Goal: Information Seeking & Learning: Learn about a topic

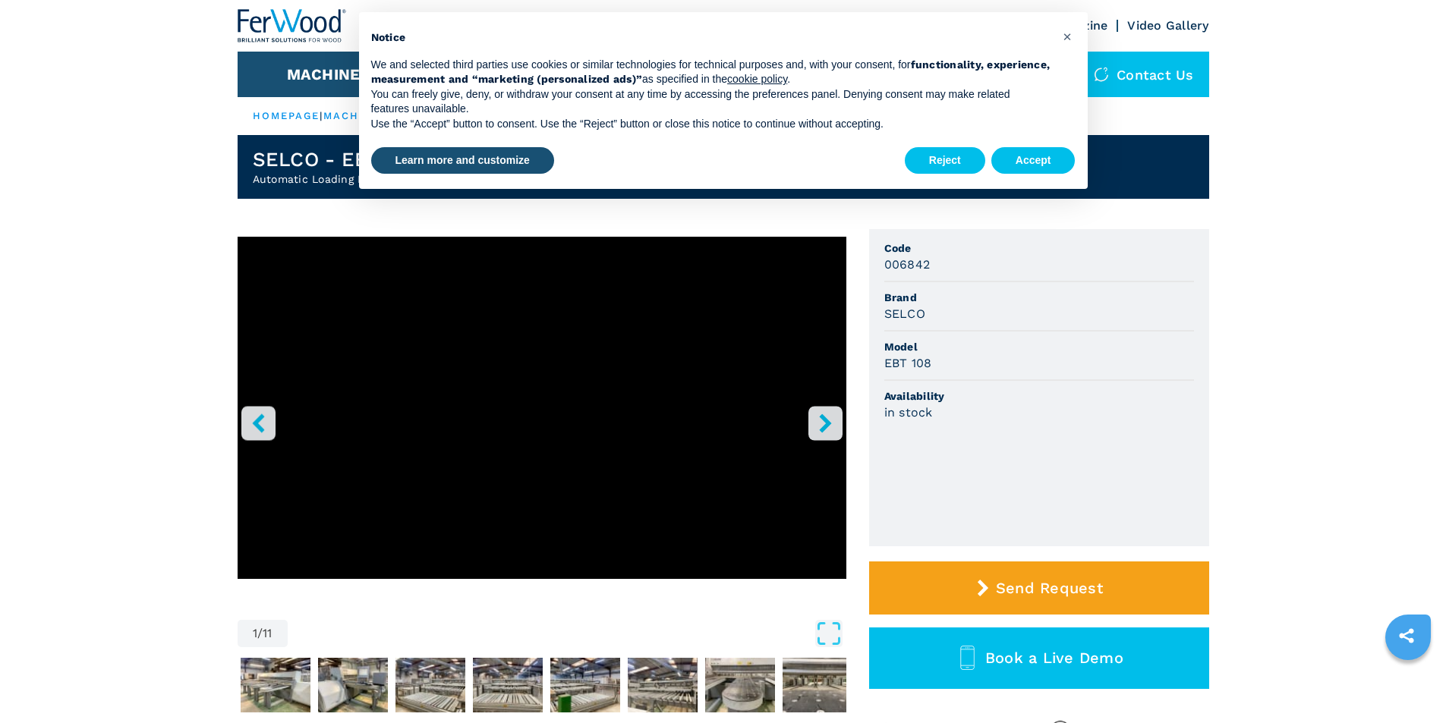
click at [814, 424] on button "right-button" at bounding box center [826, 423] width 34 height 34
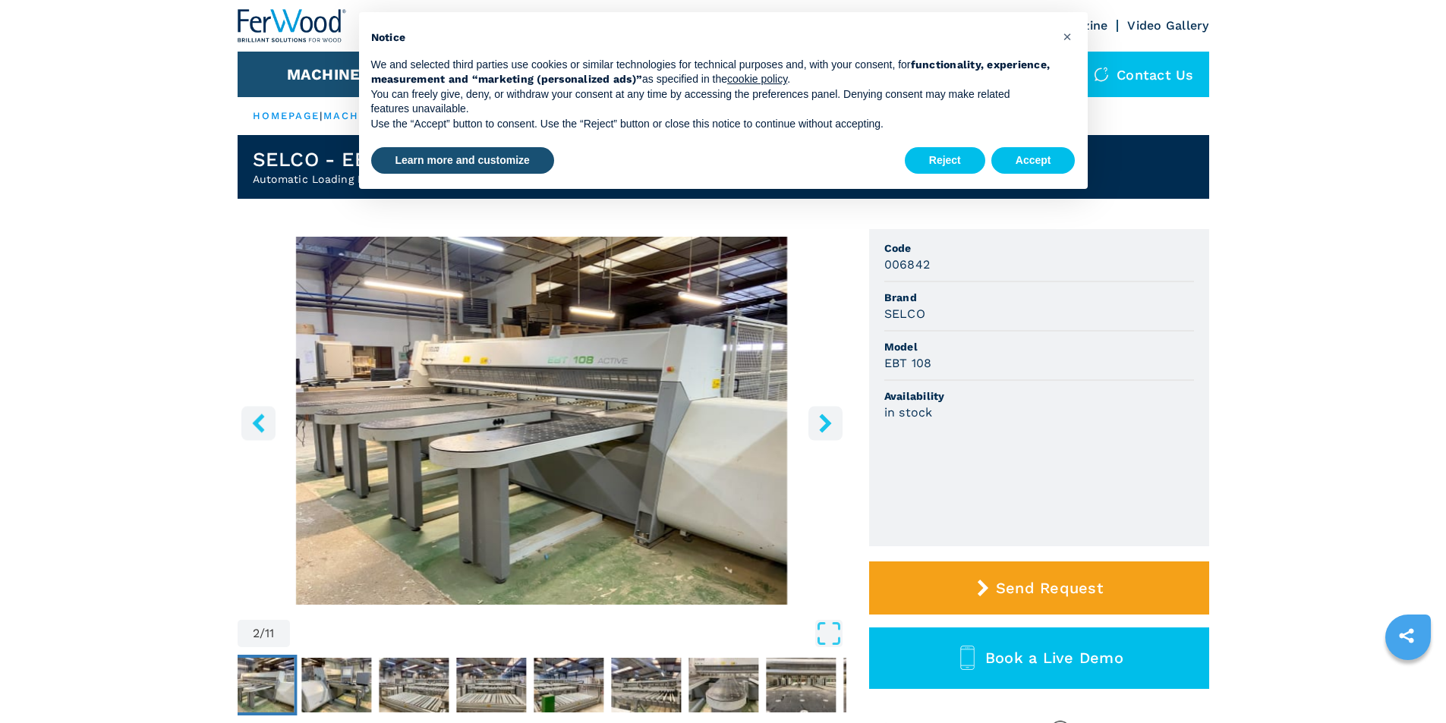
click at [812, 423] on button "right-button" at bounding box center [826, 423] width 34 height 34
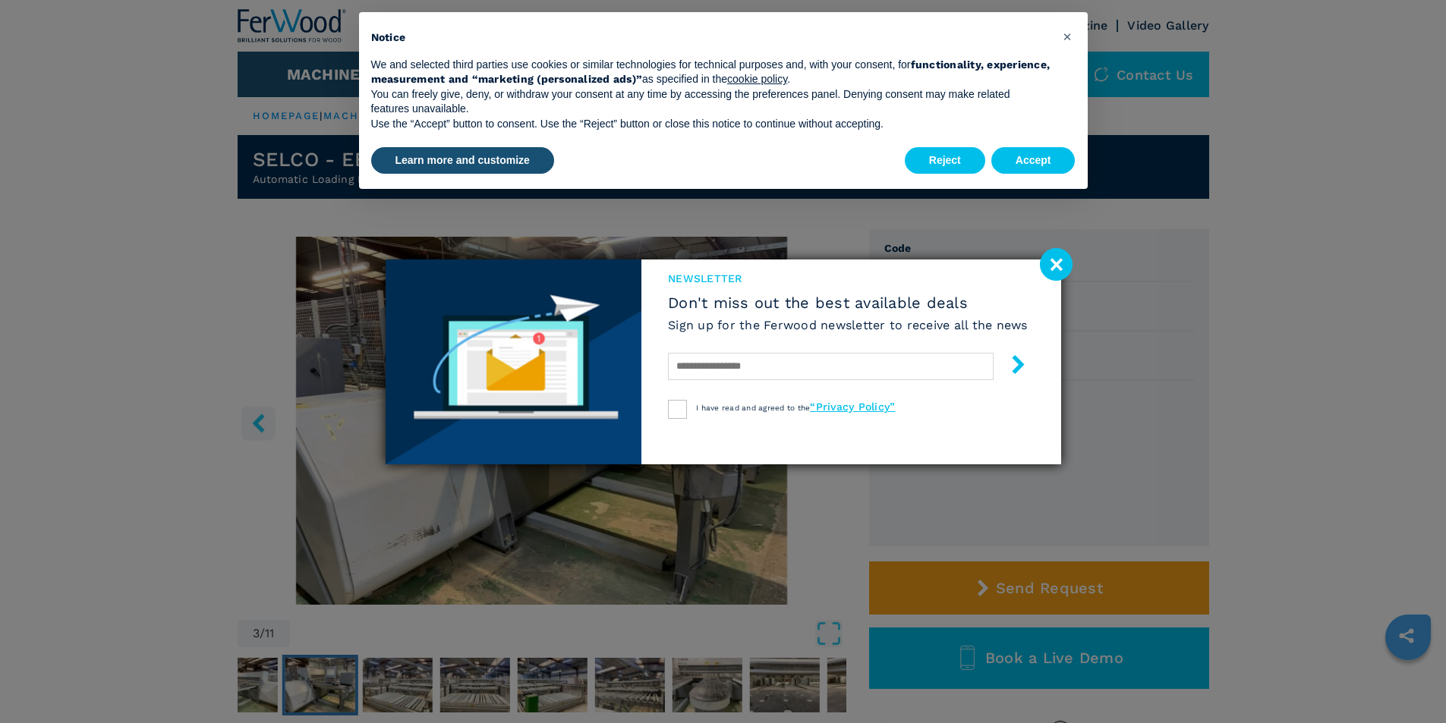
drag, startPoint x: 1058, startPoint y: 263, endPoint x: 1039, endPoint y: 270, distance: 20.9
click at [1058, 263] on image at bounding box center [1056, 264] width 33 height 33
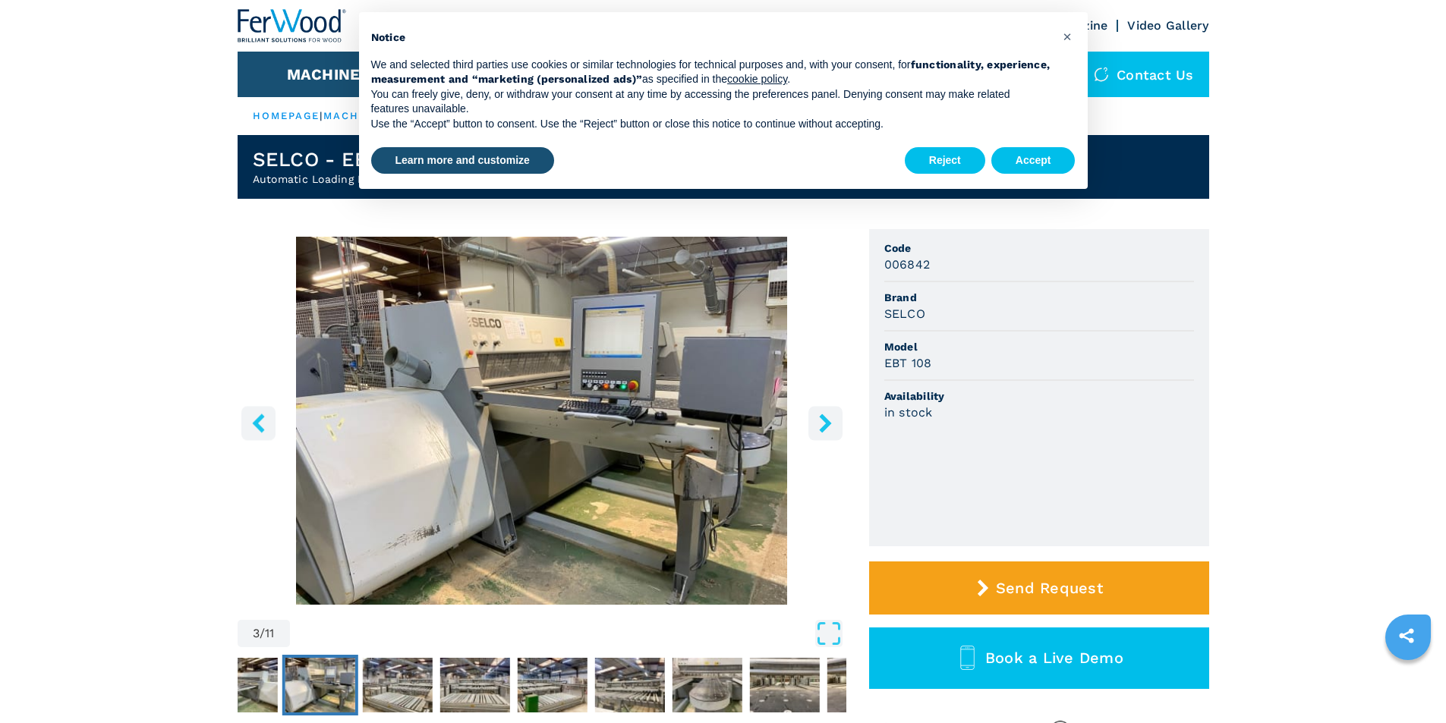
click at [824, 418] on icon "right-button" at bounding box center [825, 423] width 12 height 19
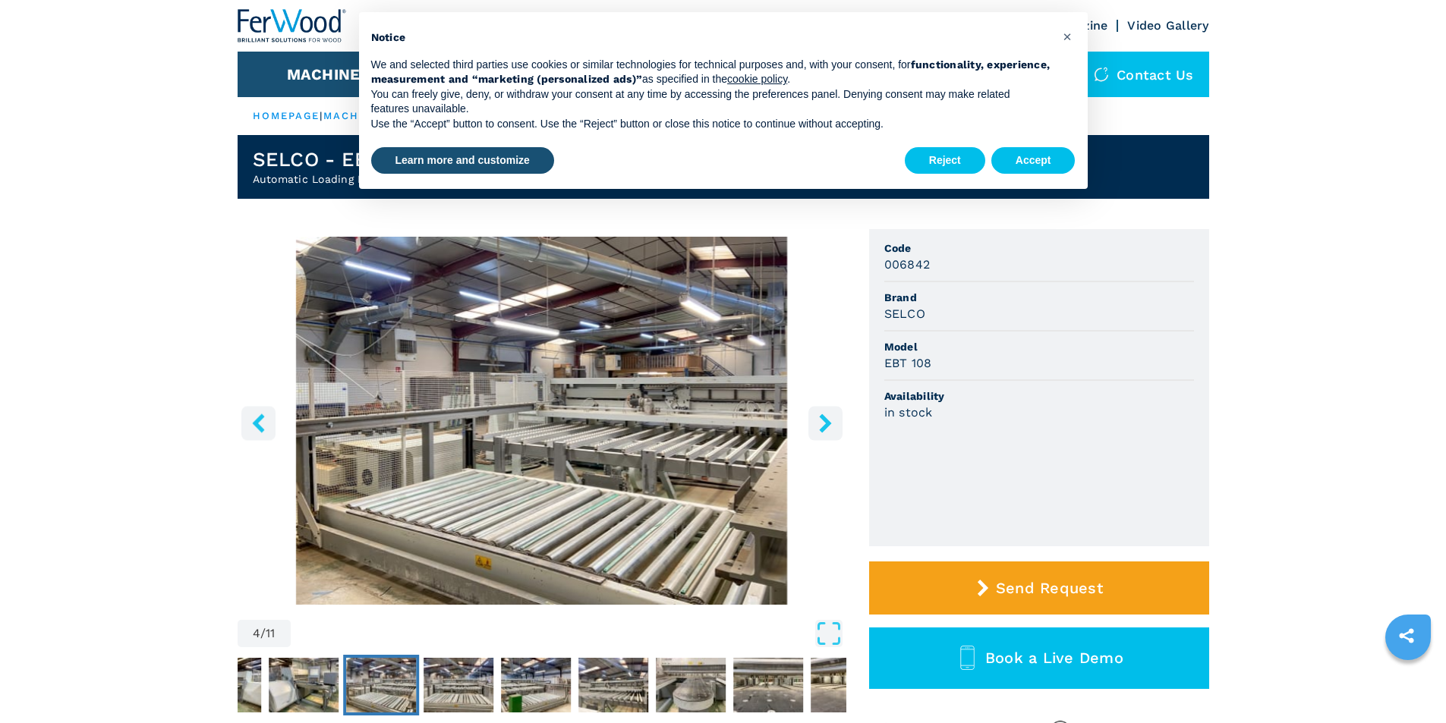
click at [825, 418] on icon "right-button" at bounding box center [825, 423] width 12 height 19
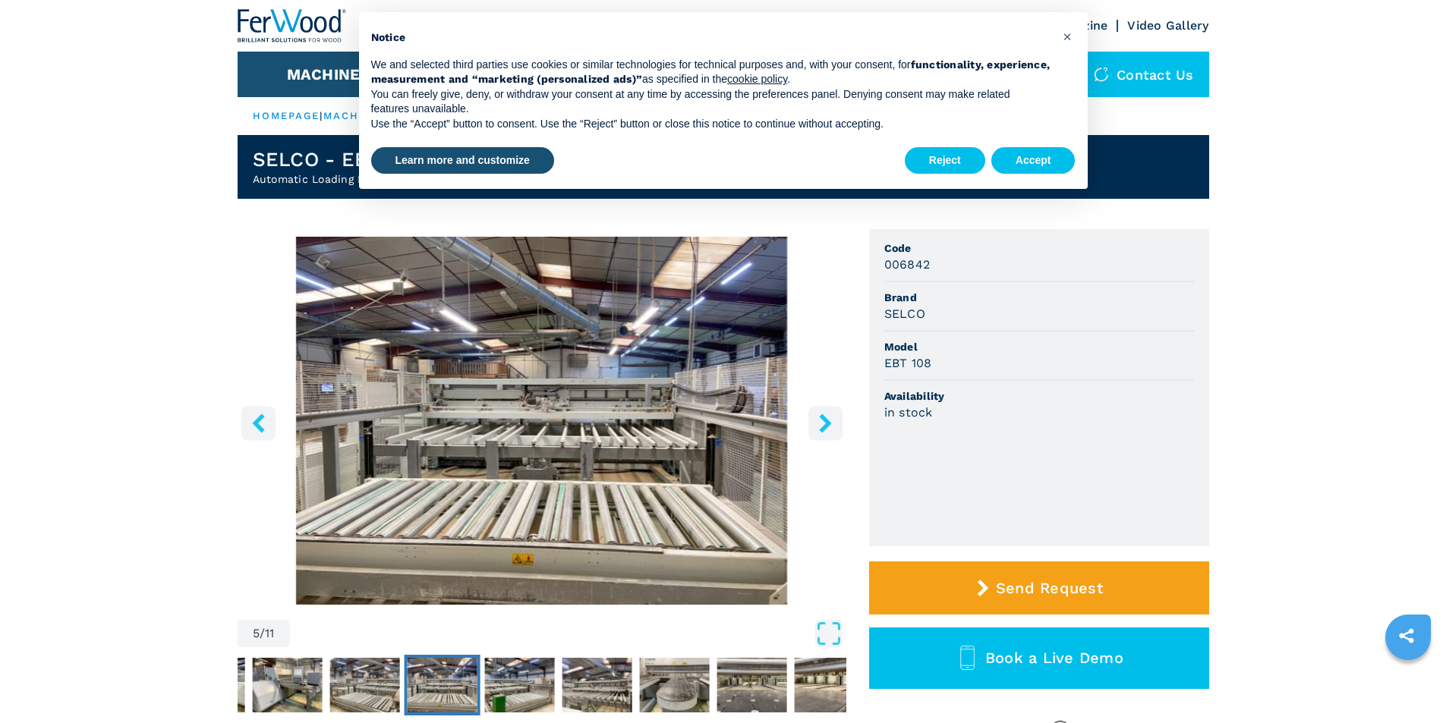
click at [825, 418] on icon "right-button" at bounding box center [825, 423] width 12 height 19
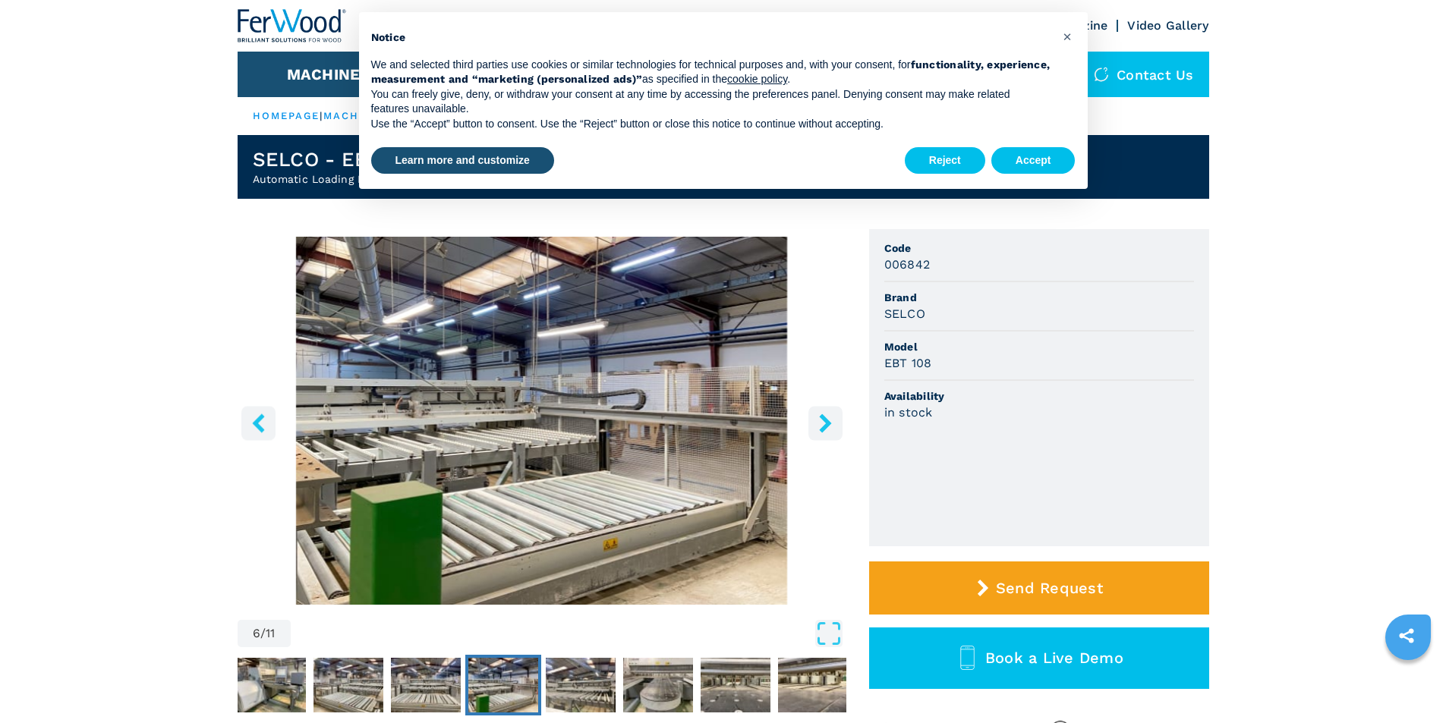
click at [825, 418] on icon "right-button" at bounding box center [825, 423] width 12 height 19
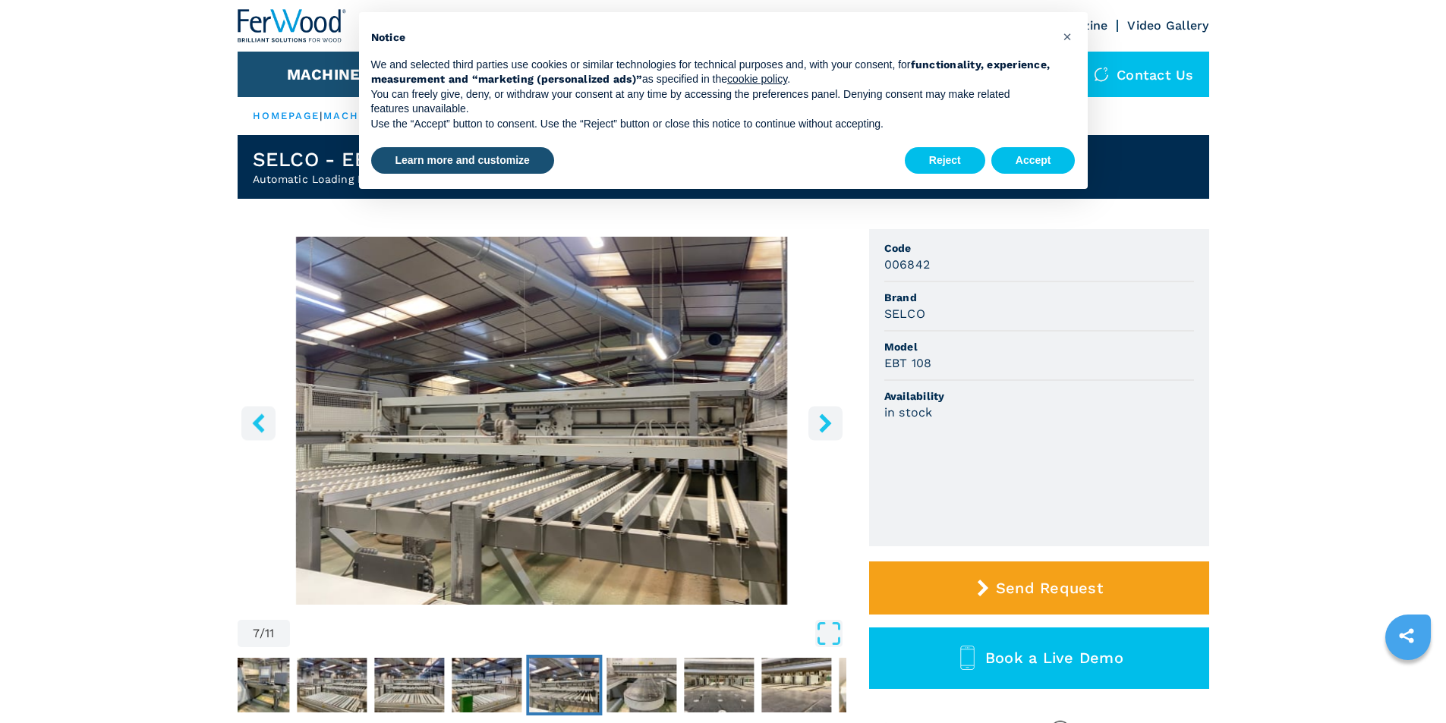
click at [825, 418] on icon "right-button" at bounding box center [825, 423] width 12 height 19
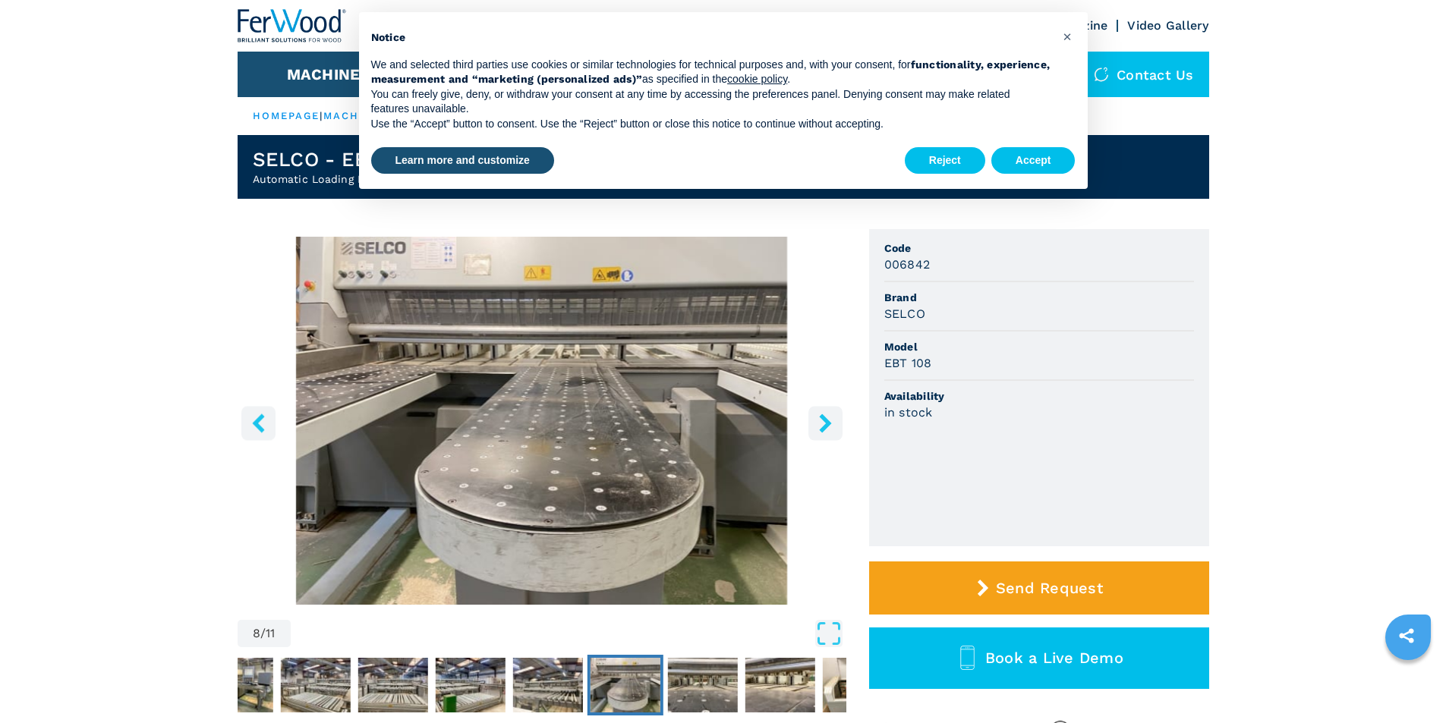
click at [825, 418] on icon "right-button" at bounding box center [825, 423] width 12 height 19
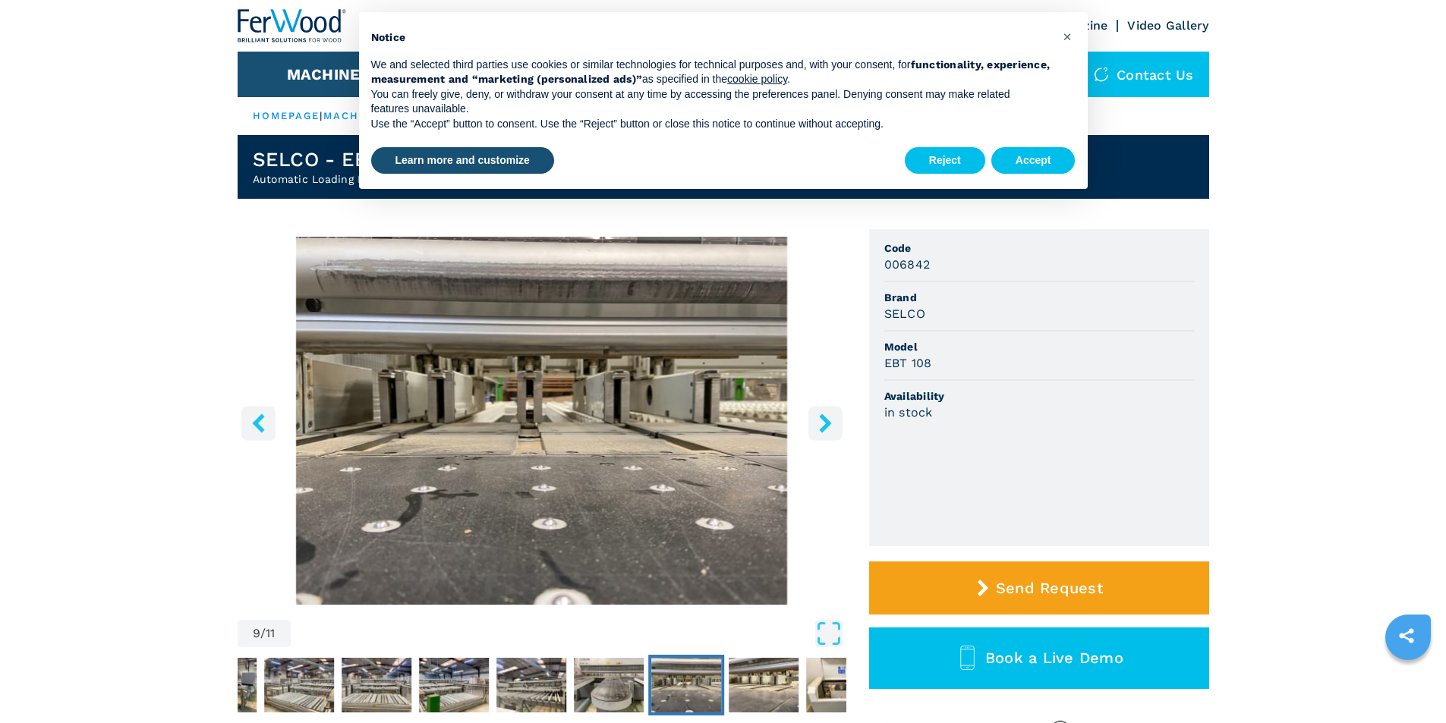
click at [825, 418] on icon "right-button" at bounding box center [825, 423] width 12 height 19
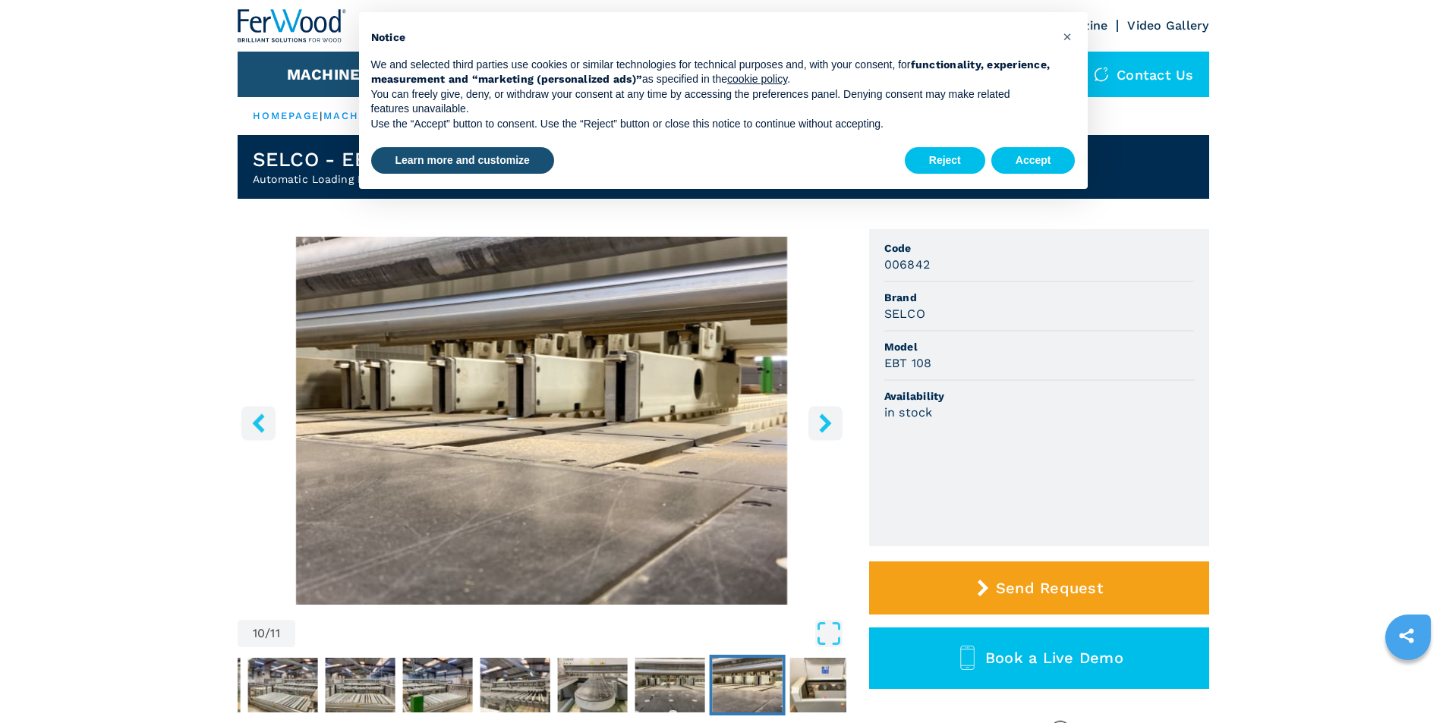
click at [825, 418] on icon "right-button" at bounding box center [825, 423] width 12 height 19
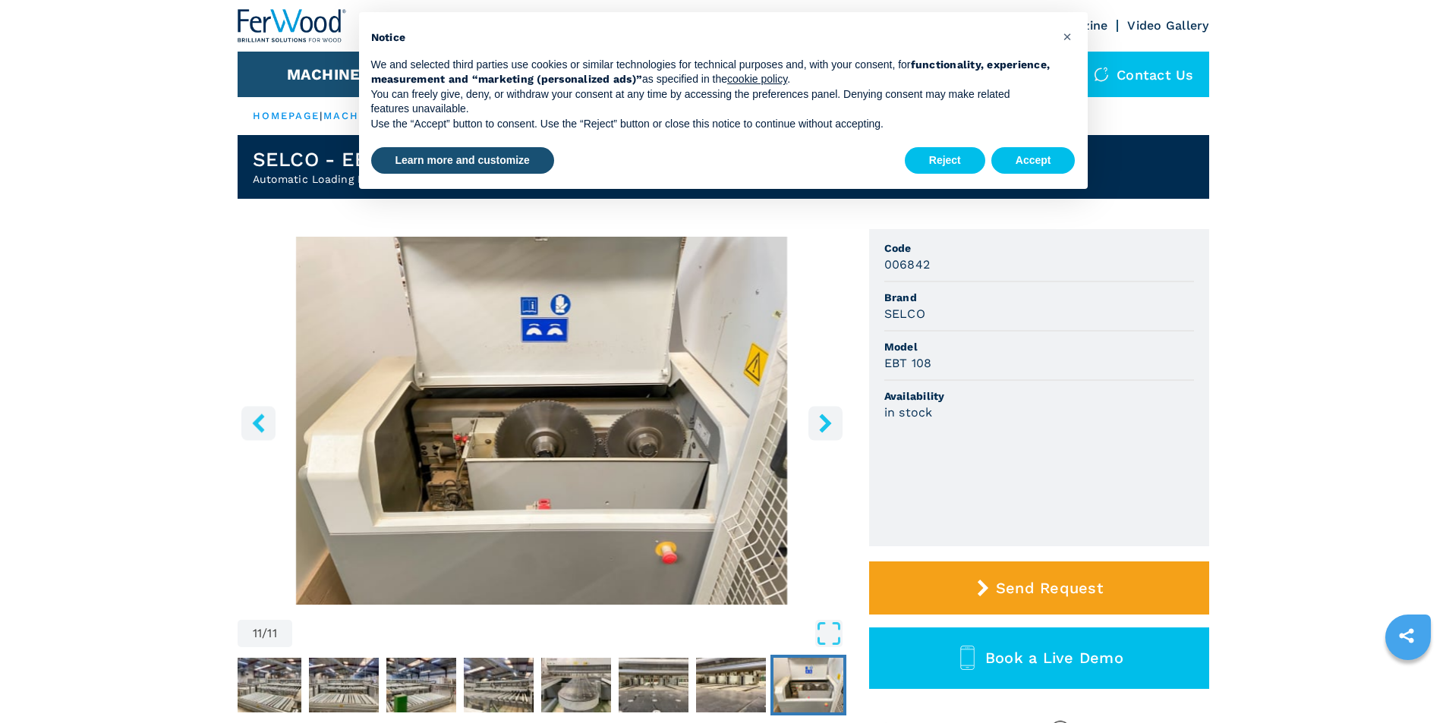
click at [825, 418] on icon "right-button" at bounding box center [825, 423] width 12 height 19
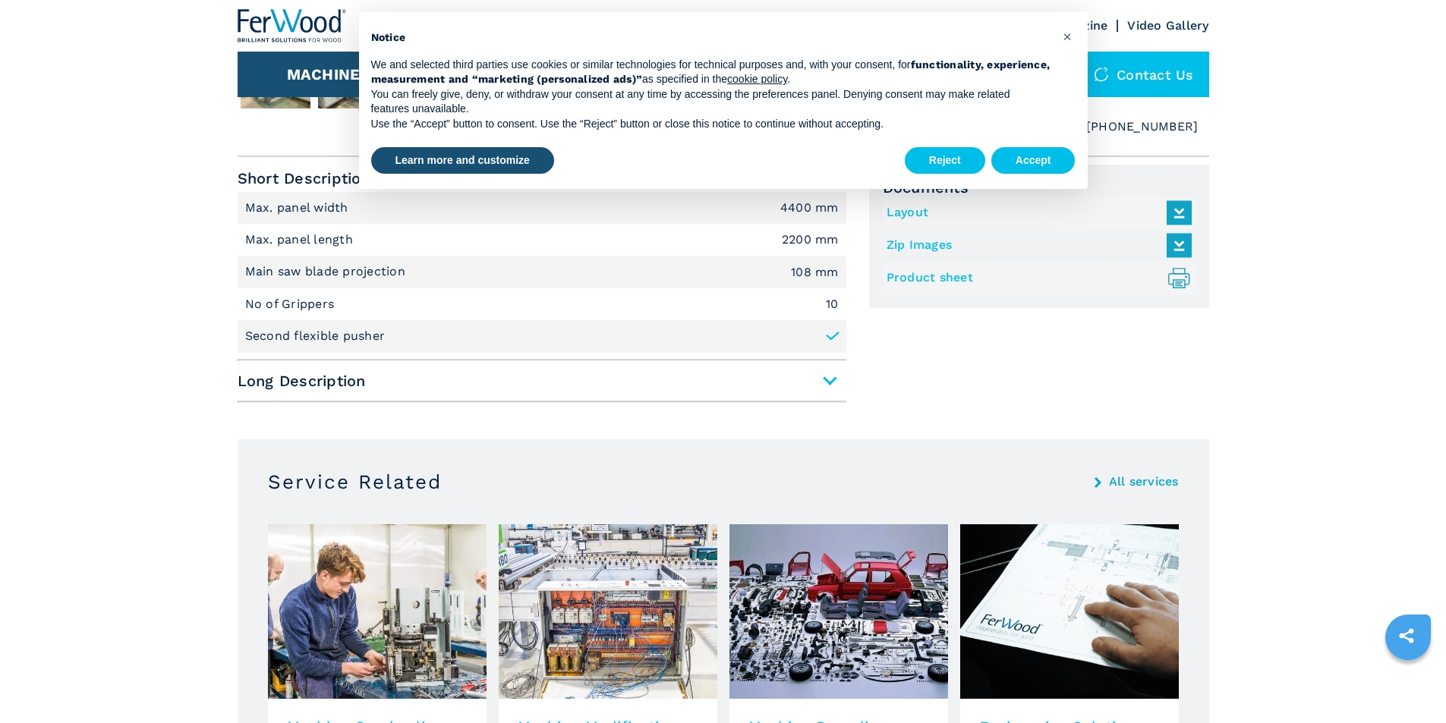
scroll to position [318, 0]
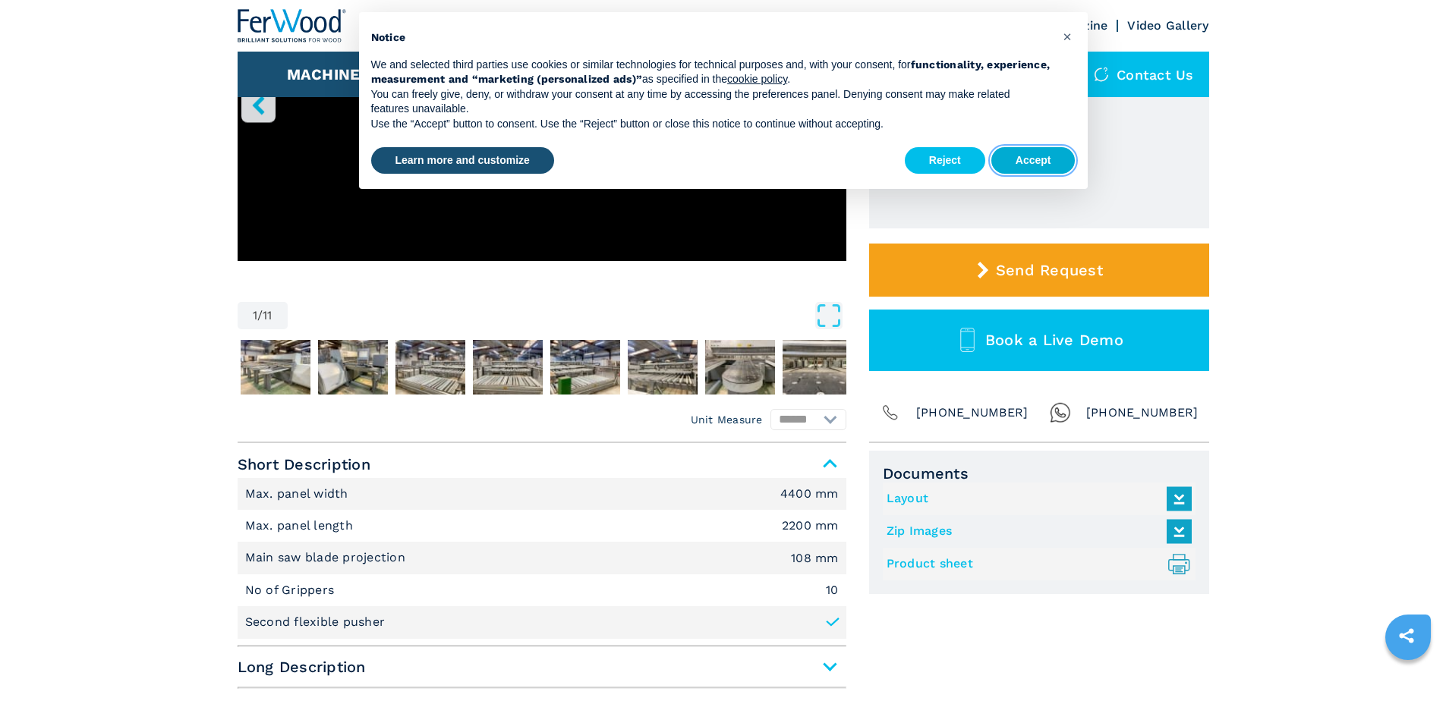
click at [1017, 164] on button "Accept" at bounding box center [1033, 160] width 84 height 27
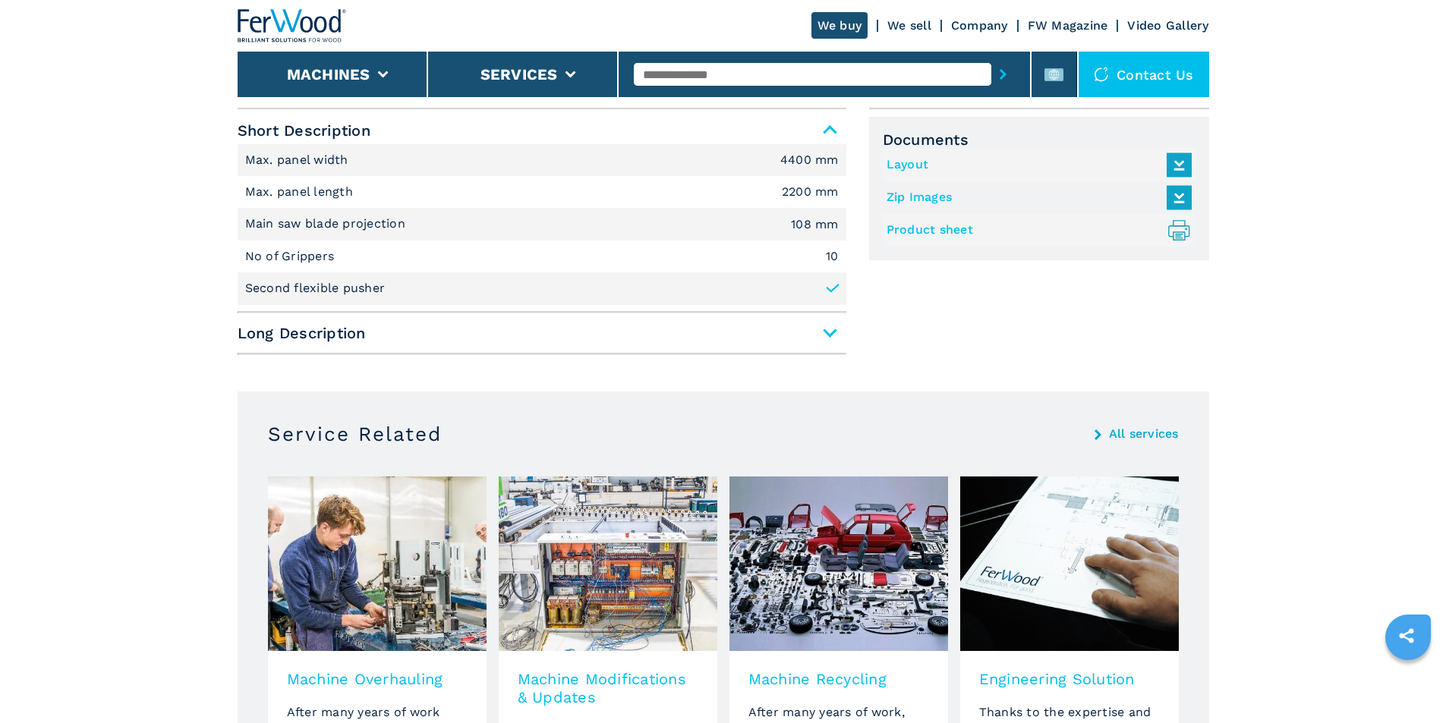
scroll to position [723, 0]
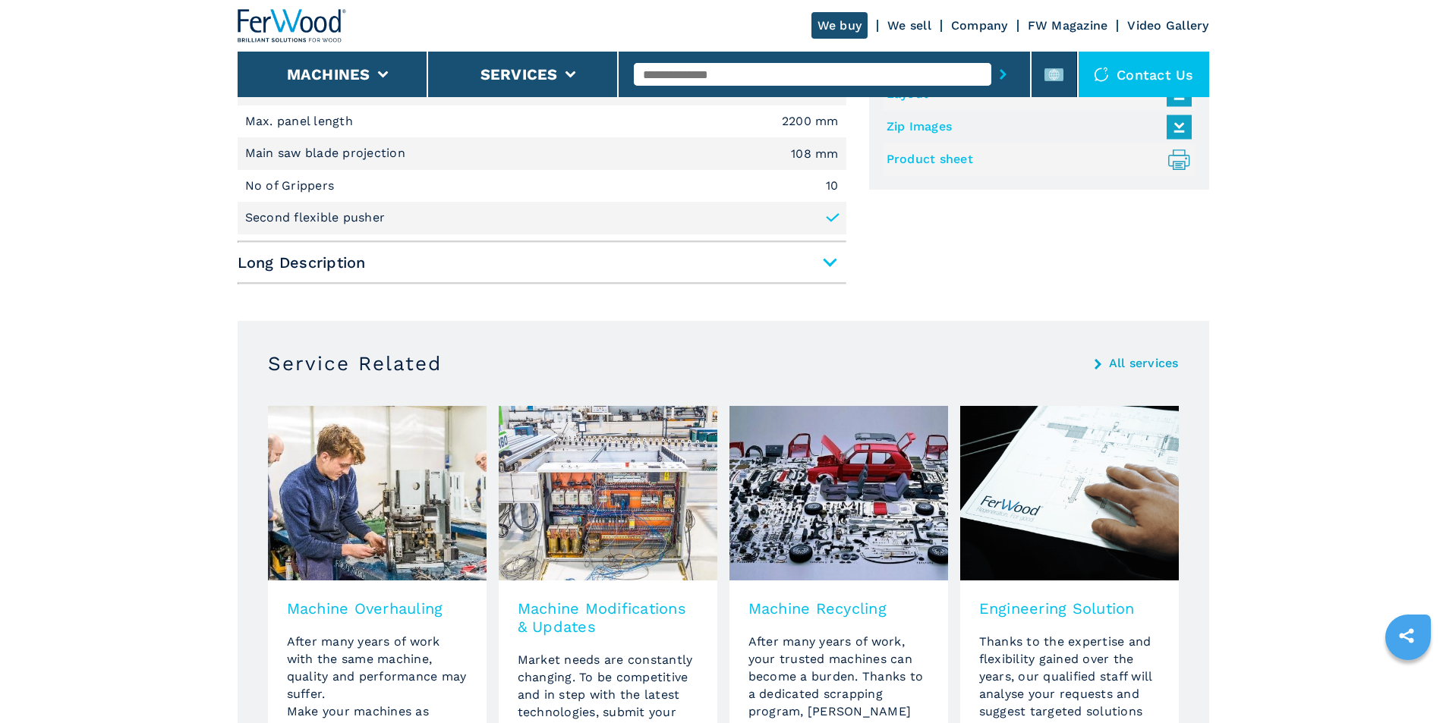
click at [837, 261] on span "Long Description" at bounding box center [542, 262] width 609 height 27
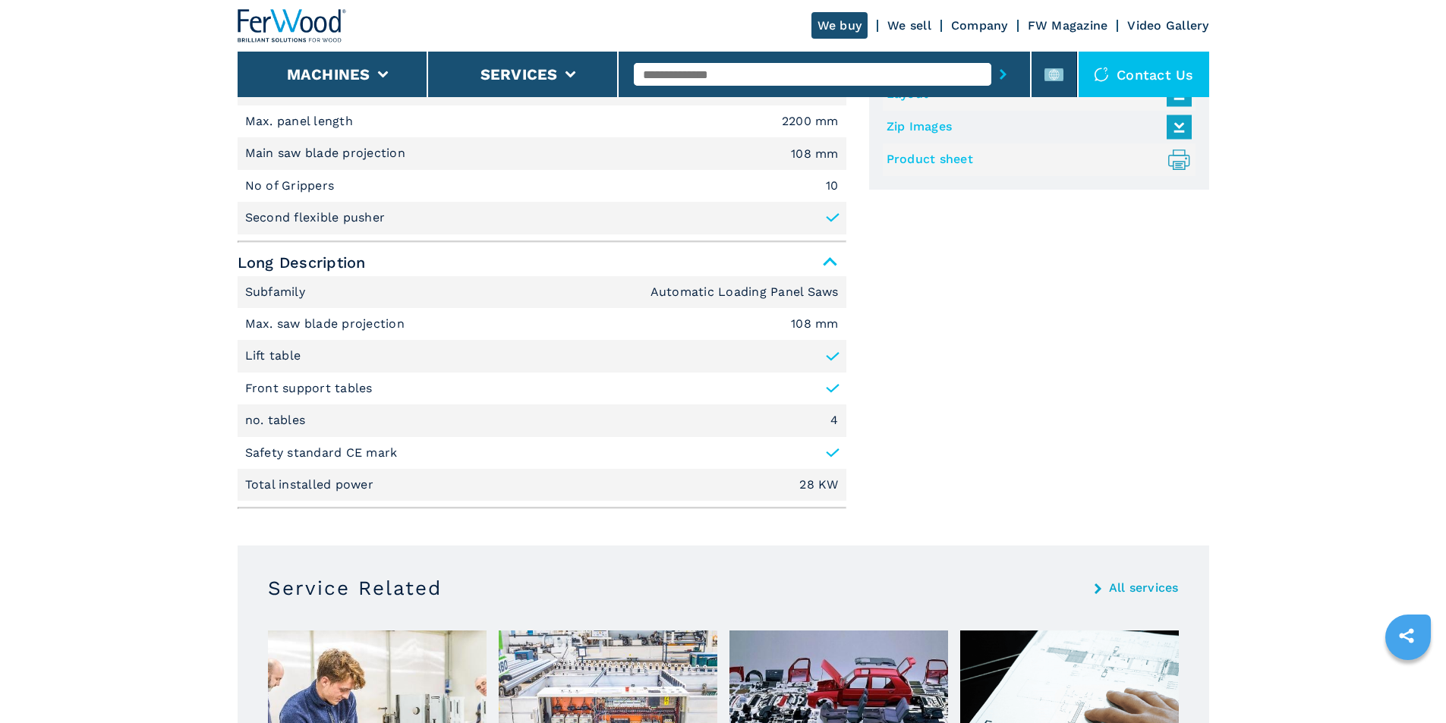
click at [835, 220] on icon at bounding box center [832, 217] width 15 height 15
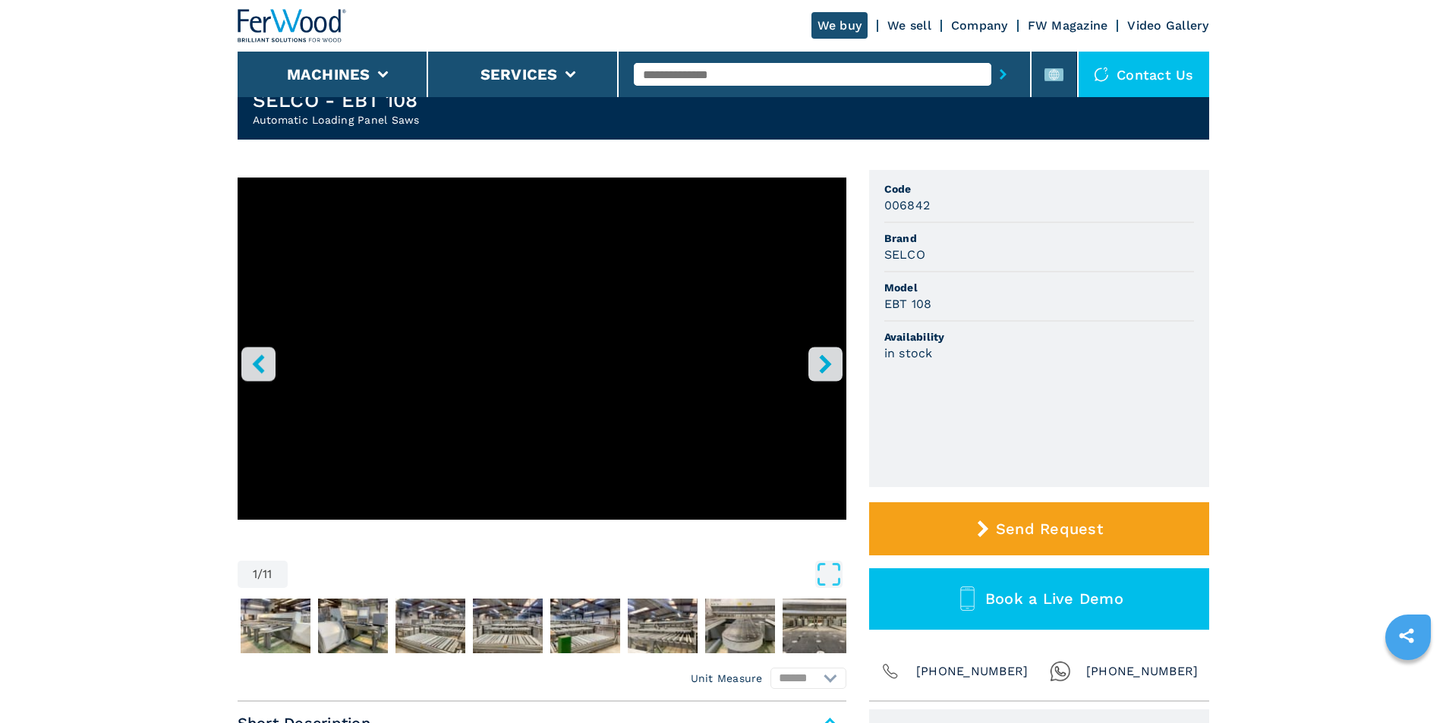
scroll to position [0, 0]
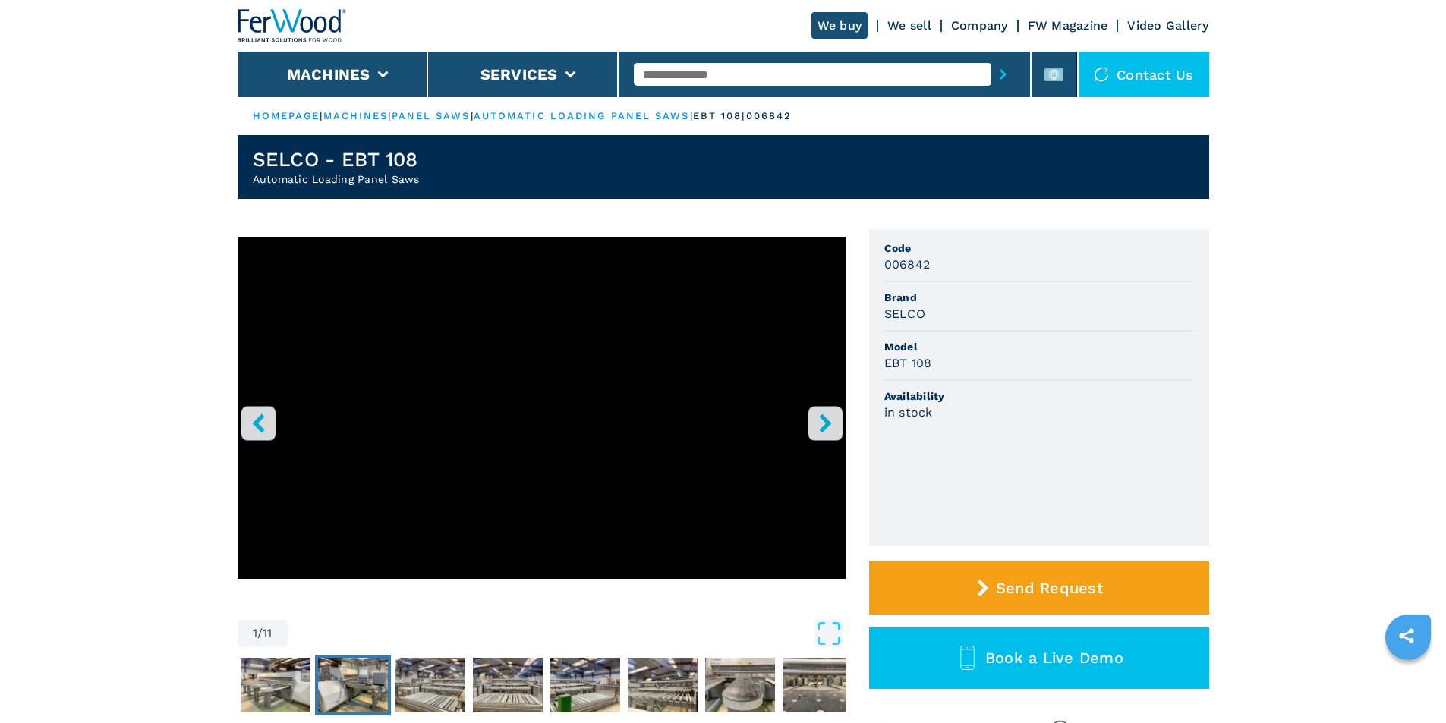
click at [333, 680] on img "Go to Slide 3" at bounding box center [353, 685] width 70 height 55
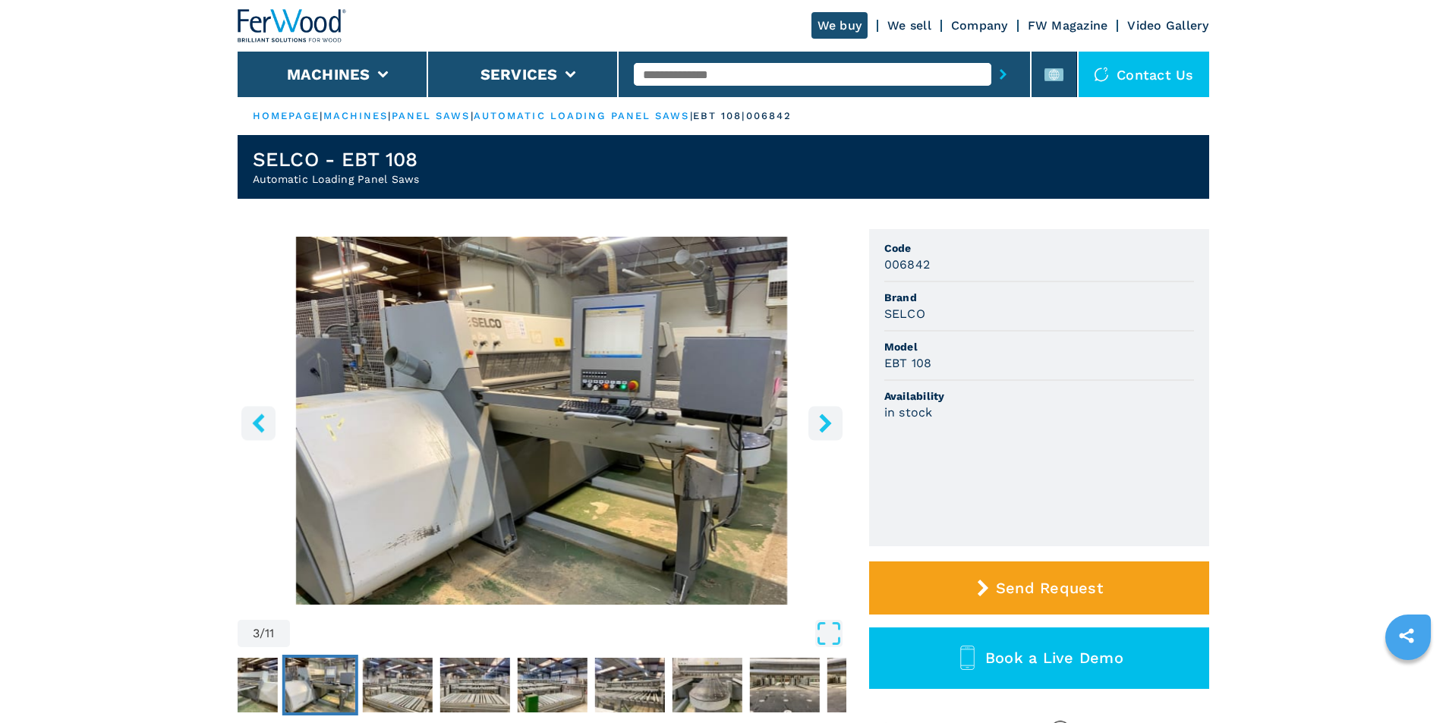
click at [602, 383] on img "Go to Slide 3" at bounding box center [542, 421] width 609 height 368
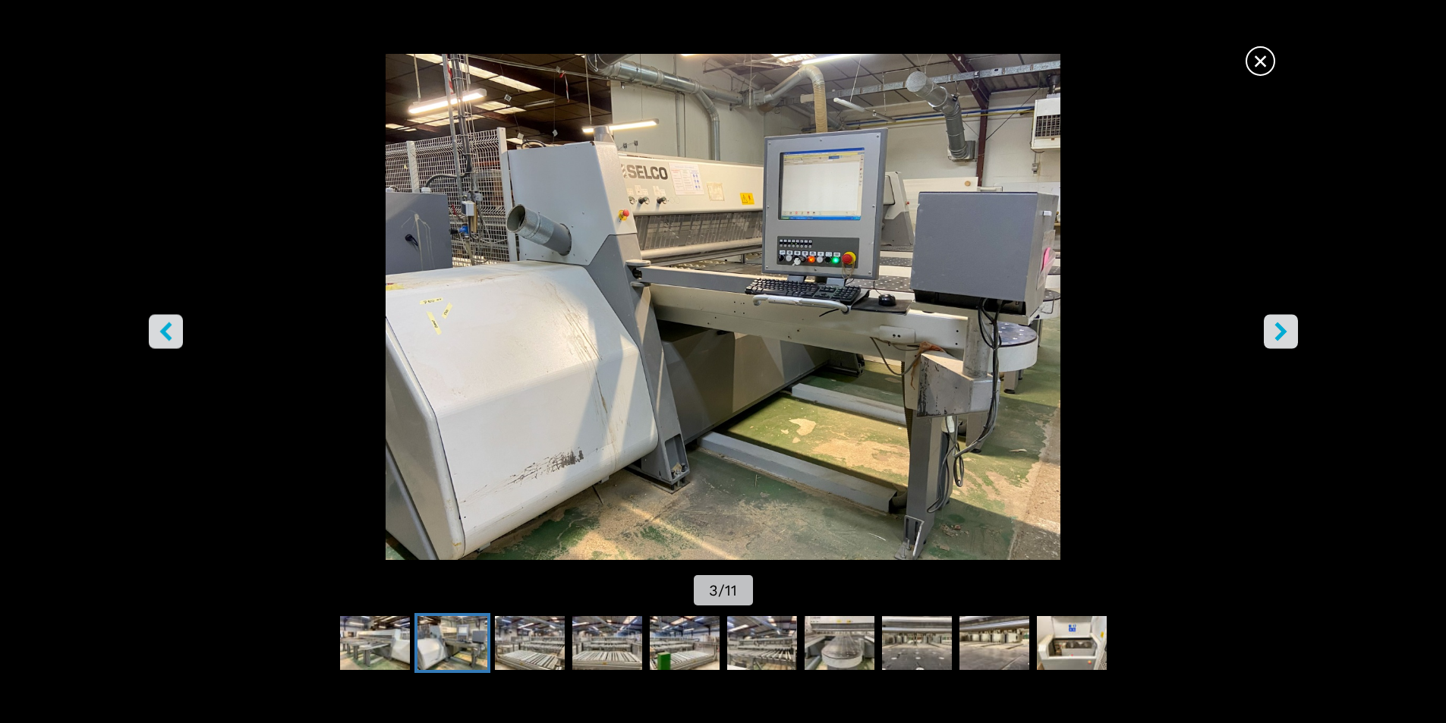
click at [1279, 329] on icon "right-button" at bounding box center [1281, 331] width 12 height 19
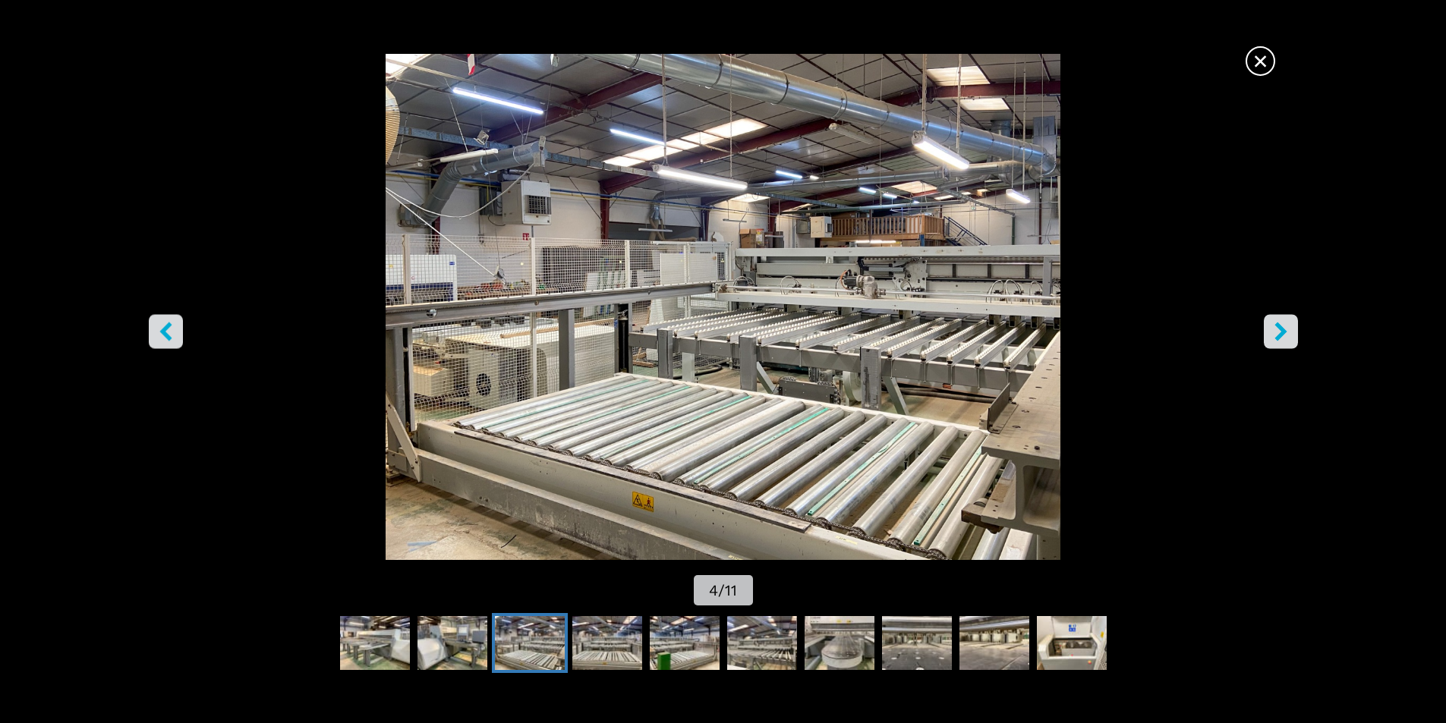
click at [1280, 329] on icon "right-button" at bounding box center [1281, 331] width 12 height 19
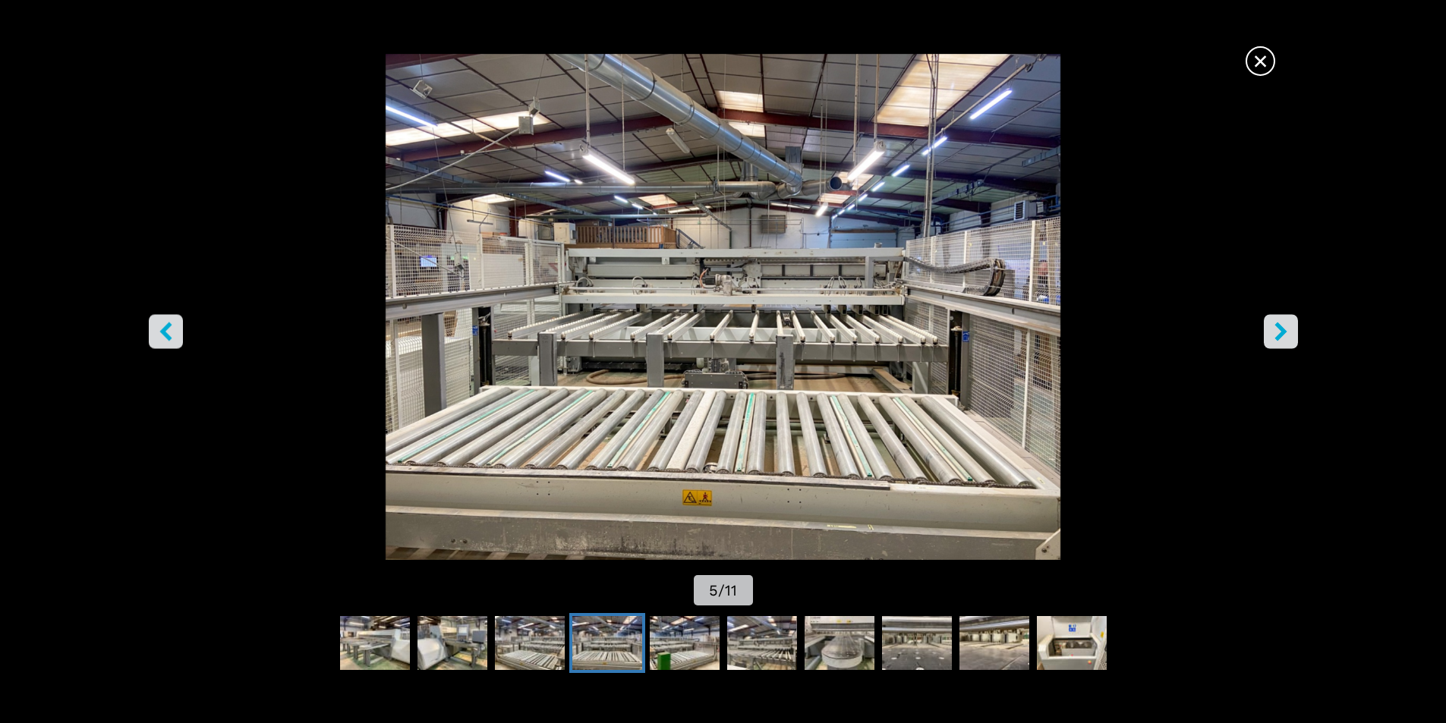
click at [1280, 329] on icon "right-button" at bounding box center [1281, 331] width 12 height 19
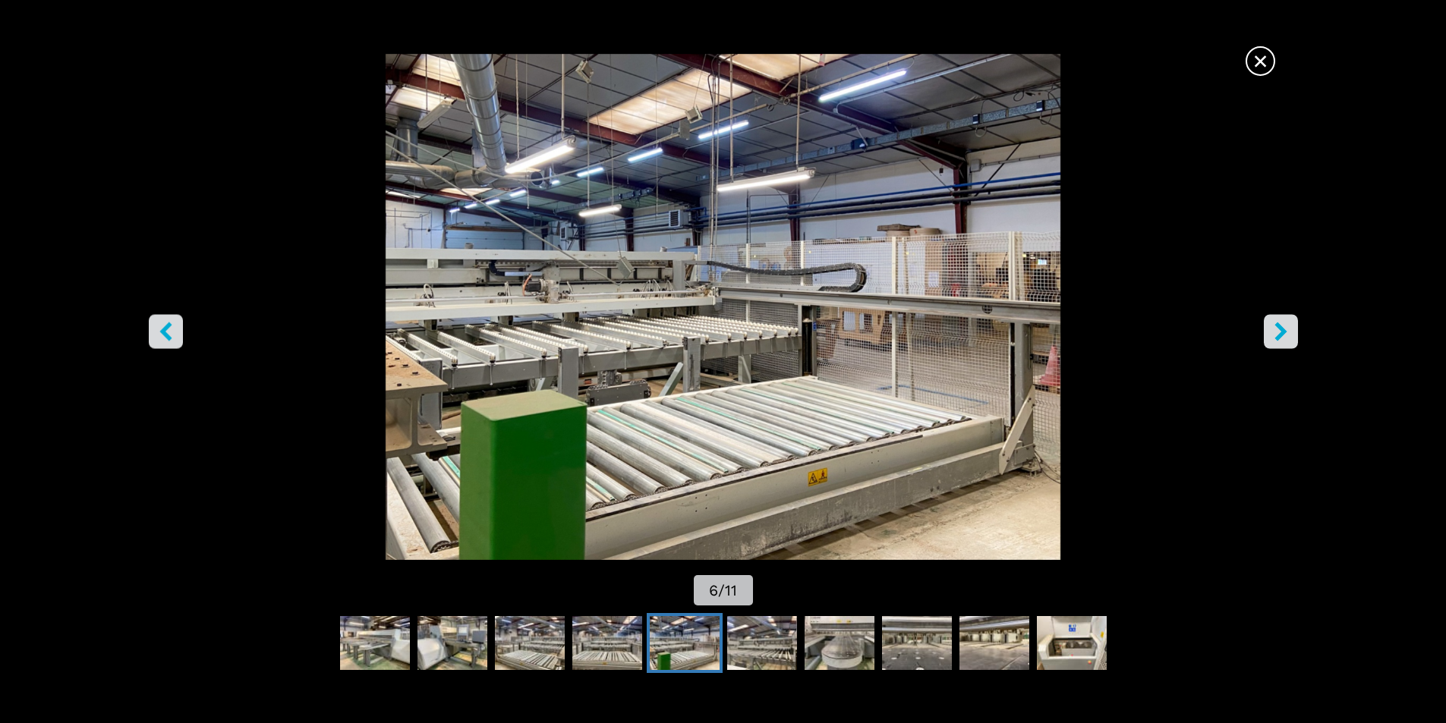
click at [1280, 329] on icon "right-button" at bounding box center [1281, 331] width 12 height 19
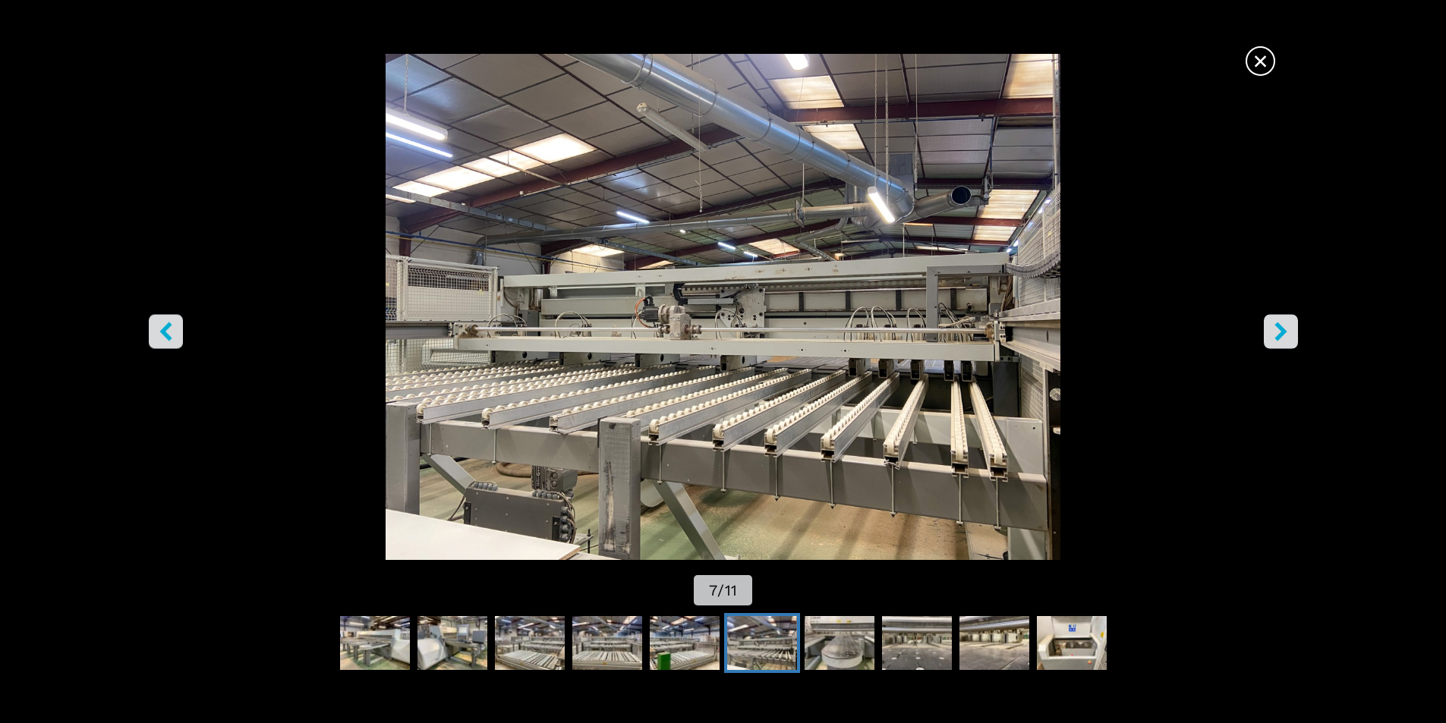
click at [1281, 328] on icon "right-button" at bounding box center [1281, 331] width 12 height 19
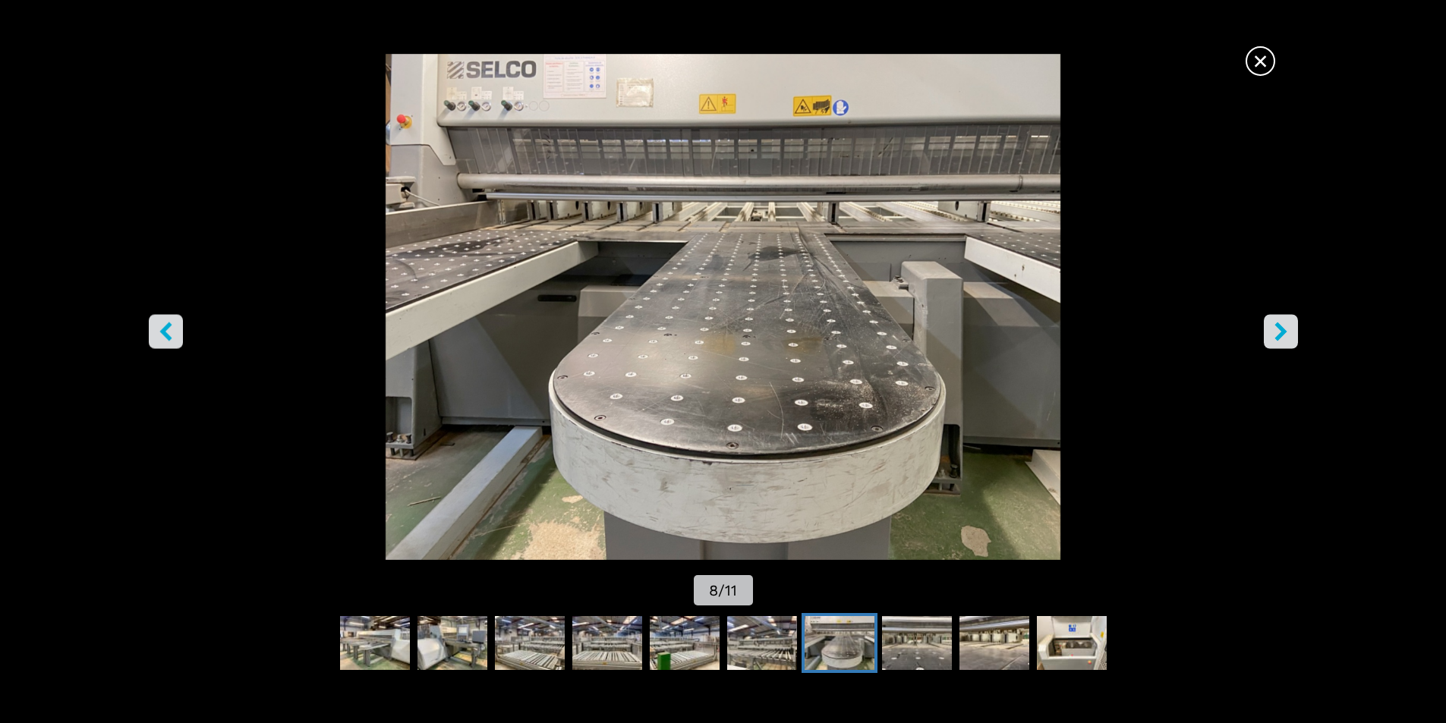
click at [1282, 328] on icon "right-button" at bounding box center [1281, 331] width 12 height 19
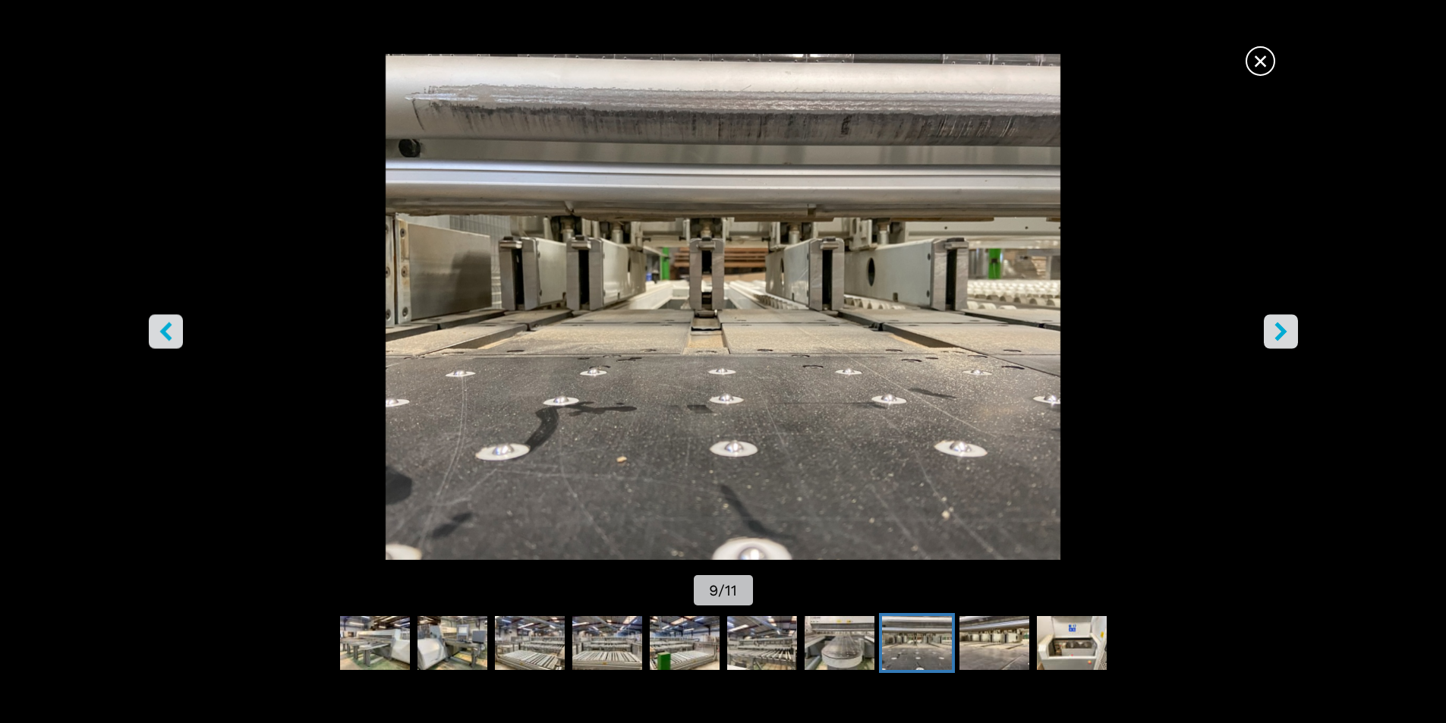
click at [1282, 327] on icon "right-button" at bounding box center [1281, 331] width 12 height 19
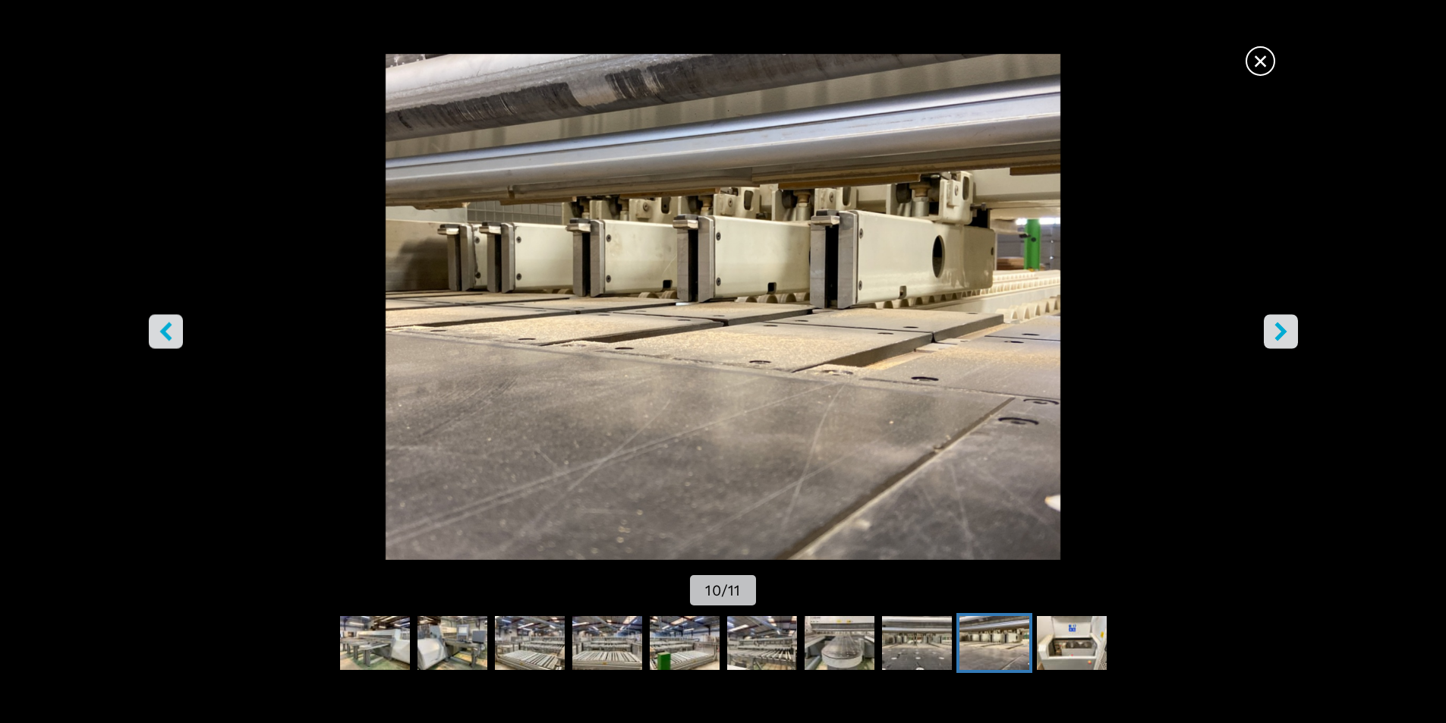
click at [1282, 327] on icon "right-button" at bounding box center [1281, 331] width 12 height 19
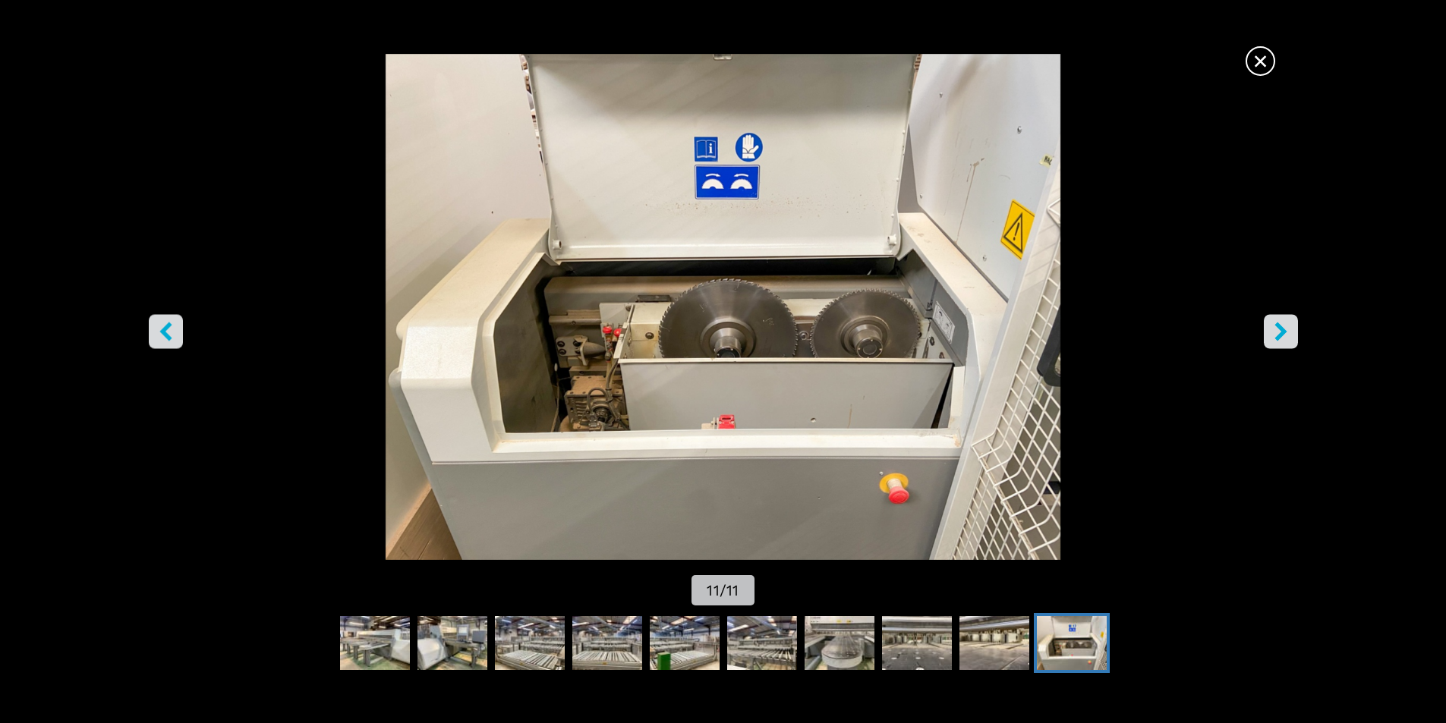
click at [1284, 327] on icon "right-button" at bounding box center [1281, 331] width 19 height 19
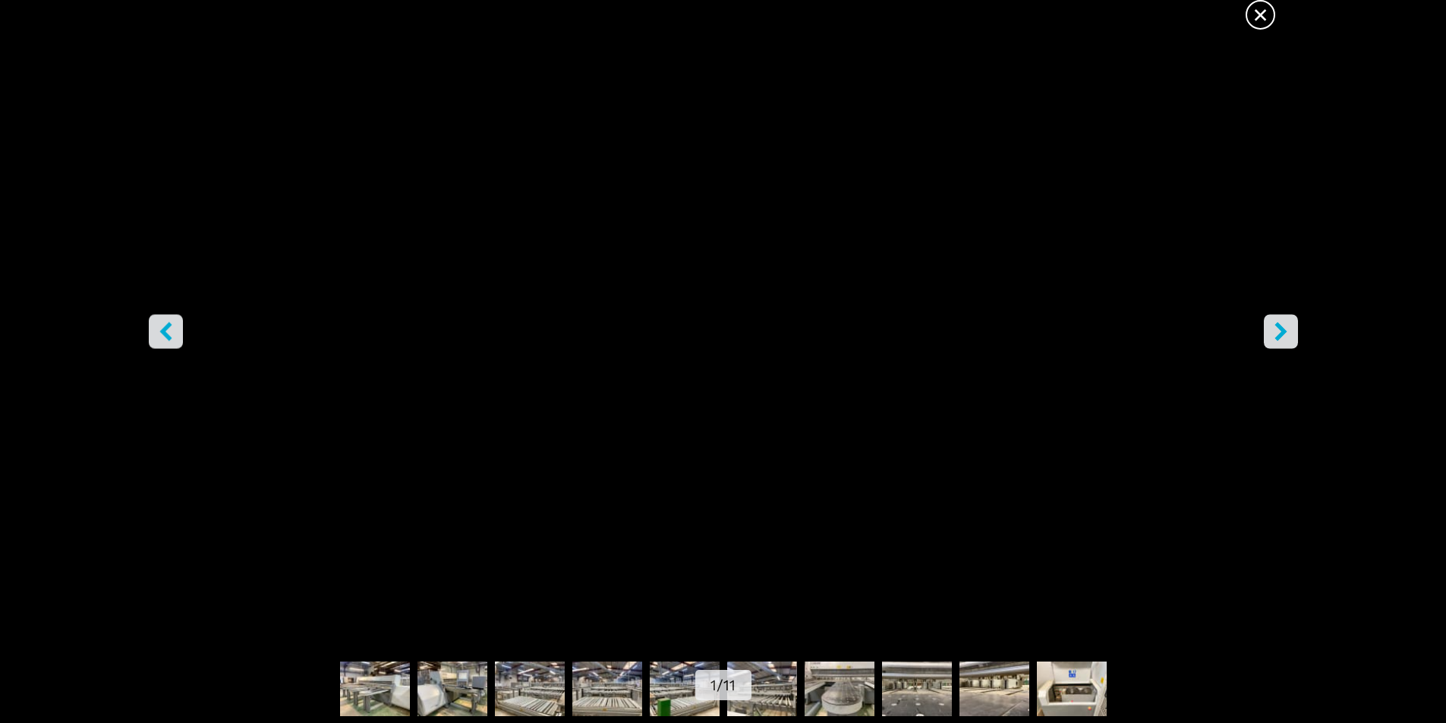
drag, startPoint x: 1265, startPoint y: 8, endPoint x: 1217, endPoint y: 11, distance: 47.9
click at [1262, 11] on span "×" at bounding box center [1260, 11] width 27 height 27
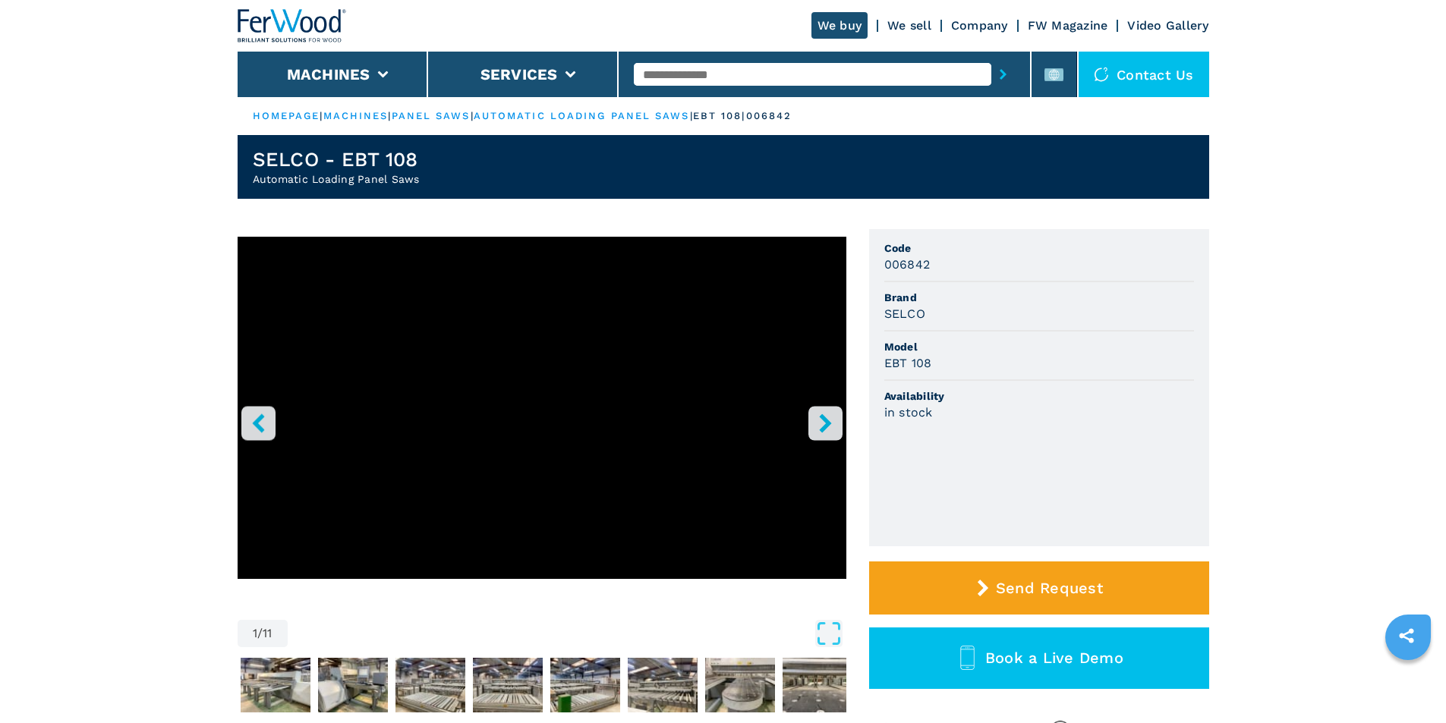
click at [826, 419] on icon "right-button" at bounding box center [825, 423] width 12 height 19
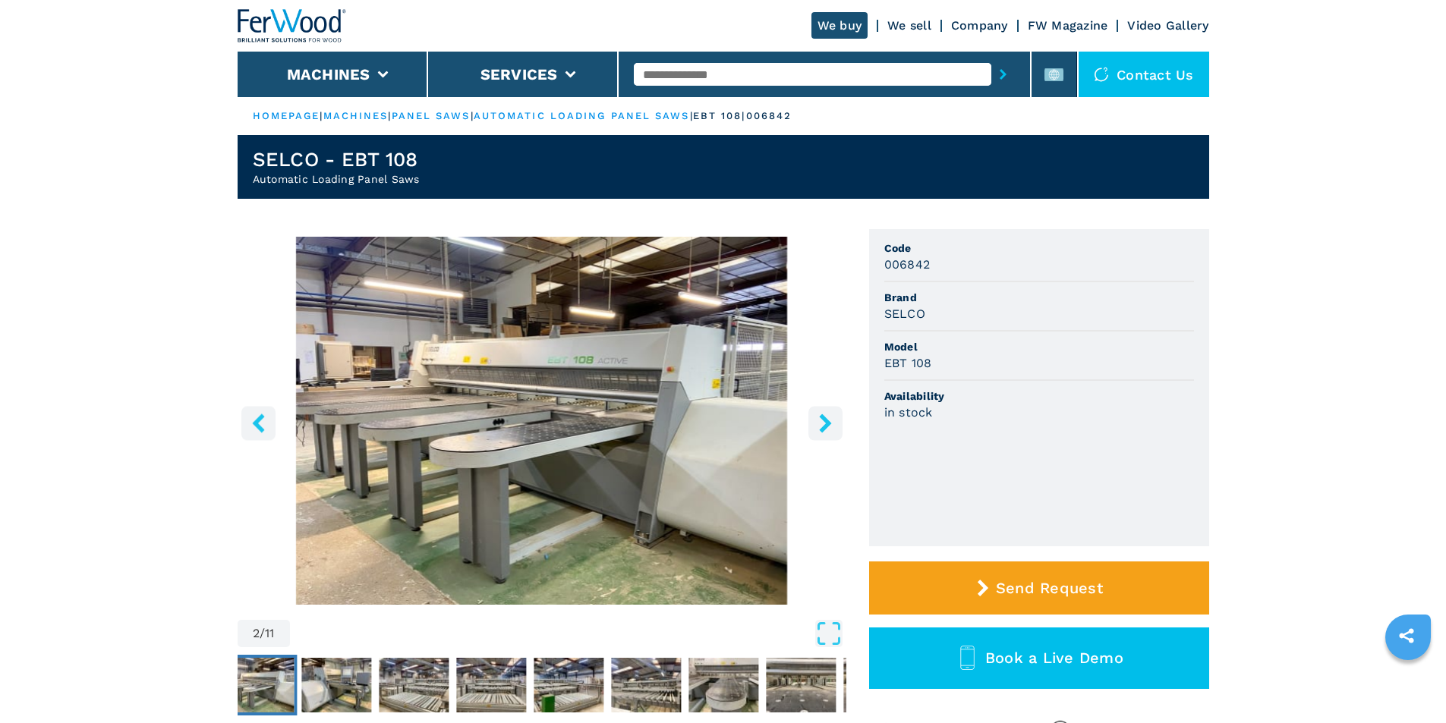
click at [823, 419] on icon "right-button" at bounding box center [825, 423] width 12 height 19
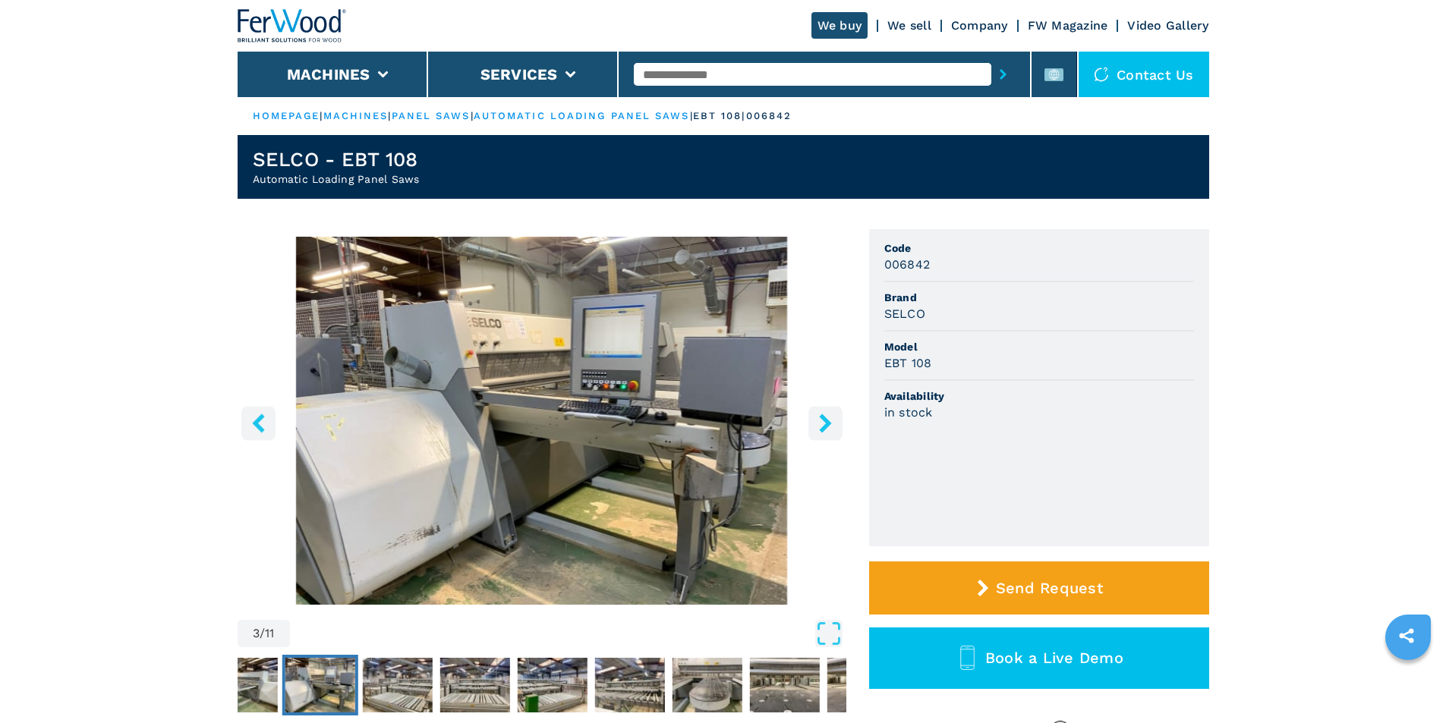
click at [822, 420] on icon "right-button" at bounding box center [825, 423] width 12 height 19
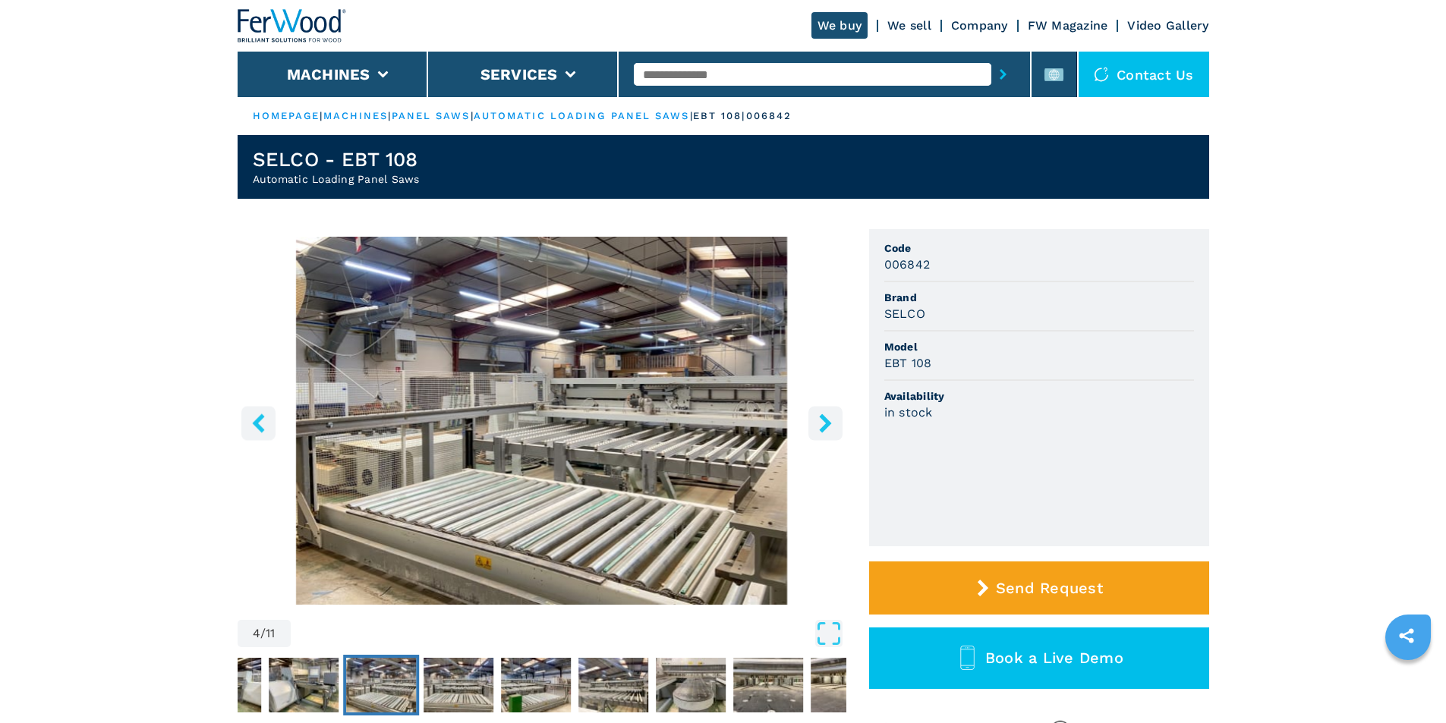
click at [822, 421] on icon "right-button" at bounding box center [825, 423] width 19 height 19
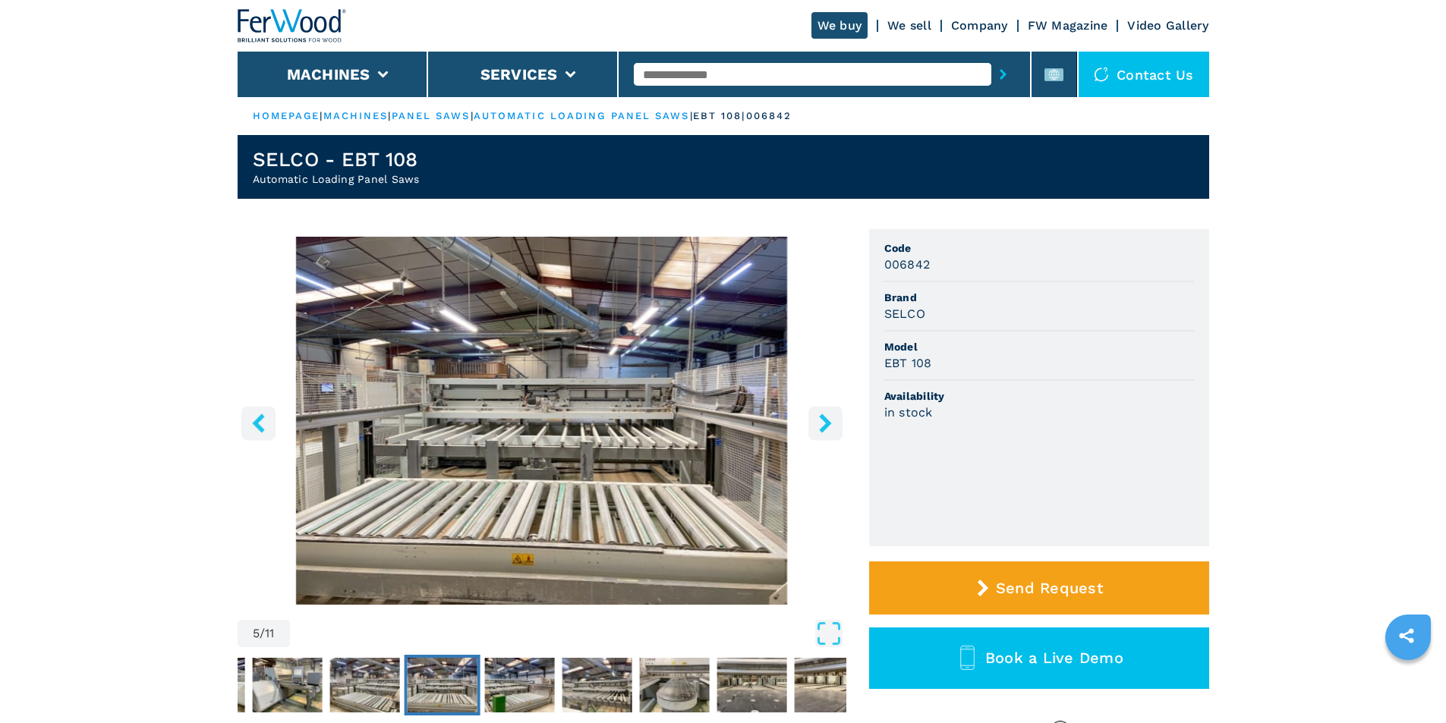
click at [821, 421] on icon "right-button" at bounding box center [825, 423] width 19 height 19
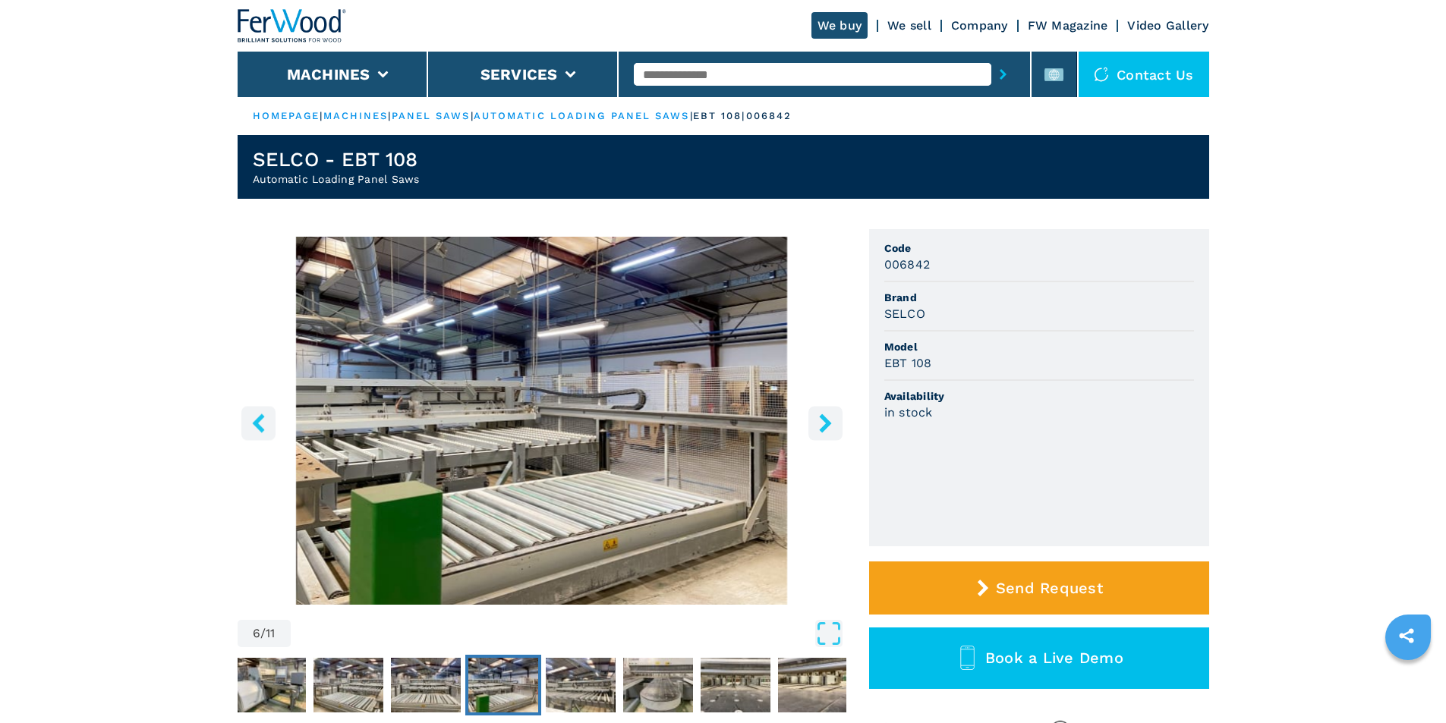
click at [821, 421] on icon "right-button" at bounding box center [825, 423] width 19 height 19
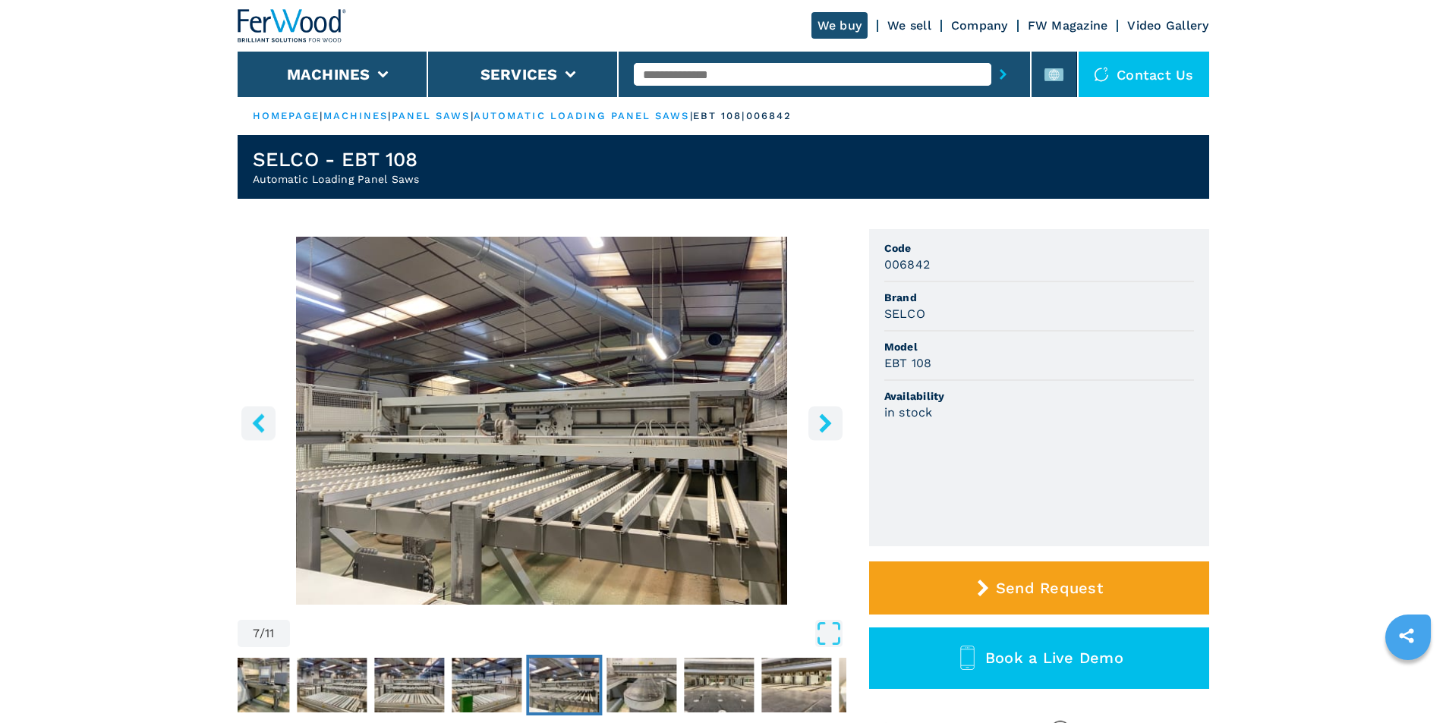
click at [821, 421] on icon "right-button" at bounding box center [825, 423] width 19 height 19
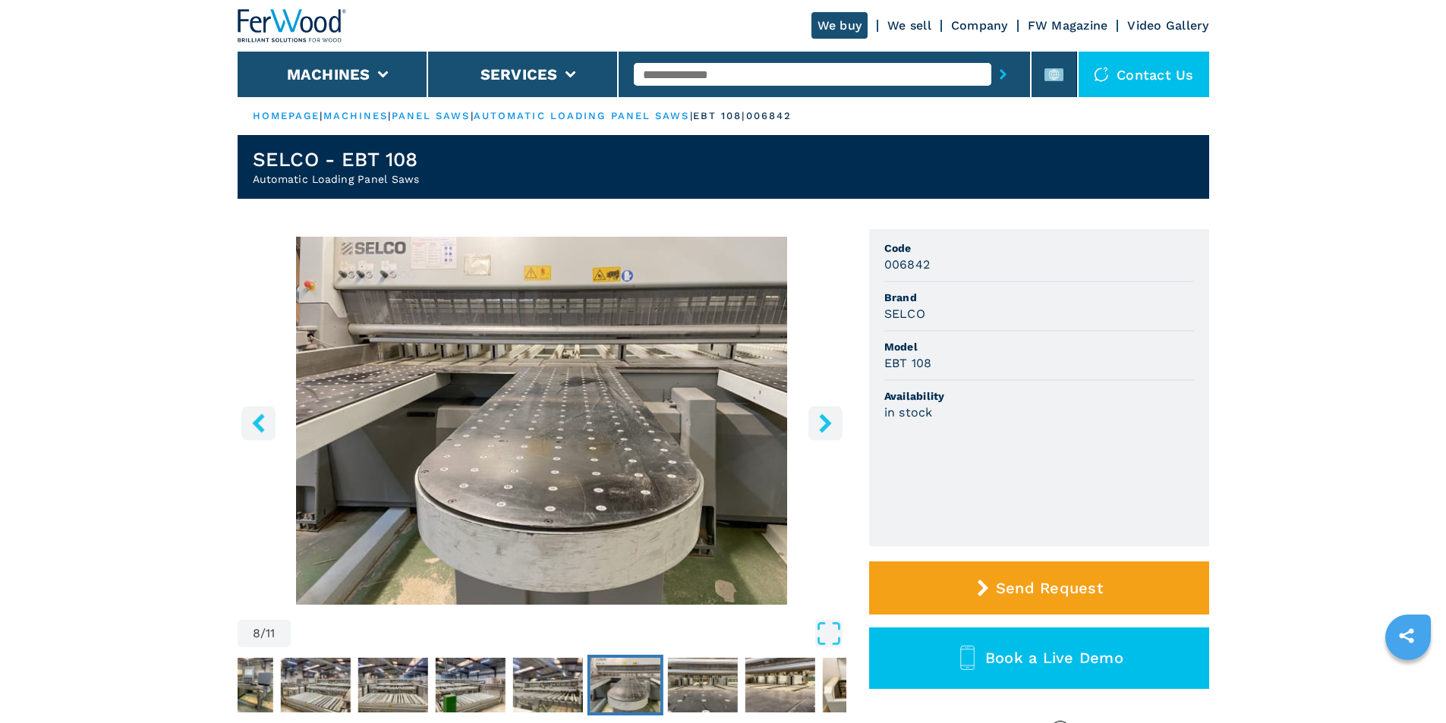
click at [821, 421] on icon "right-button" at bounding box center [825, 423] width 19 height 19
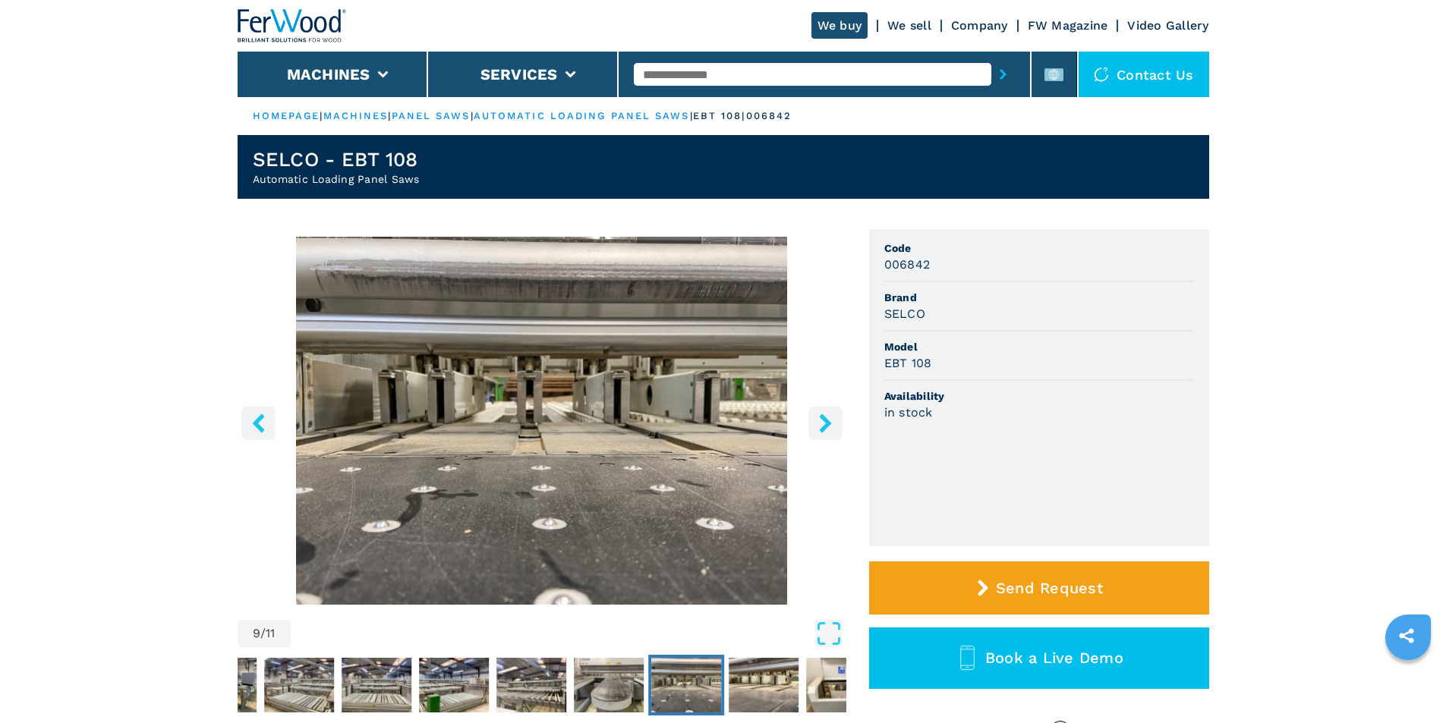
click at [821, 421] on icon "right-button" at bounding box center [825, 423] width 19 height 19
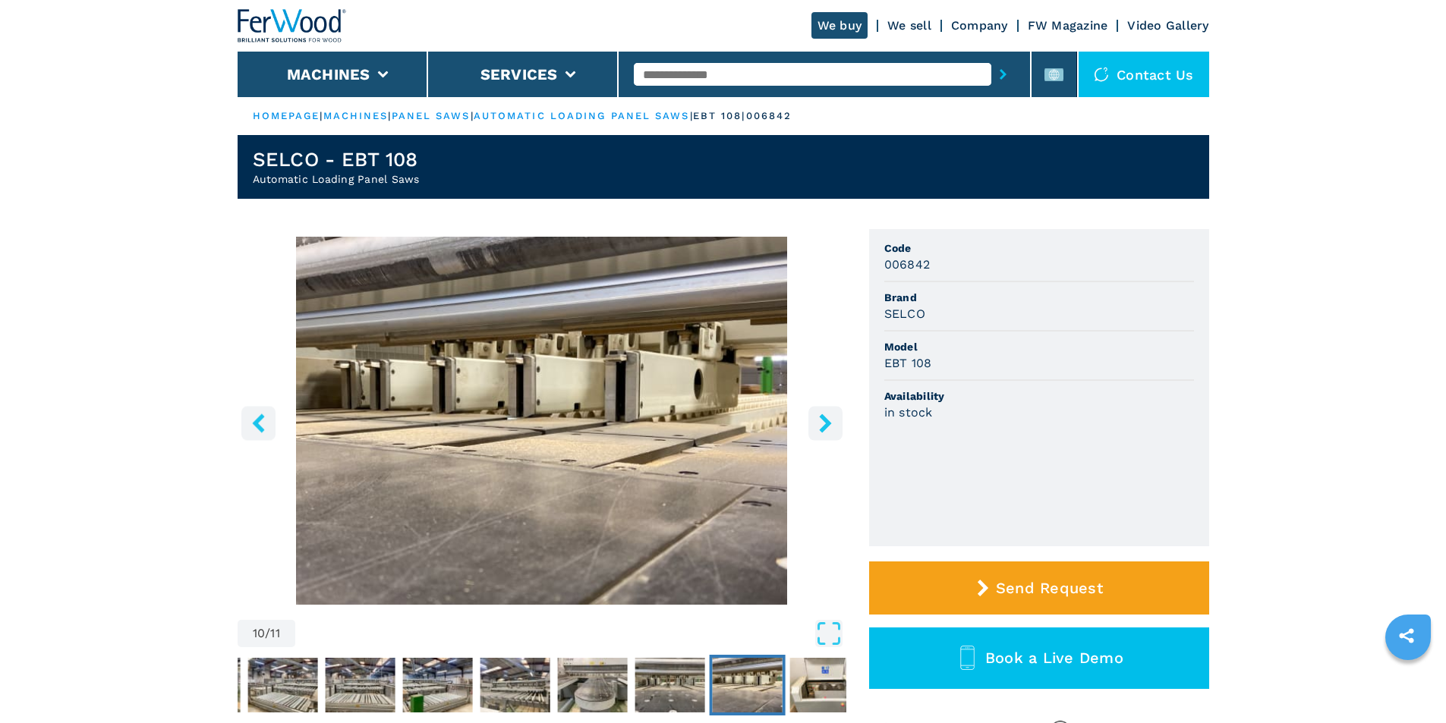
click at [821, 421] on icon "right-button" at bounding box center [825, 423] width 19 height 19
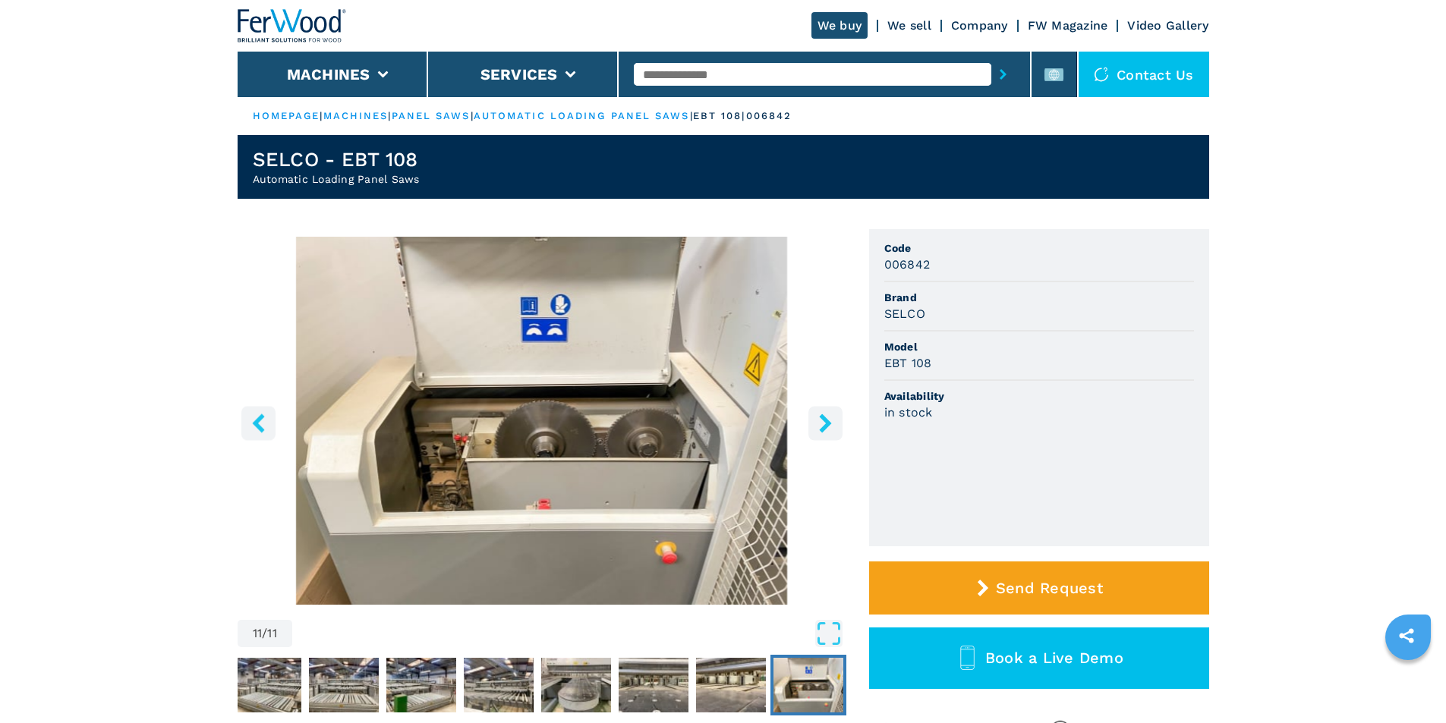
click at [821, 421] on icon "right-button" at bounding box center [825, 423] width 19 height 19
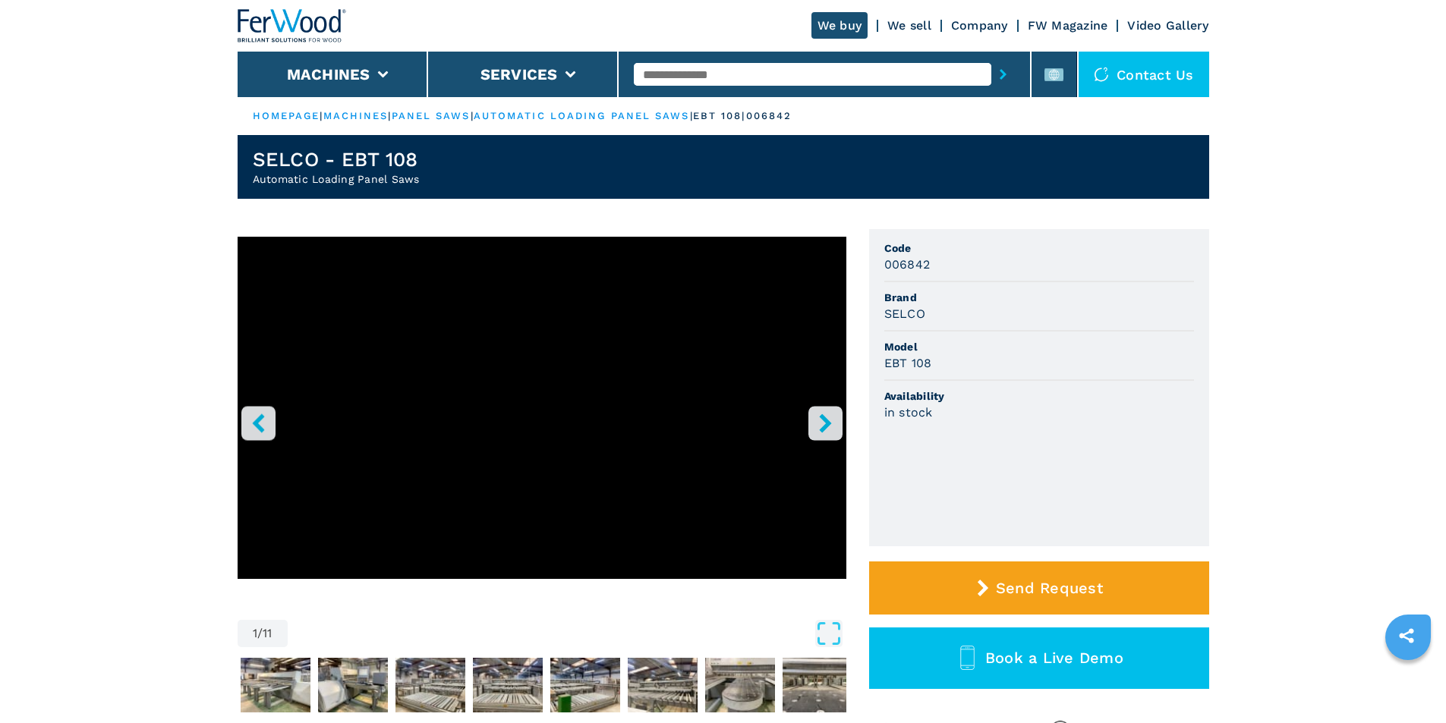
click at [821, 421] on icon "right-button" at bounding box center [825, 423] width 19 height 19
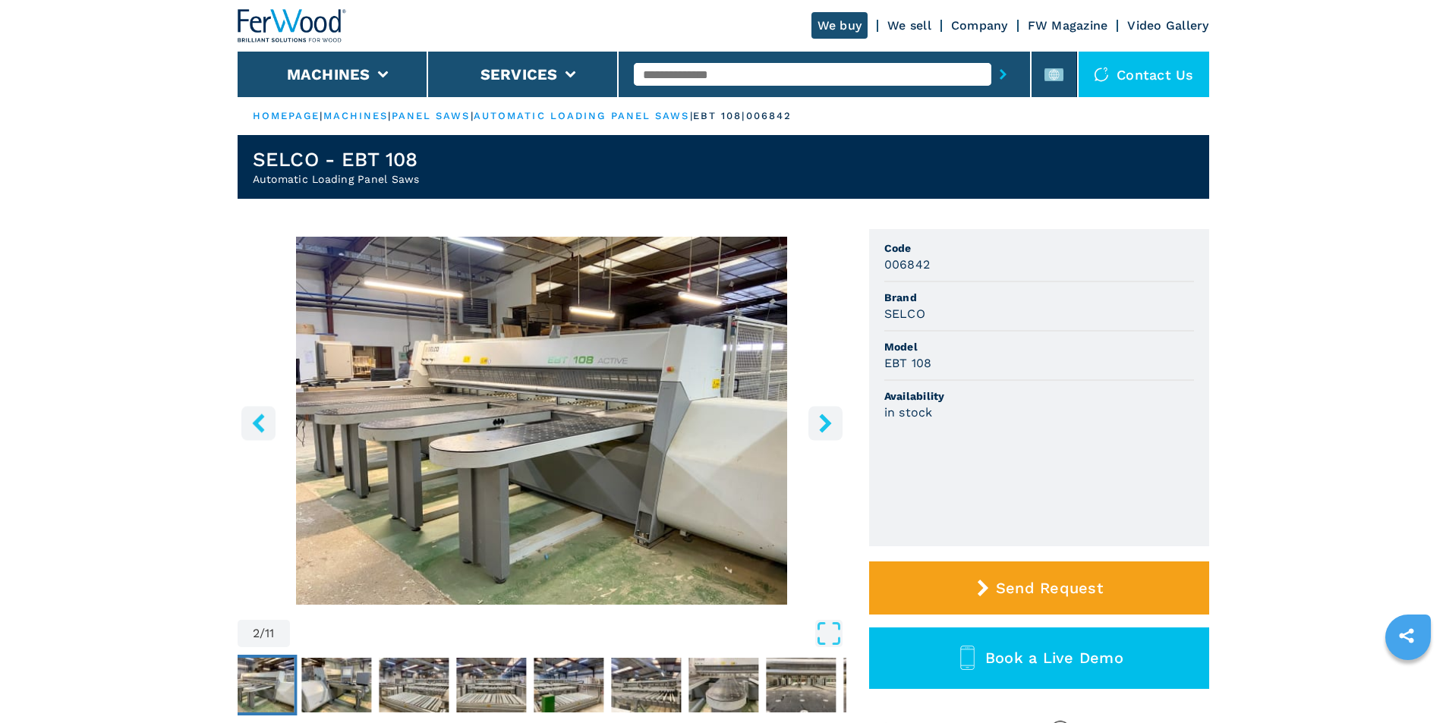
click at [821, 421] on icon "right-button" at bounding box center [825, 423] width 19 height 19
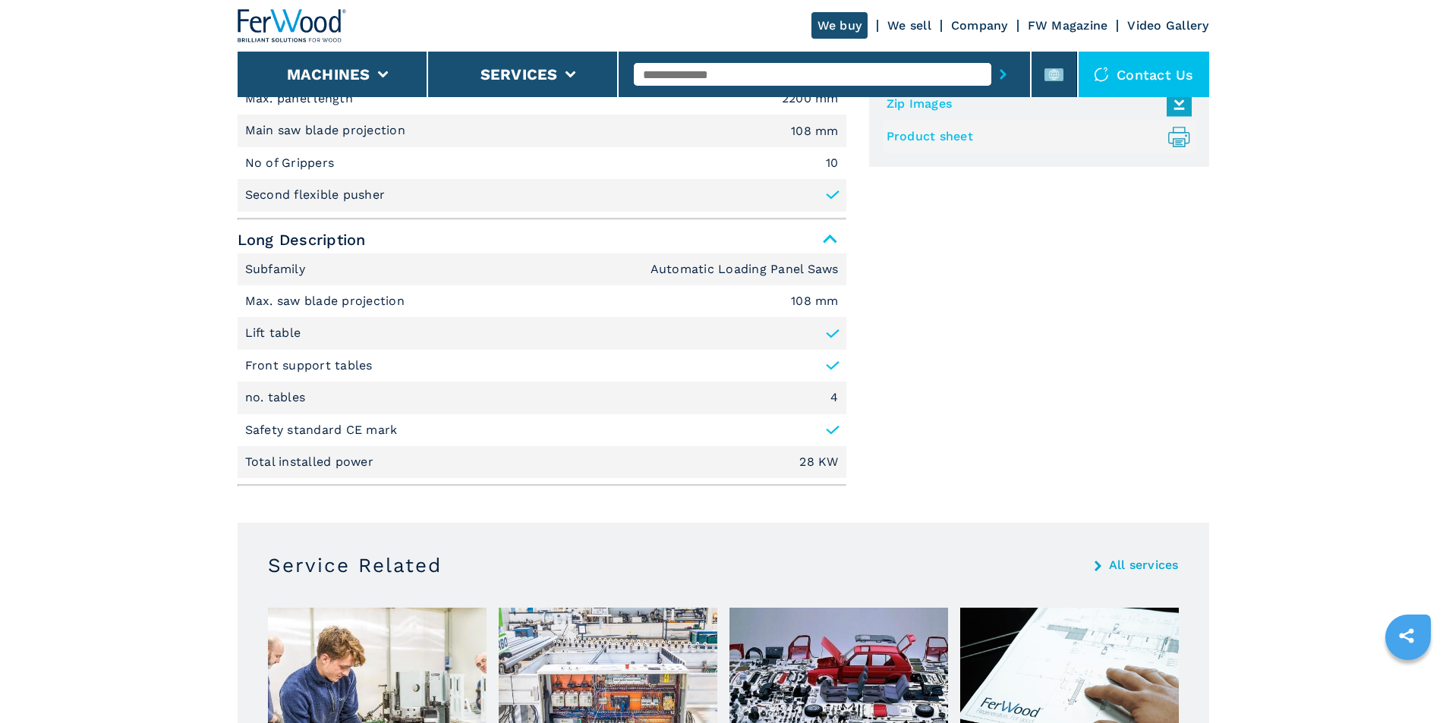
scroll to position [810, 0]
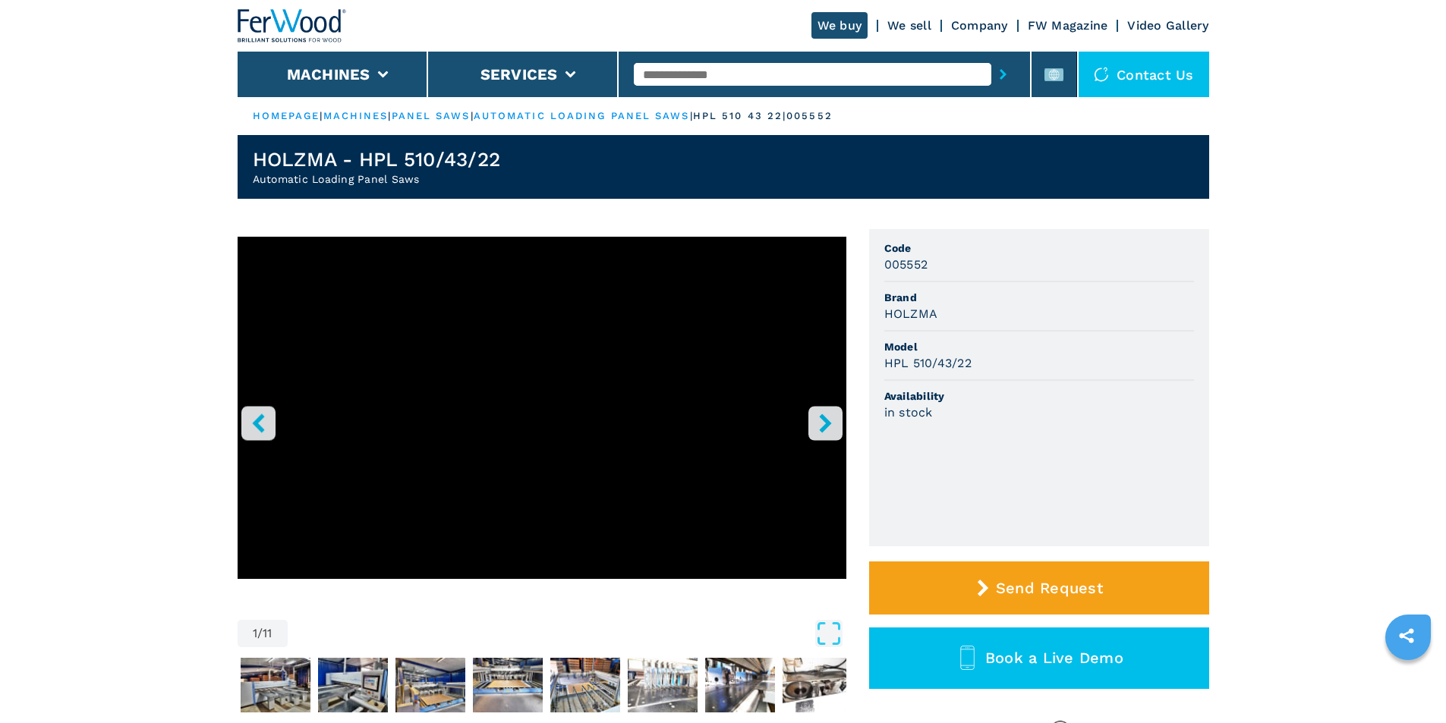
click at [831, 422] on icon "right-button" at bounding box center [825, 423] width 19 height 19
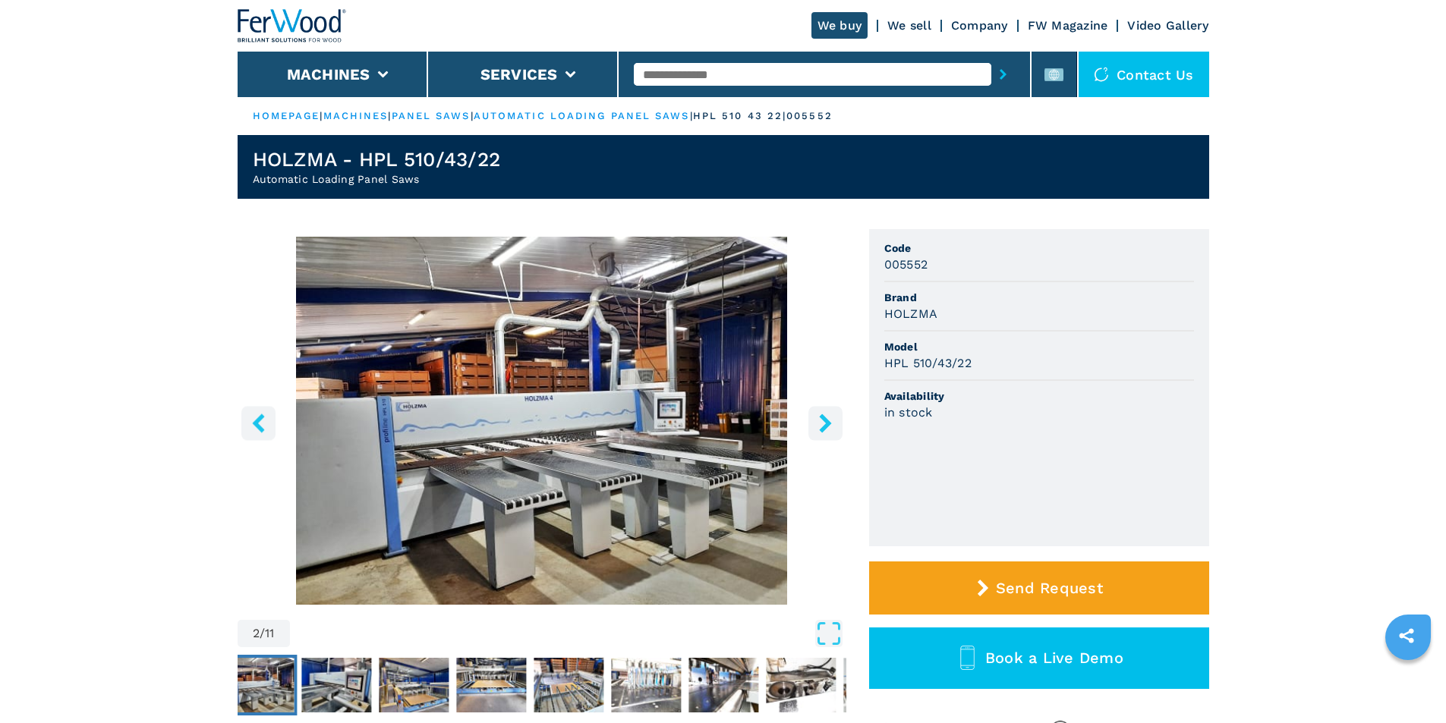
click at [831, 423] on icon "right-button" at bounding box center [825, 423] width 19 height 19
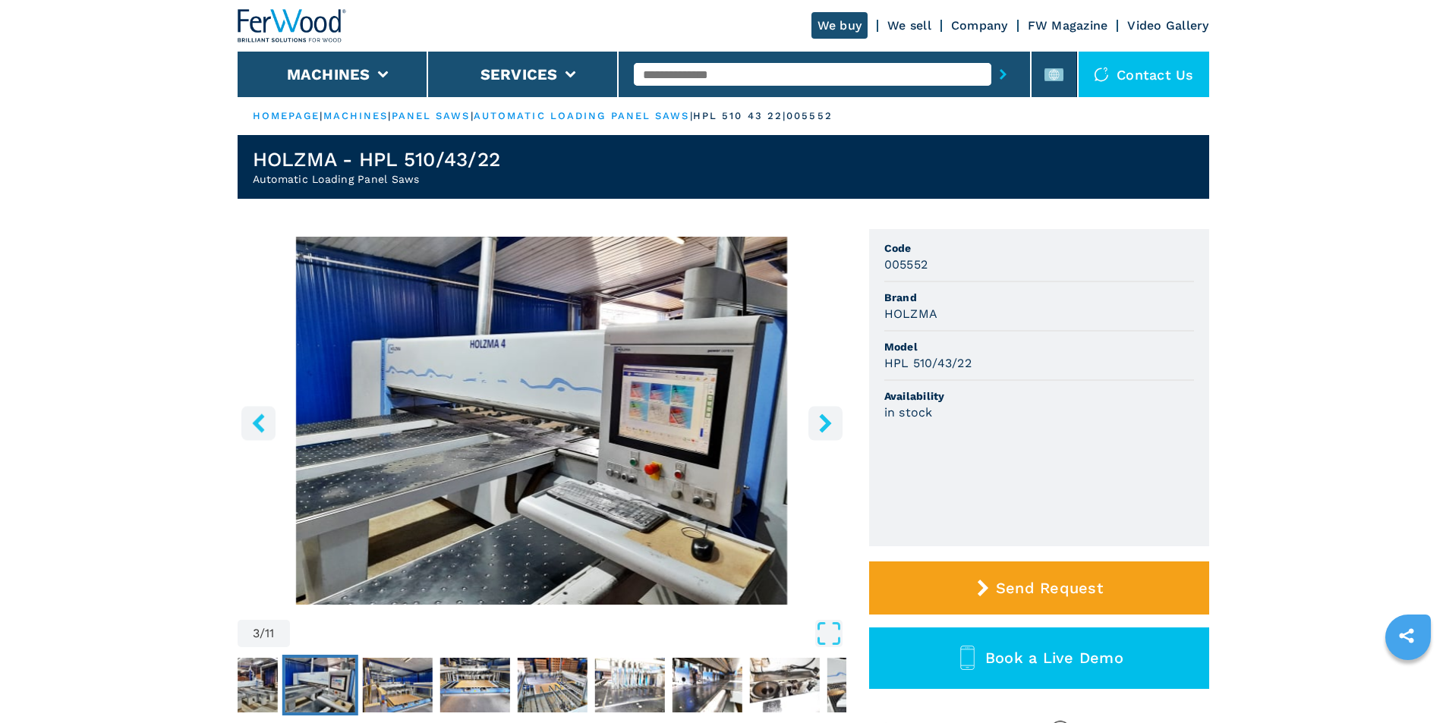
click at [831, 423] on icon "right-button" at bounding box center [825, 423] width 12 height 19
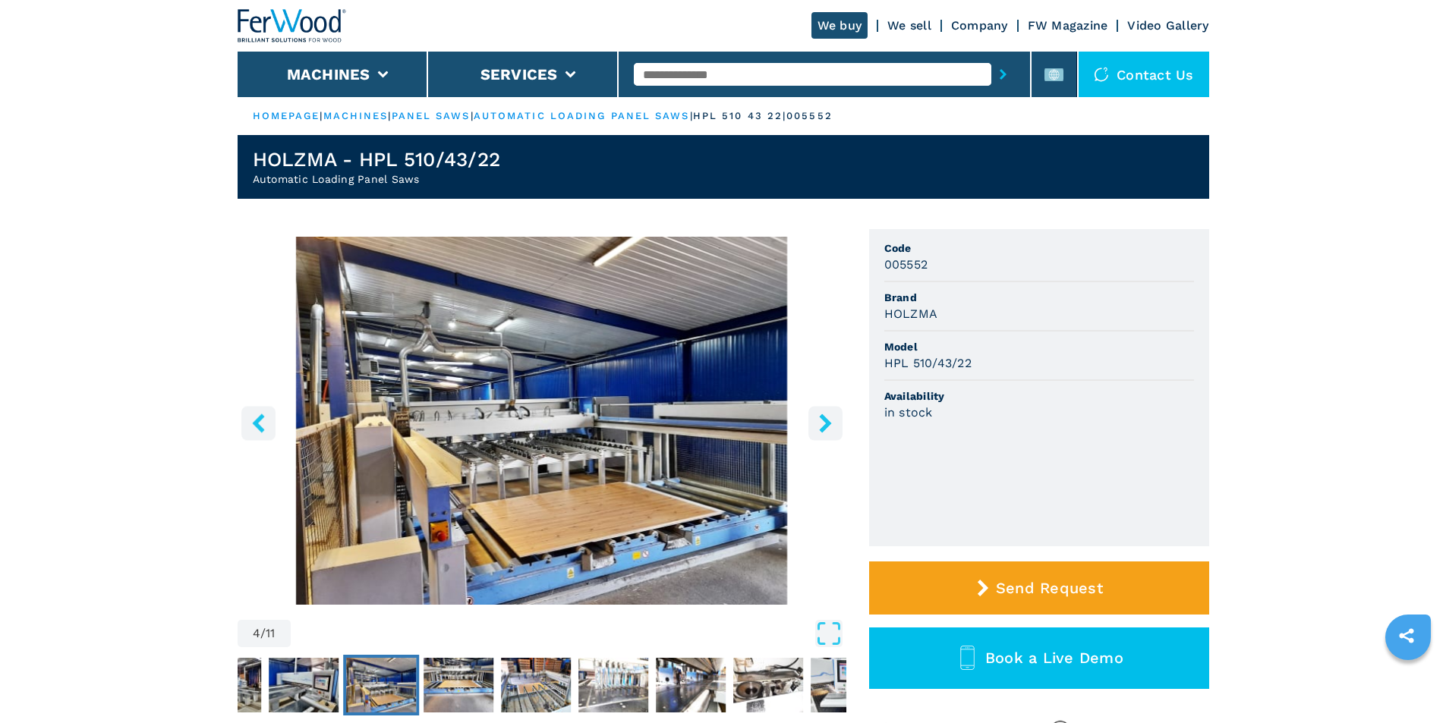
click at [831, 423] on icon "right-button" at bounding box center [825, 423] width 12 height 19
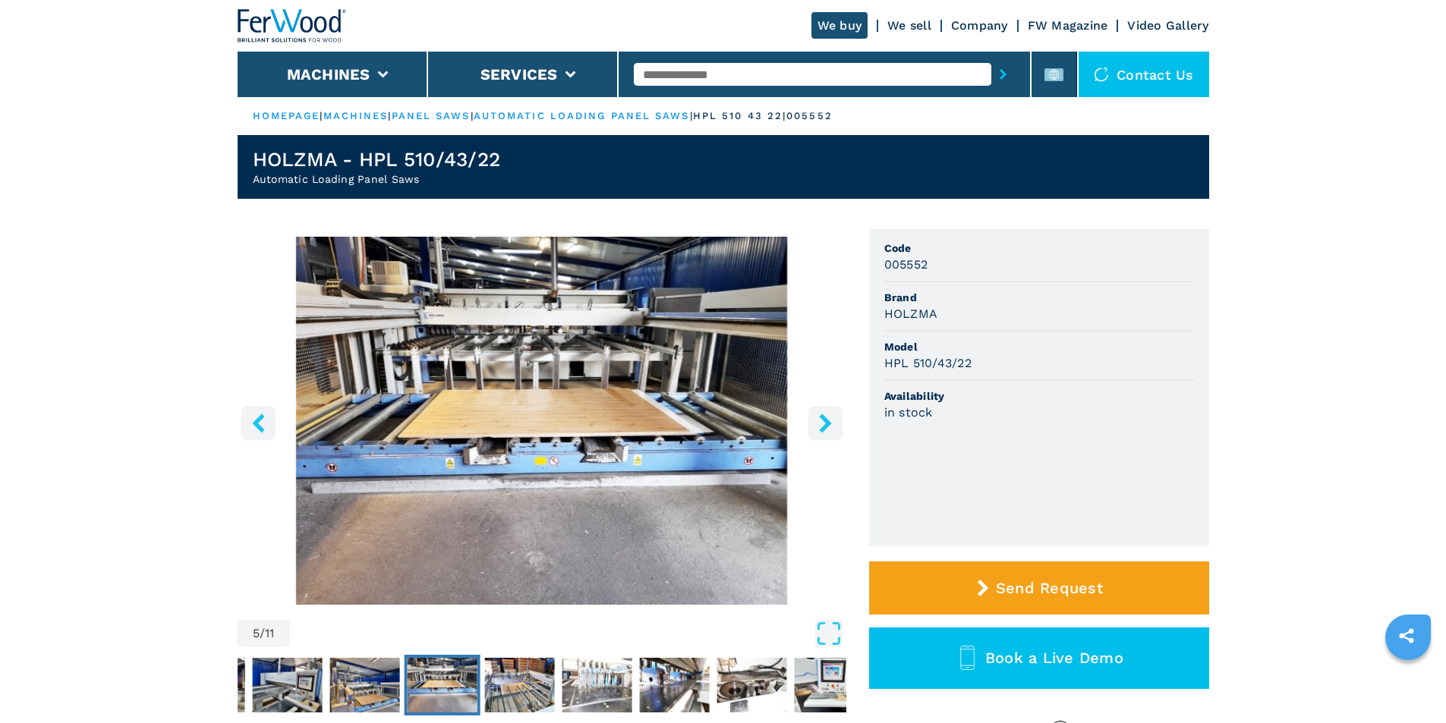
click at [831, 423] on icon "right-button" at bounding box center [825, 423] width 12 height 19
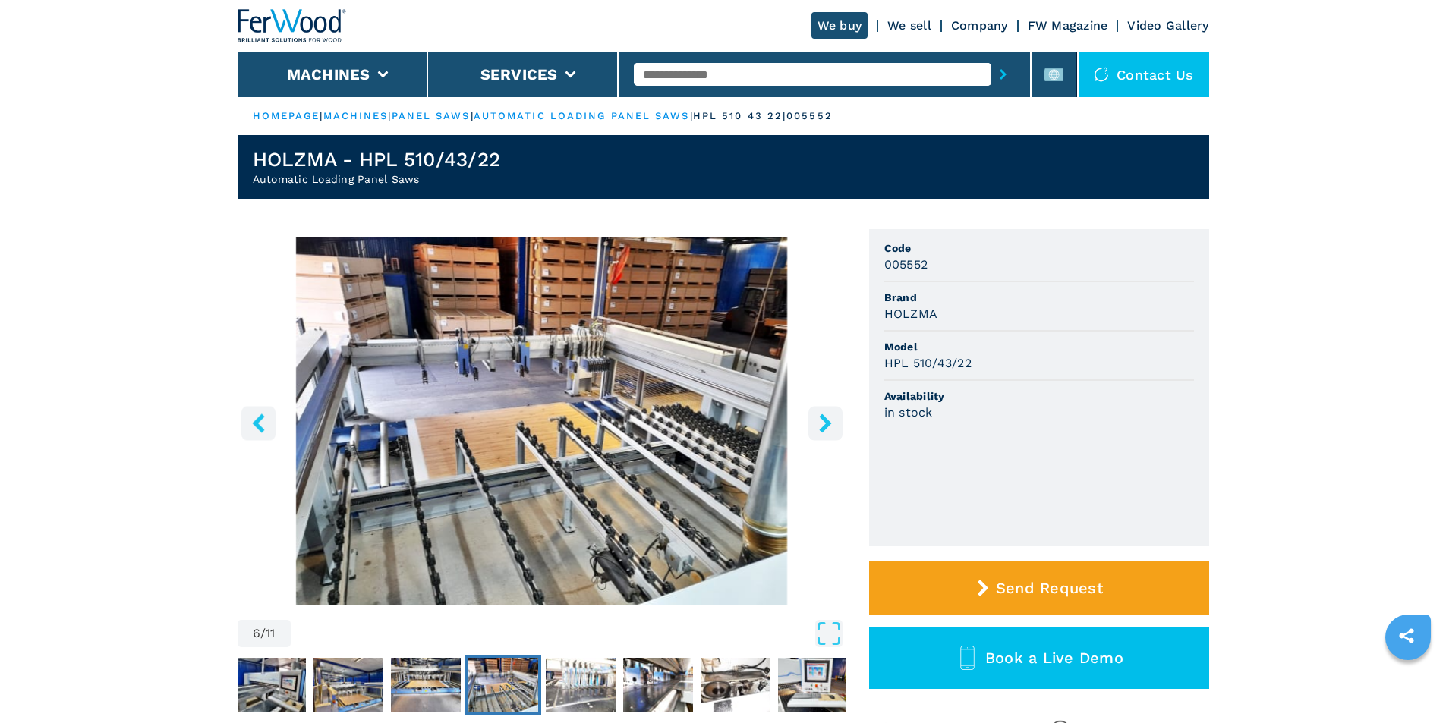
click at [831, 423] on icon "right-button" at bounding box center [825, 423] width 12 height 19
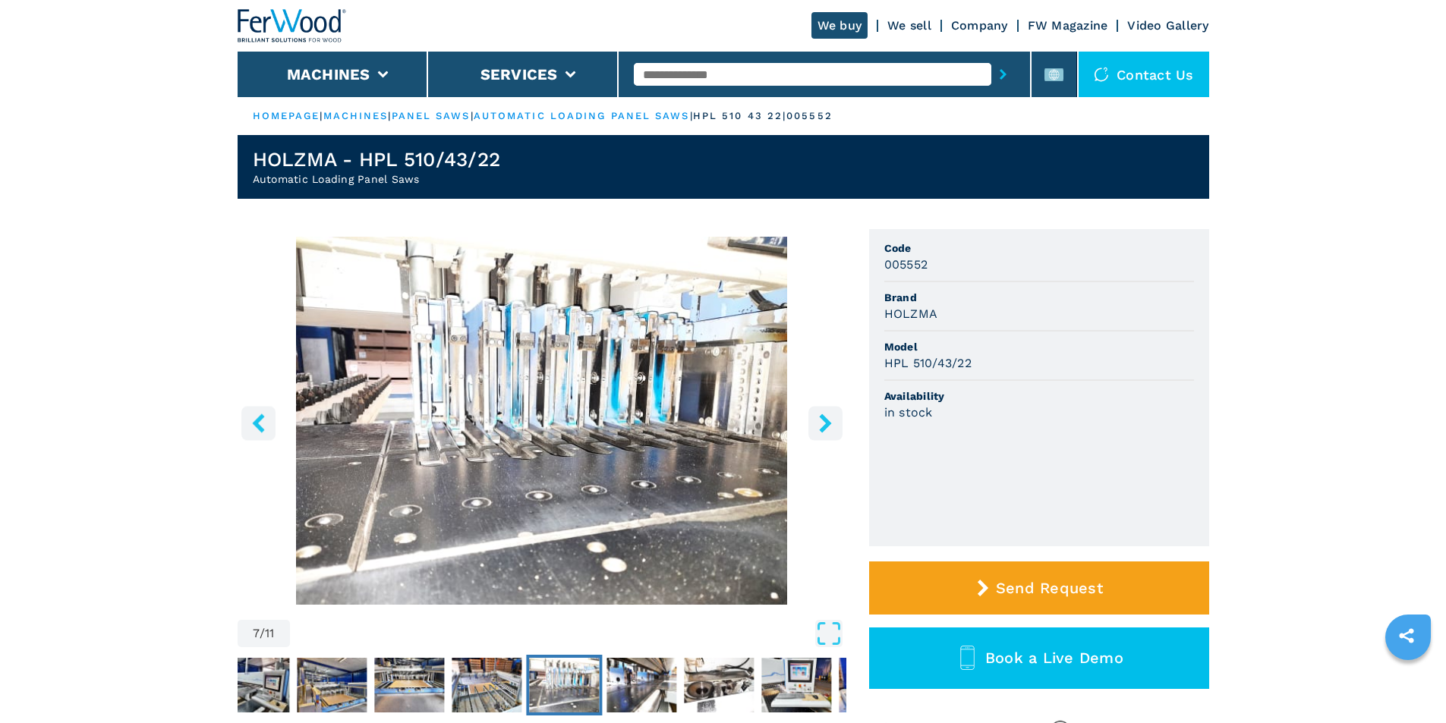
click at [831, 423] on icon "right-button" at bounding box center [825, 423] width 12 height 19
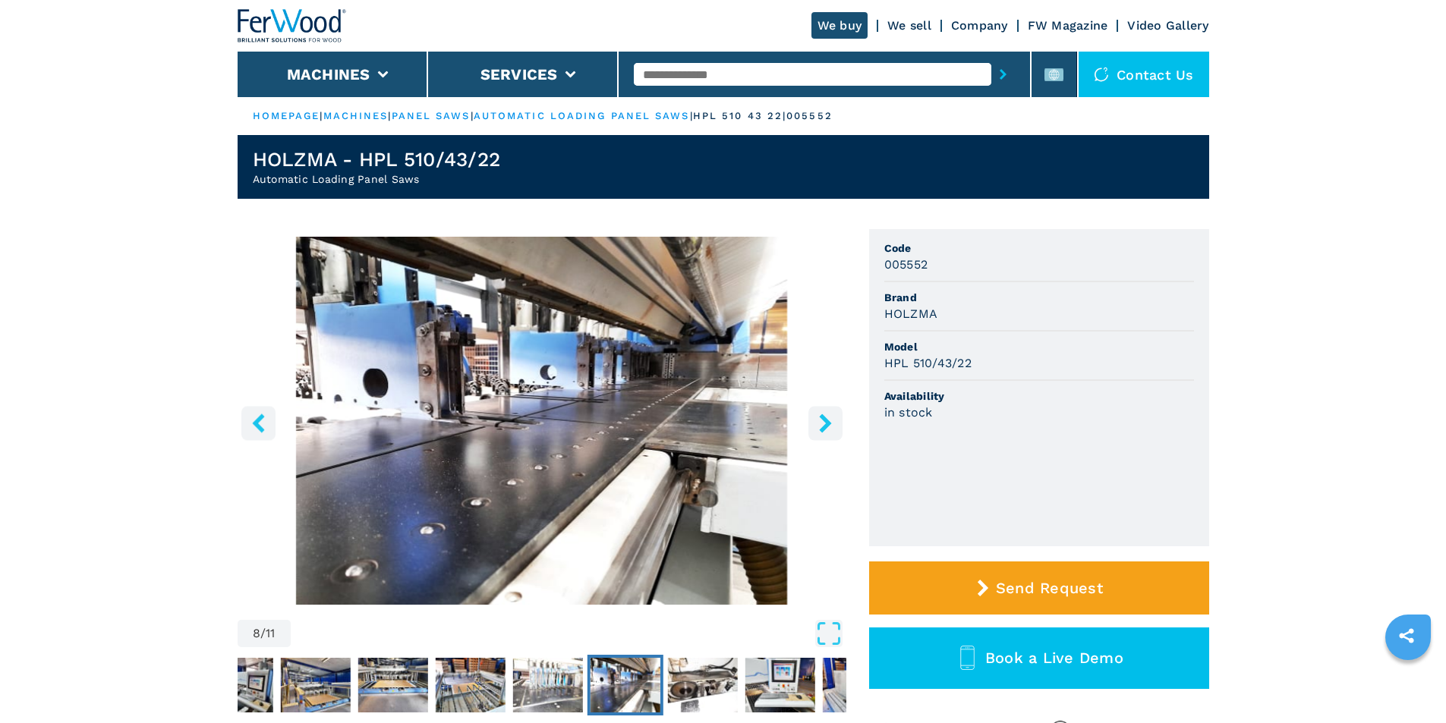
click at [831, 423] on icon "right-button" at bounding box center [825, 423] width 12 height 19
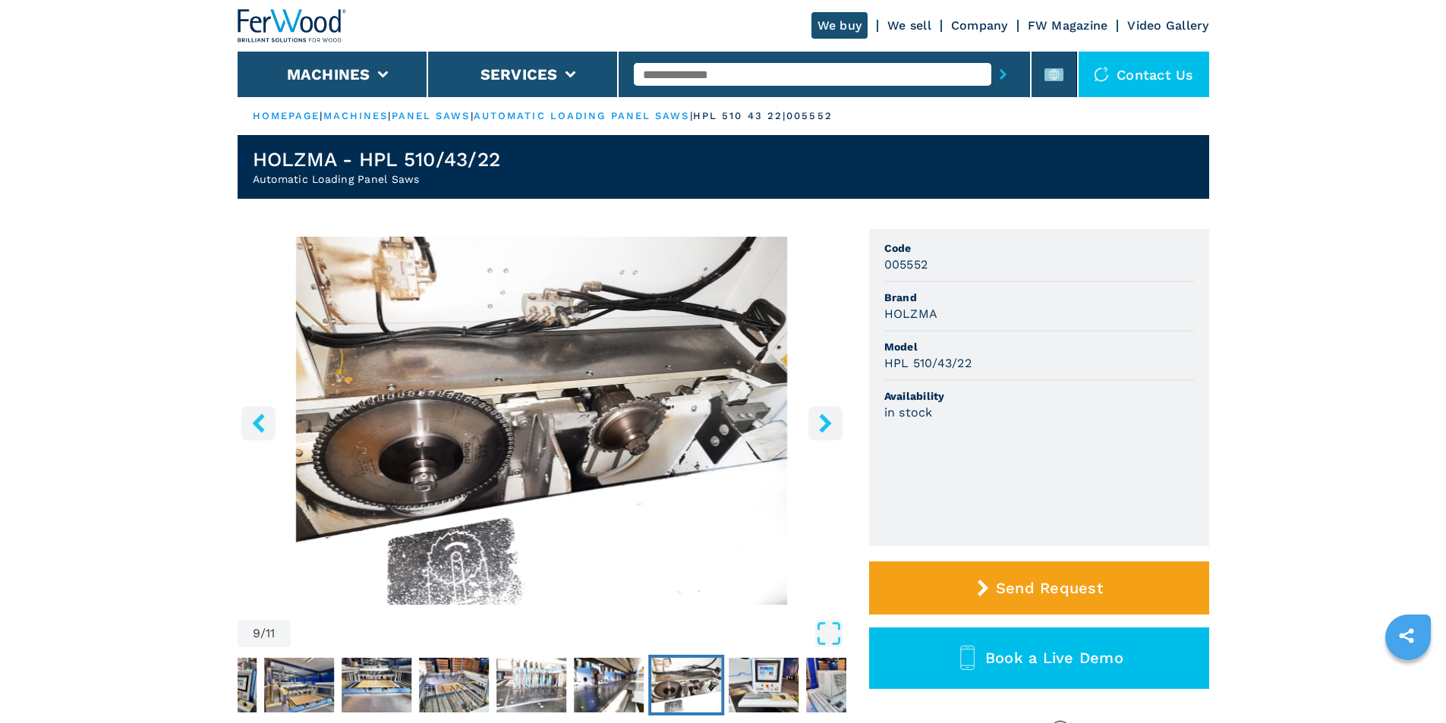
click at [831, 423] on icon "right-button" at bounding box center [825, 423] width 12 height 19
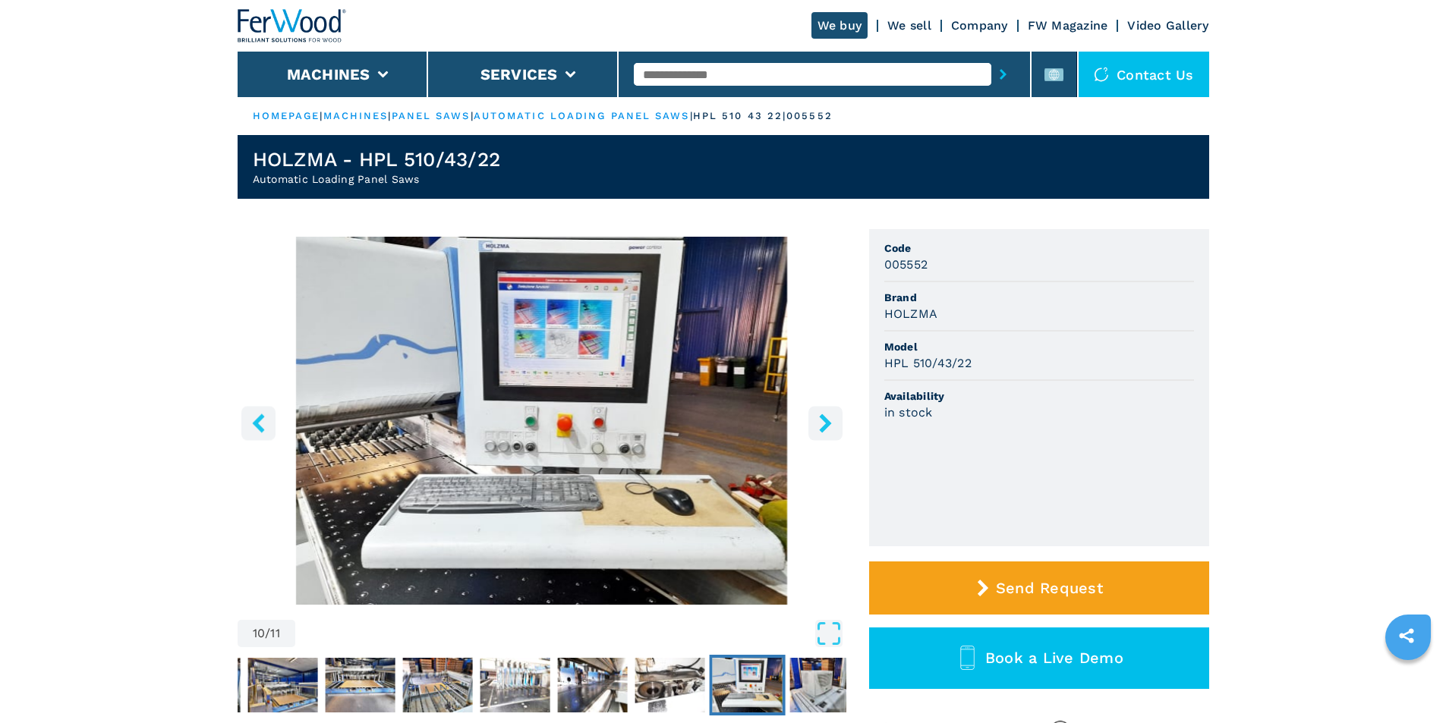
click at [831, 423] on icon "right-button" at bounding box center [825, 423] width 12 height 19
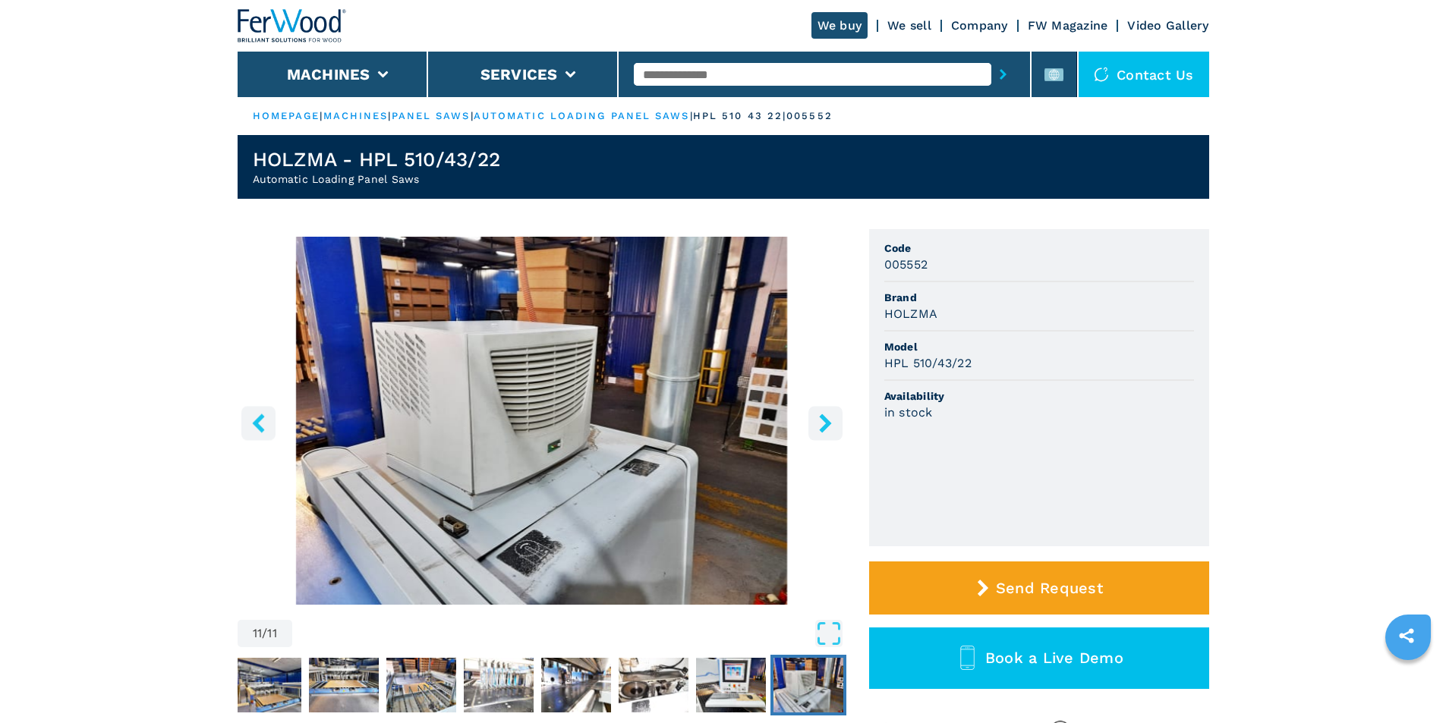
click at [831, 423] on icon "right-button" at bounding box center [825, 423] width 12 height 19
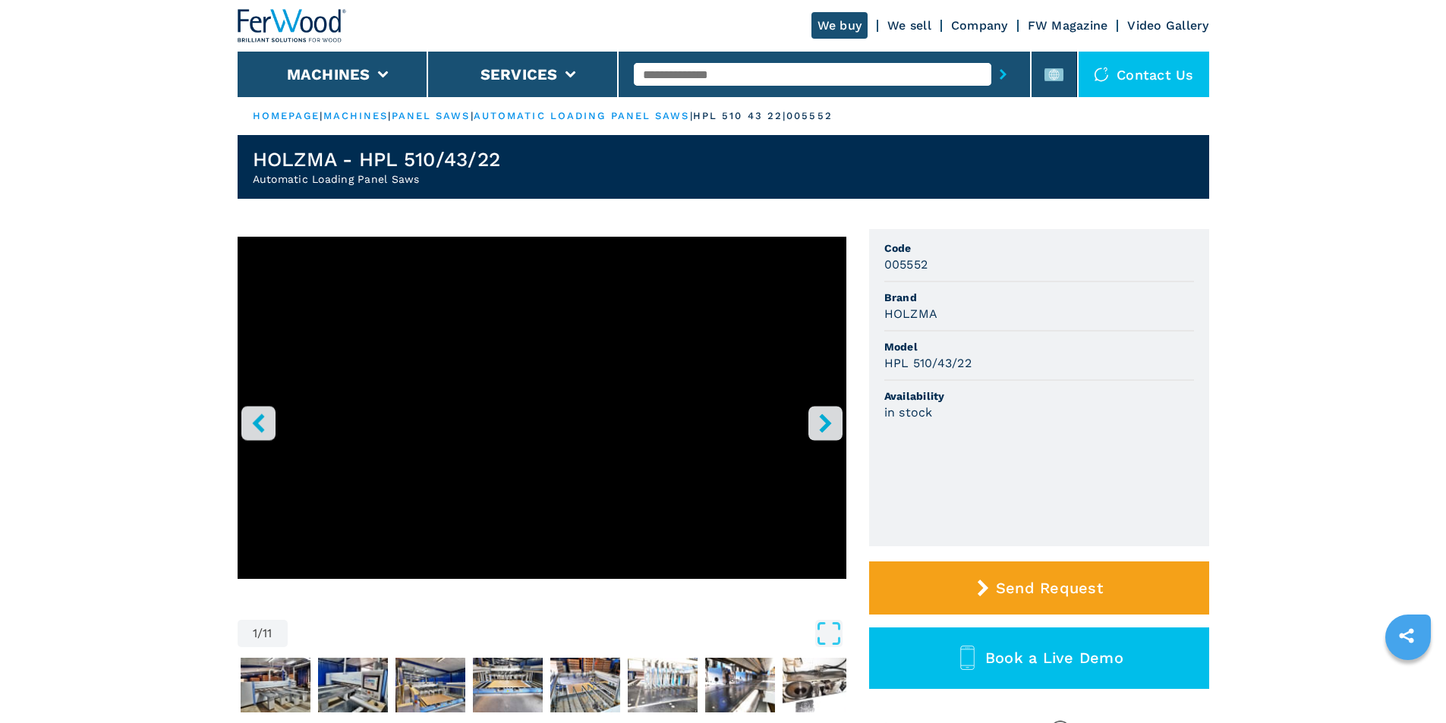
click at [832, 423] on icon "right-button" at bounding box center [825, 423] width 19 height 19
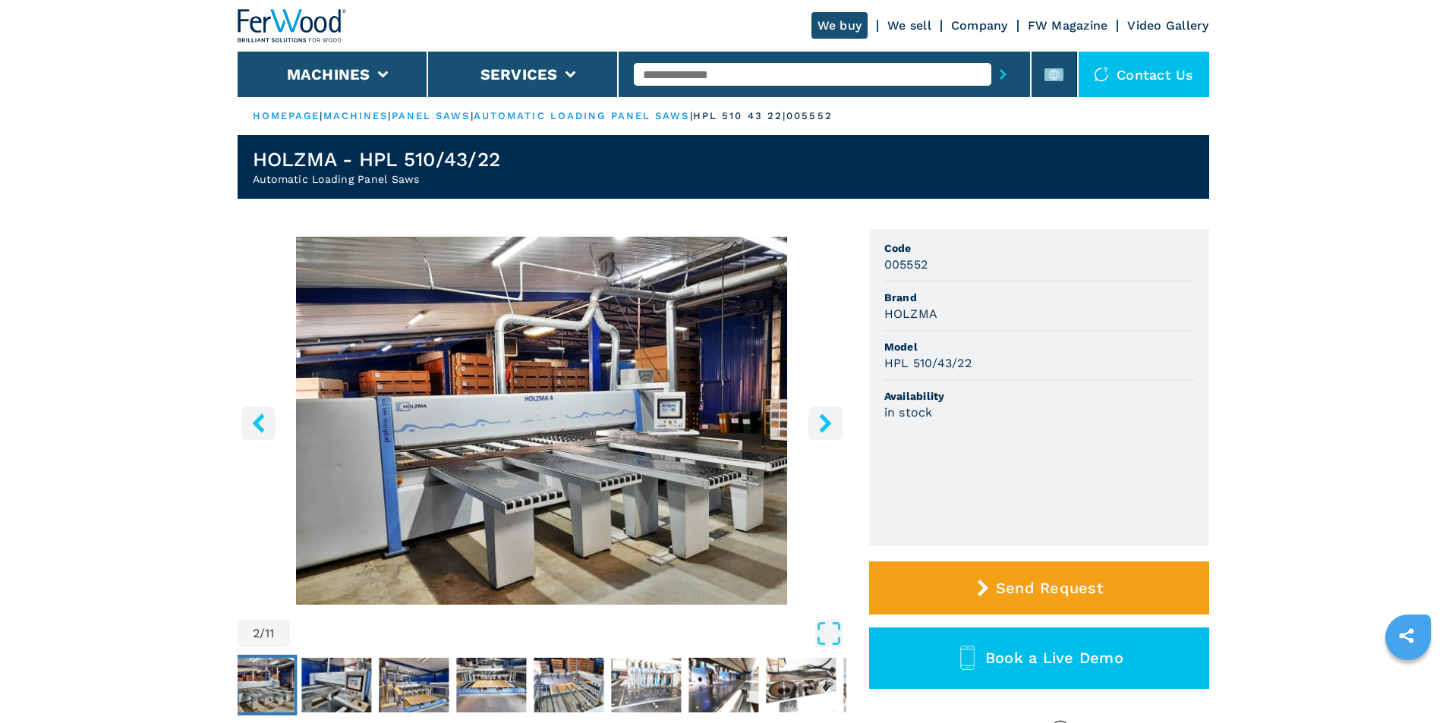
click at [833, 423] on icon "right-button" at bounding box center [825, 423] width 19 height 19
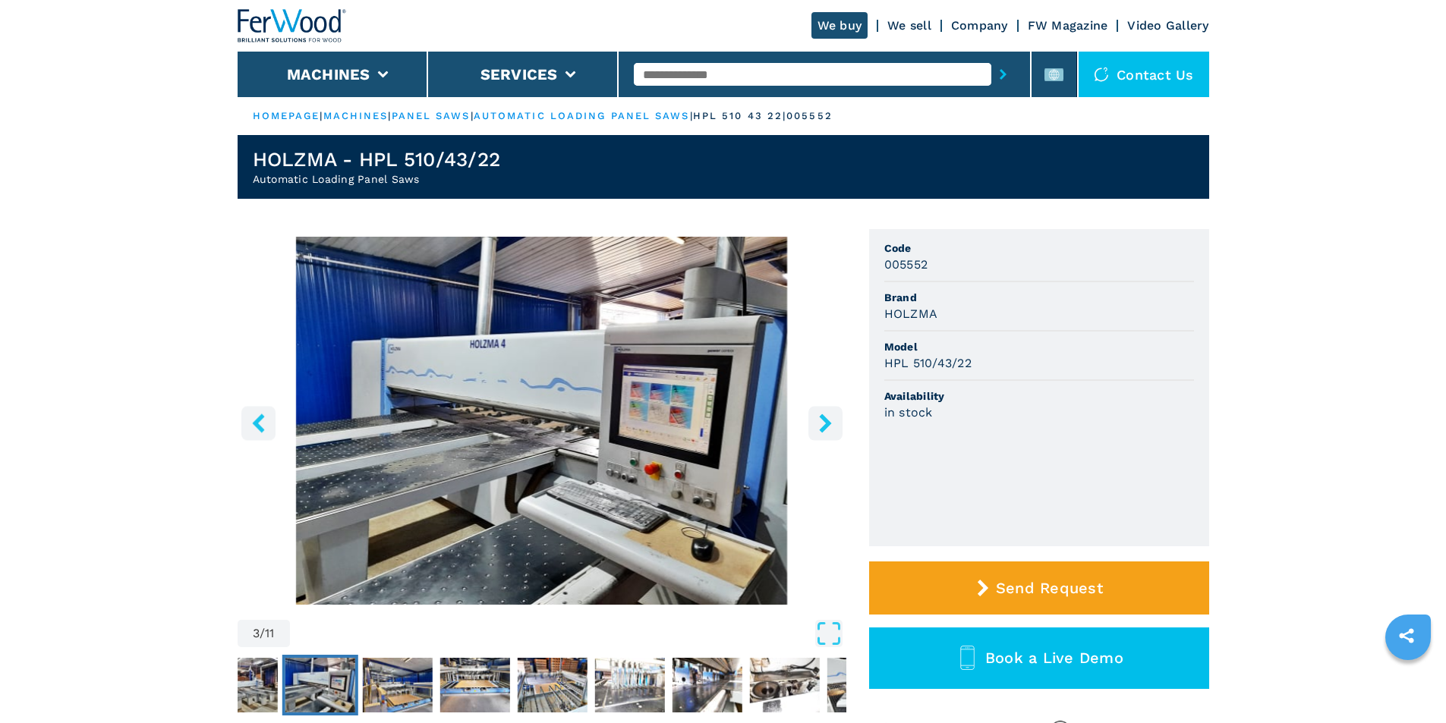
click at [833, 421] on icon "right-button" at bounding box center [825, 423] width 19 height 19
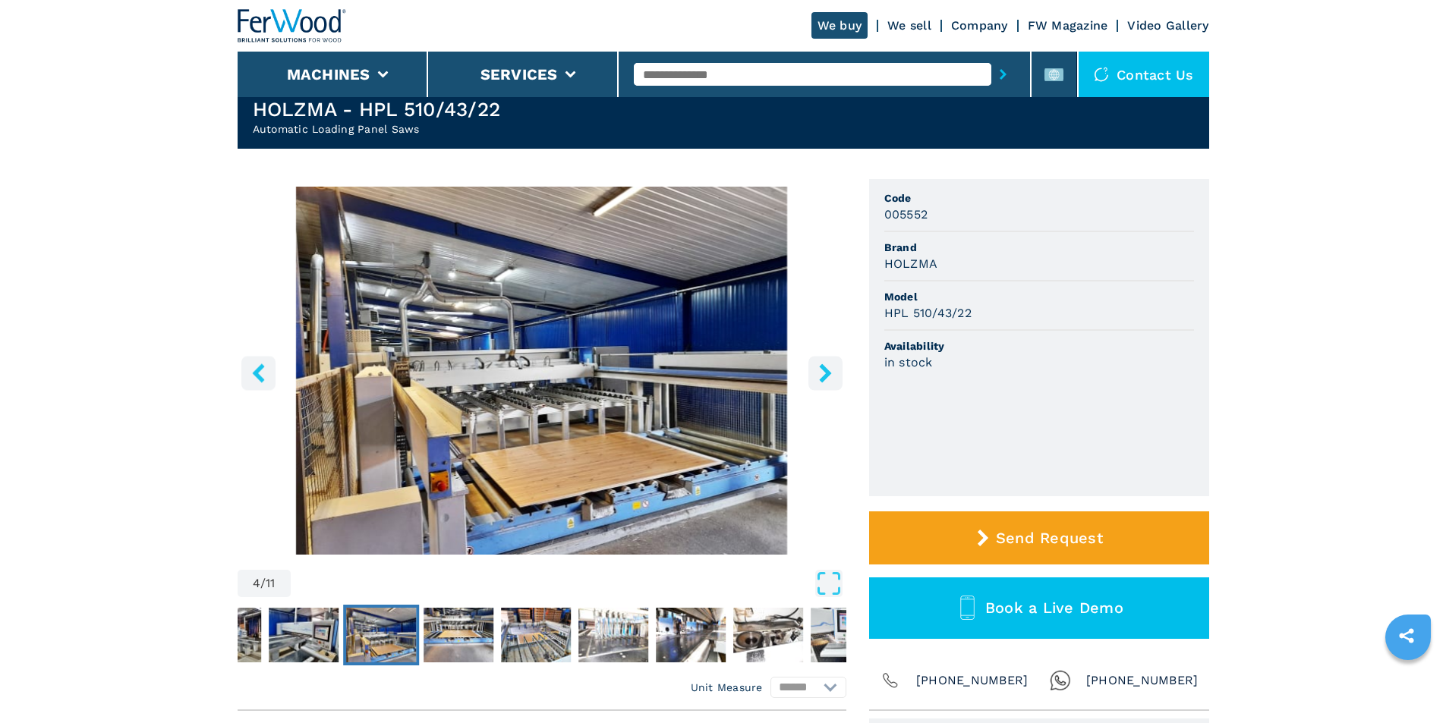
scroll to position [405, 0]
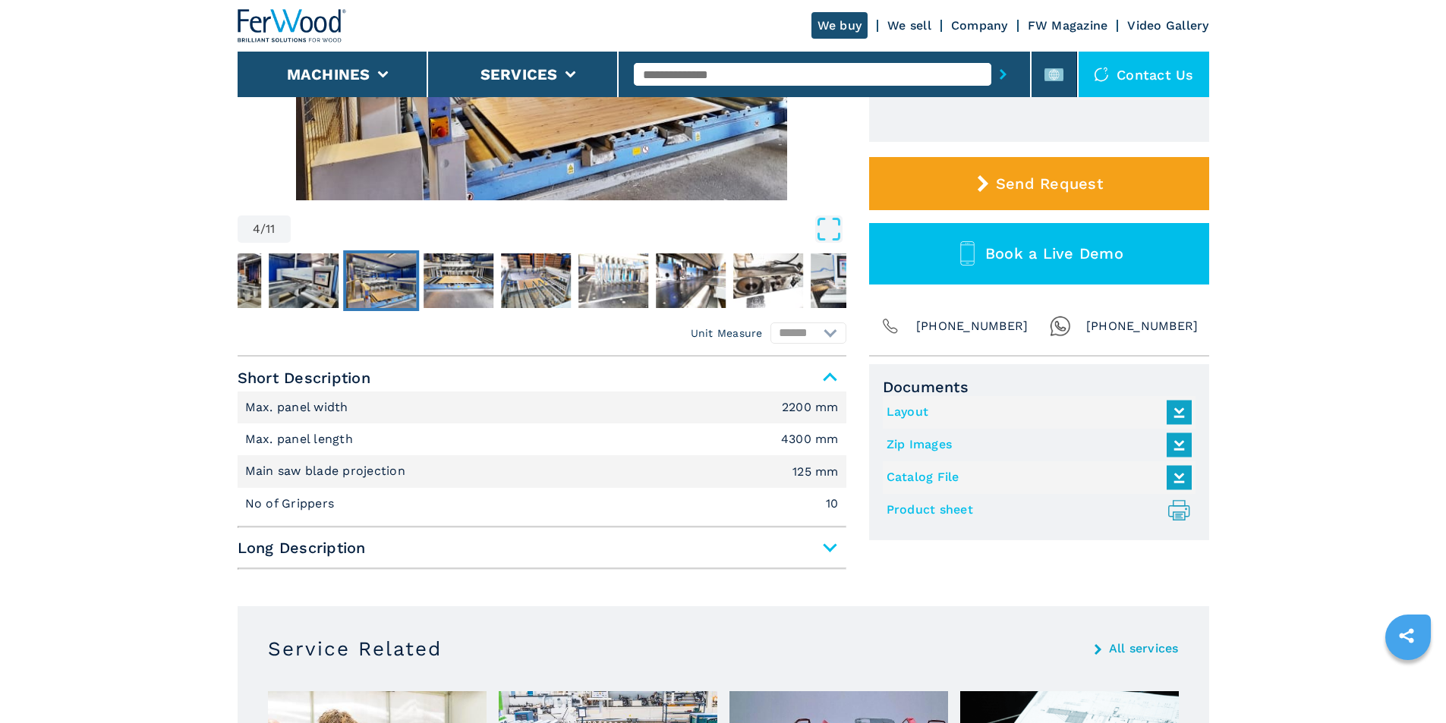
click at [825, 540] on span "Long Description" at bounding box center [542, 547] width 609 height 27
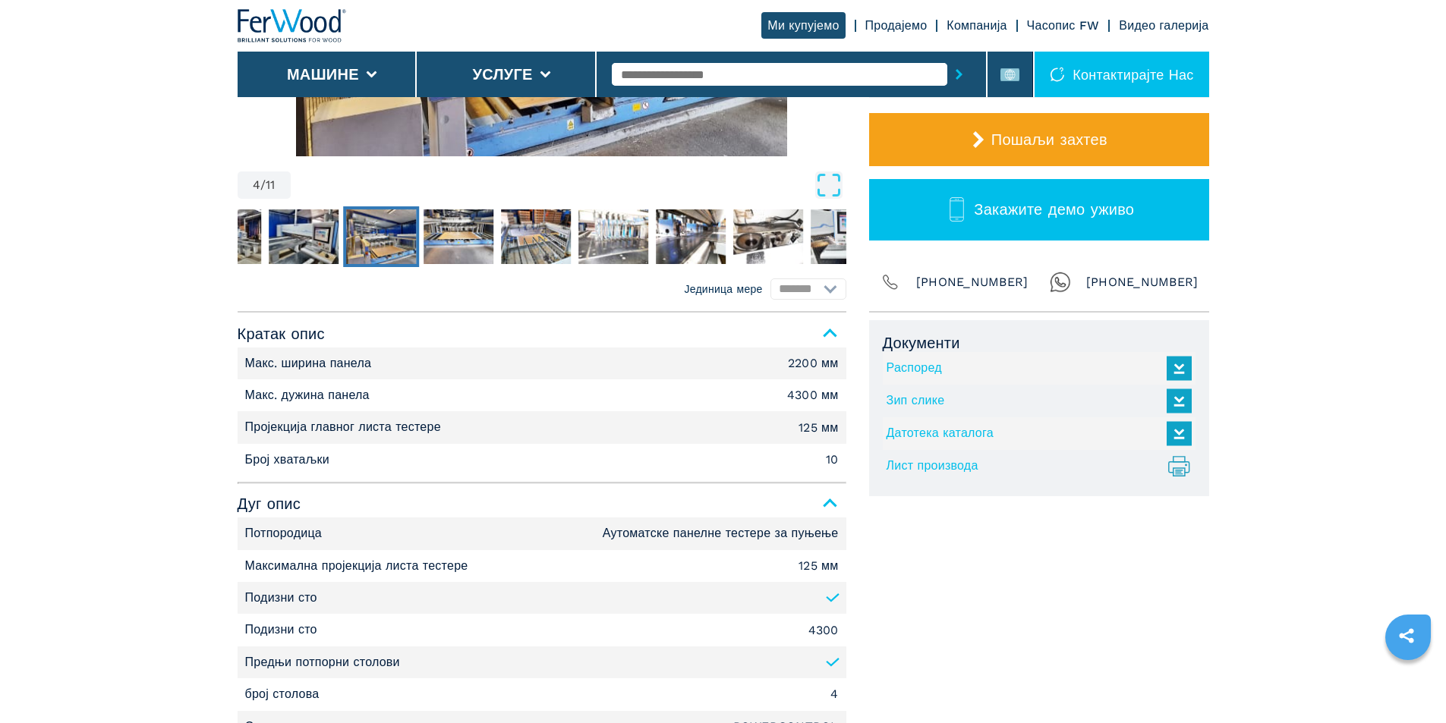
scroll to position [203, 0]
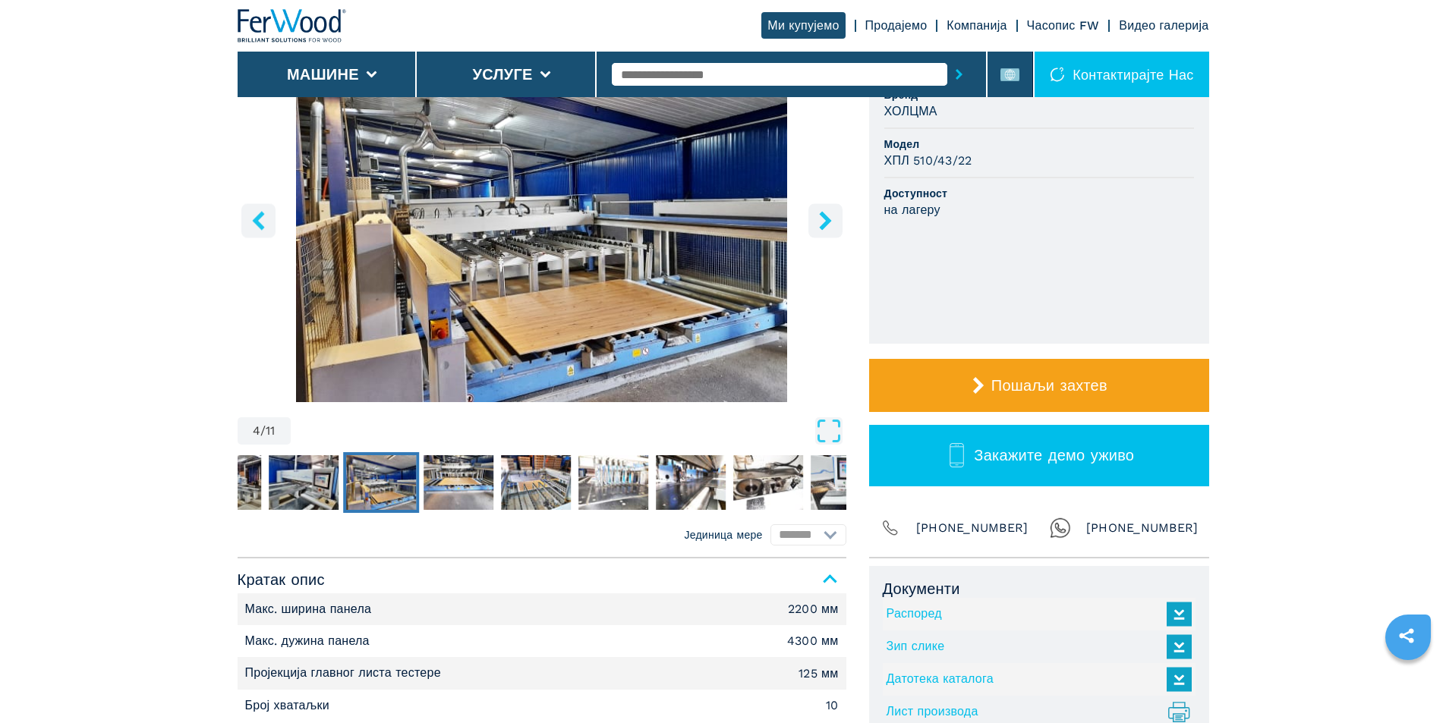
click at [807, 227] on img "Иди на слајд 4" at bounding box center [542, 218] width 609 height 368
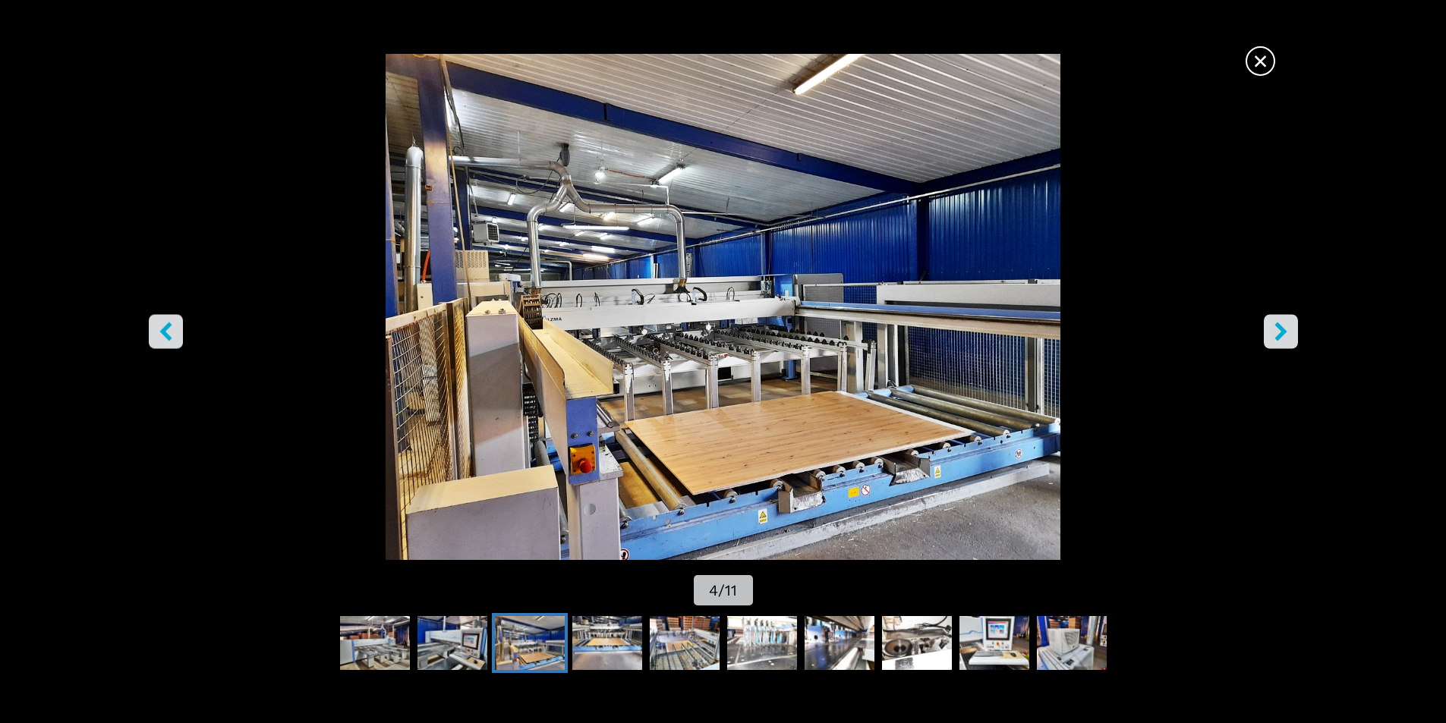
click at [1277, 337] on icon "десно дугме" at bounding box center [1281, 331] width 12 height 19
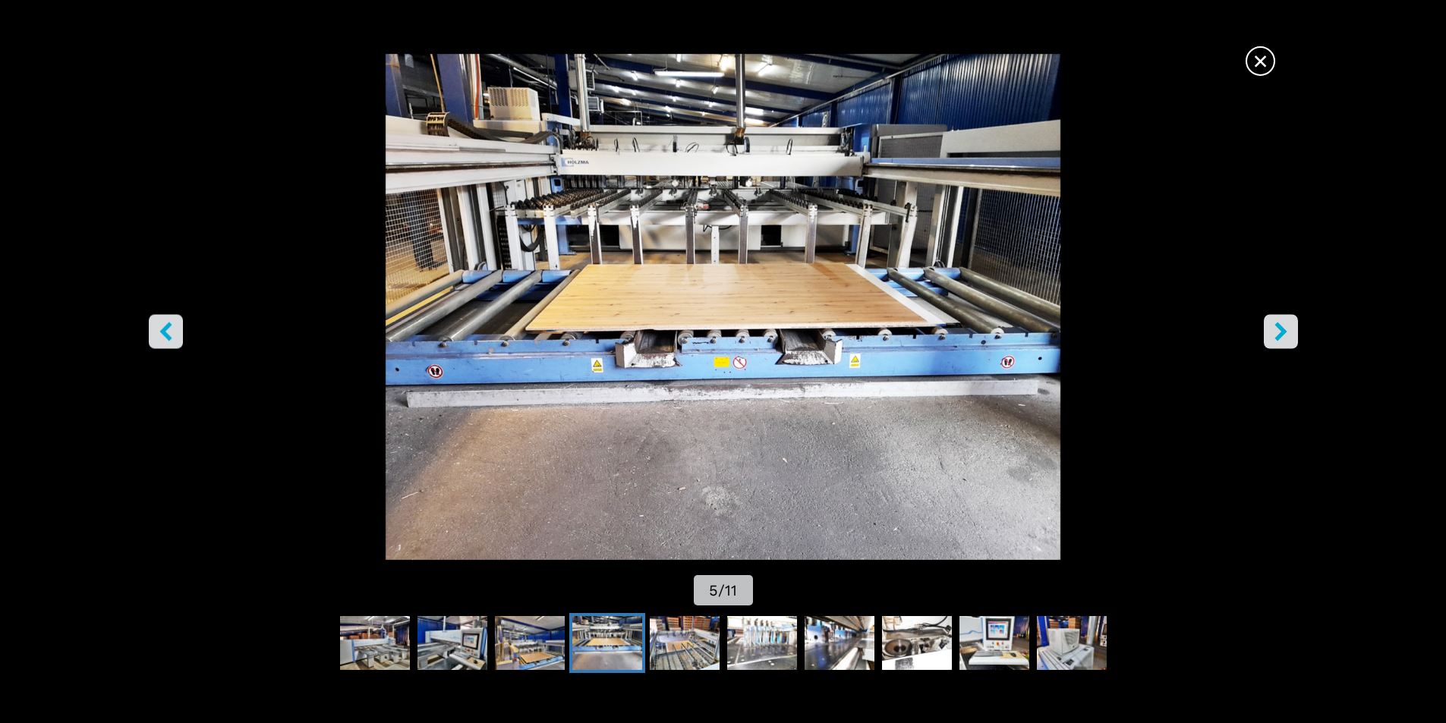
click at [1268, 336] on button "десно дугме" at bounding box center [1281, 331] width 34 height 34
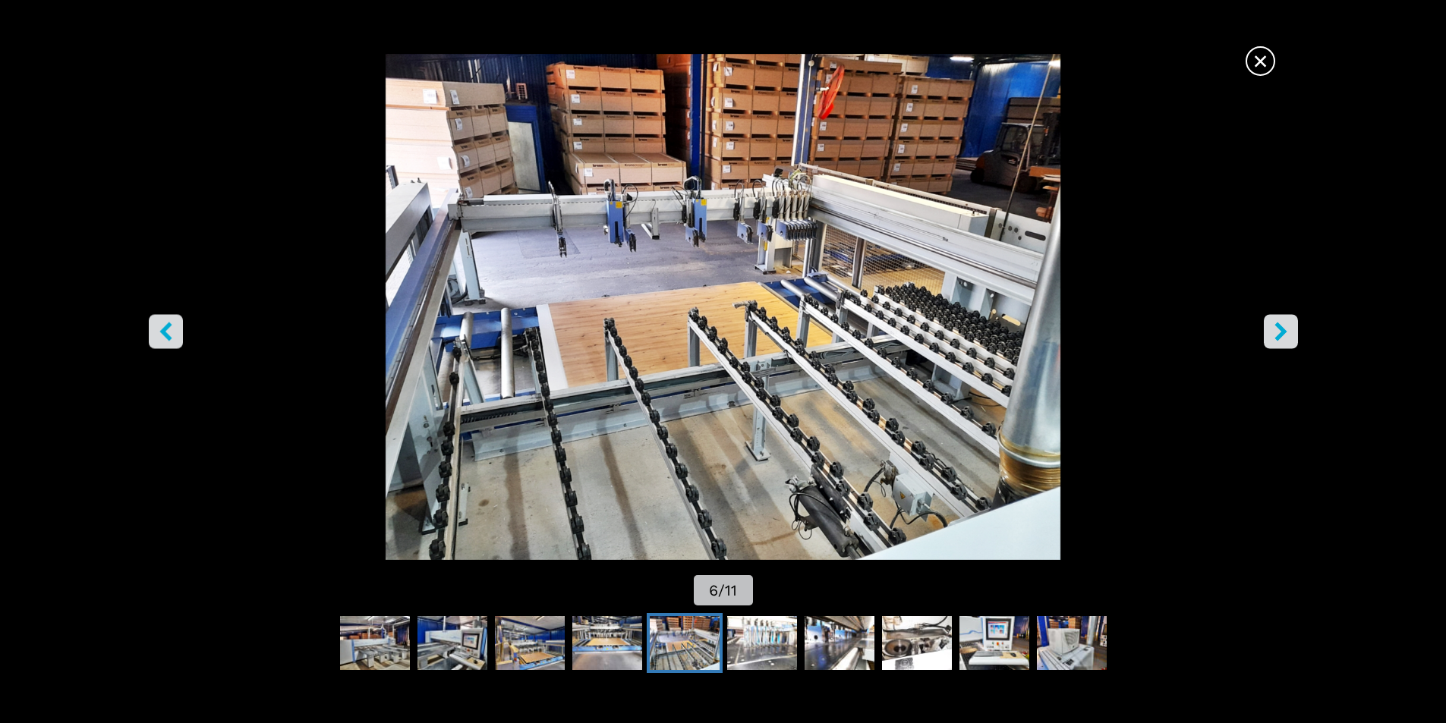
click at [1269, 336] on button "десно дугме" at bounding box center [1281, 331] width 34 height 34
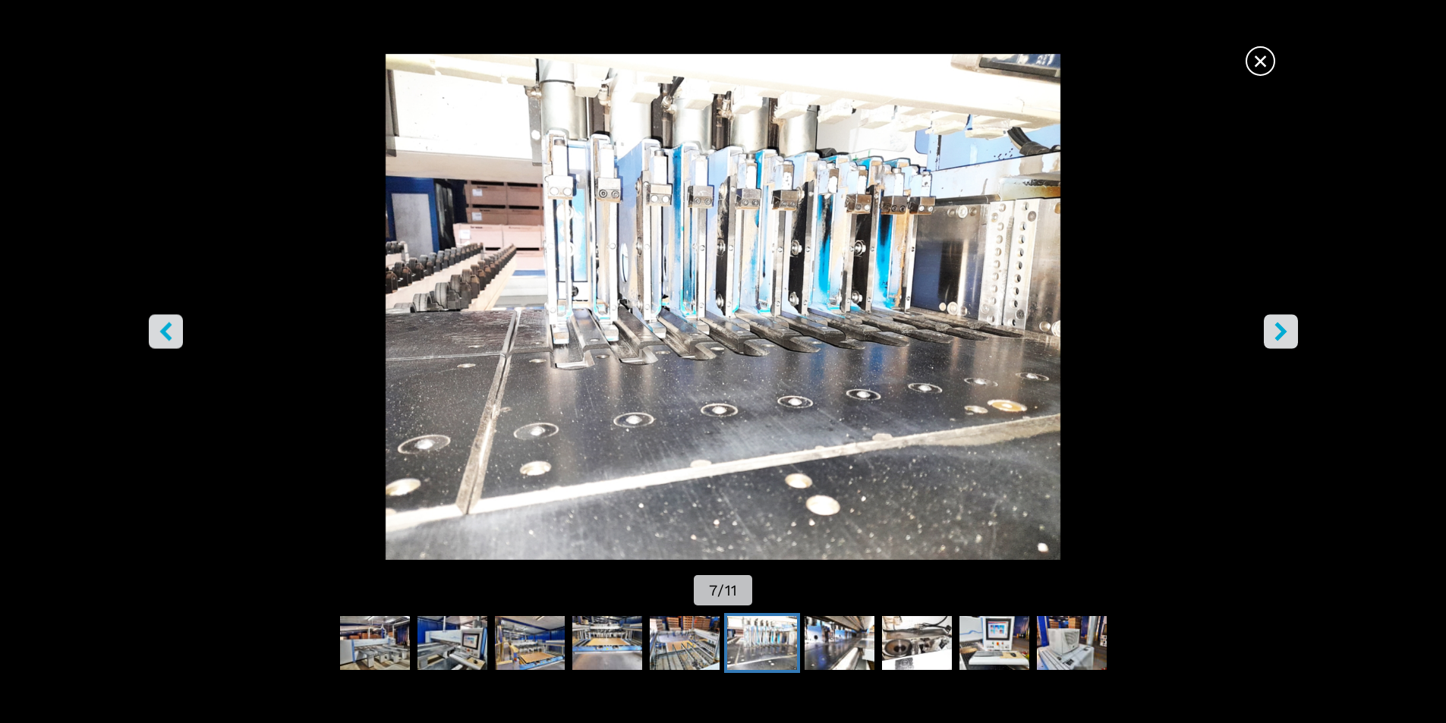
click at [1269, 336] on button "десно дугме" at bounding box center [1281, 331] width 34 height 34
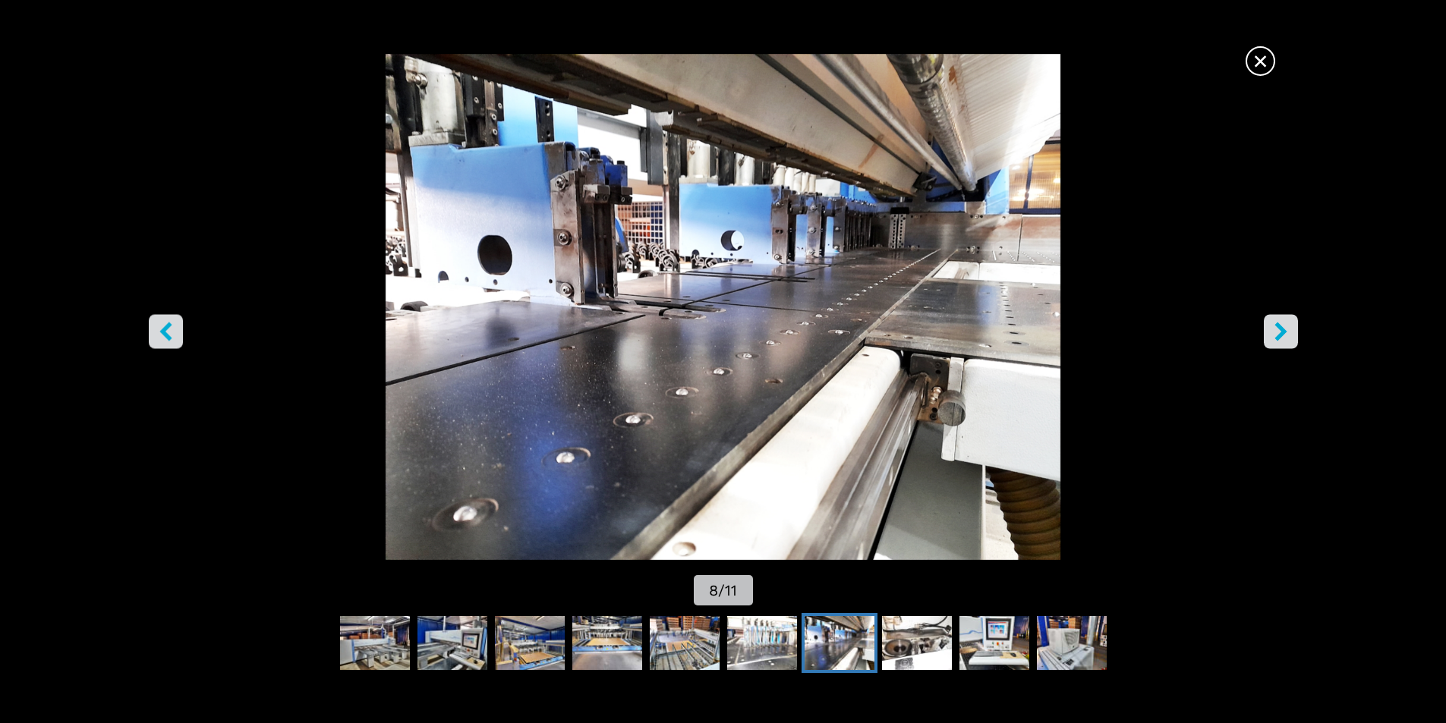
click at [1269, 336] on button "десно дугме" at bounding box center [1281, 331] width 34 height 34
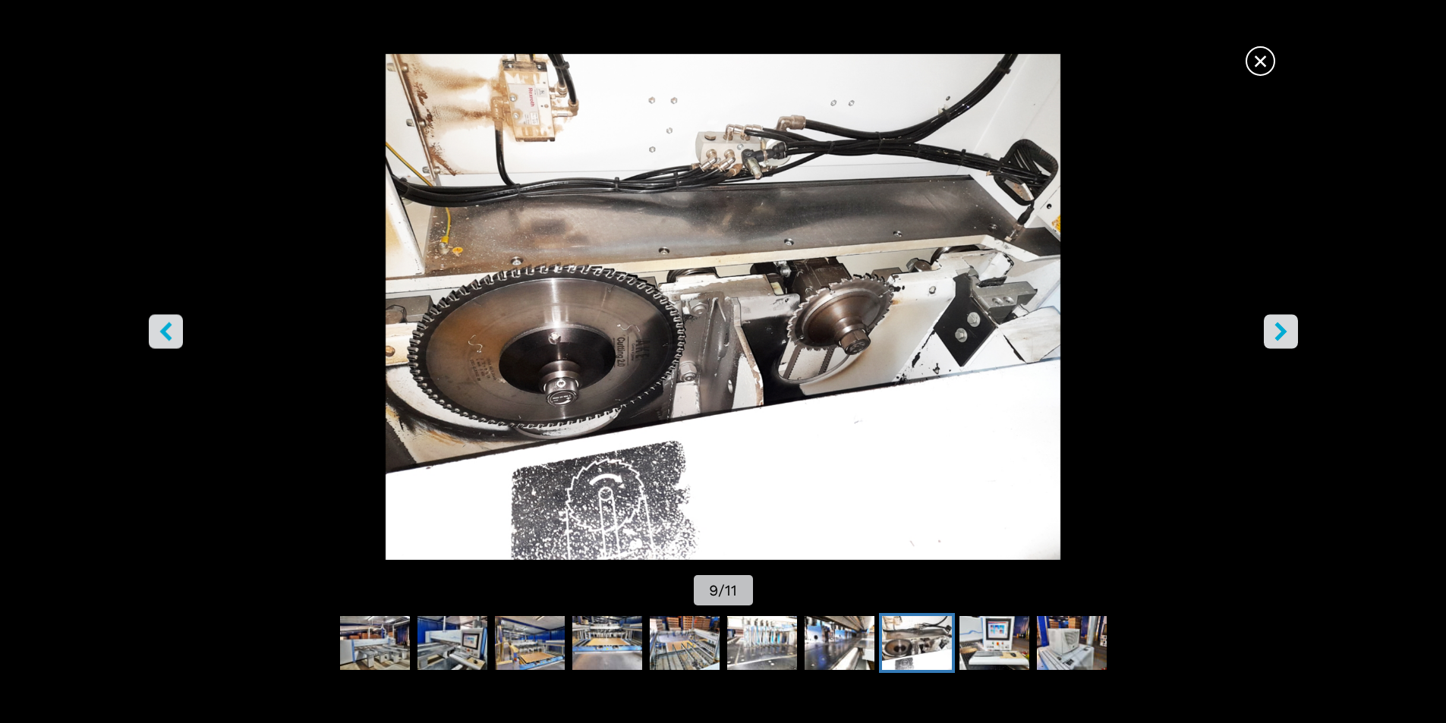
click at [1269, 336] on button "десно дугме" at bounding box center [1281, 331] width 34 height 34
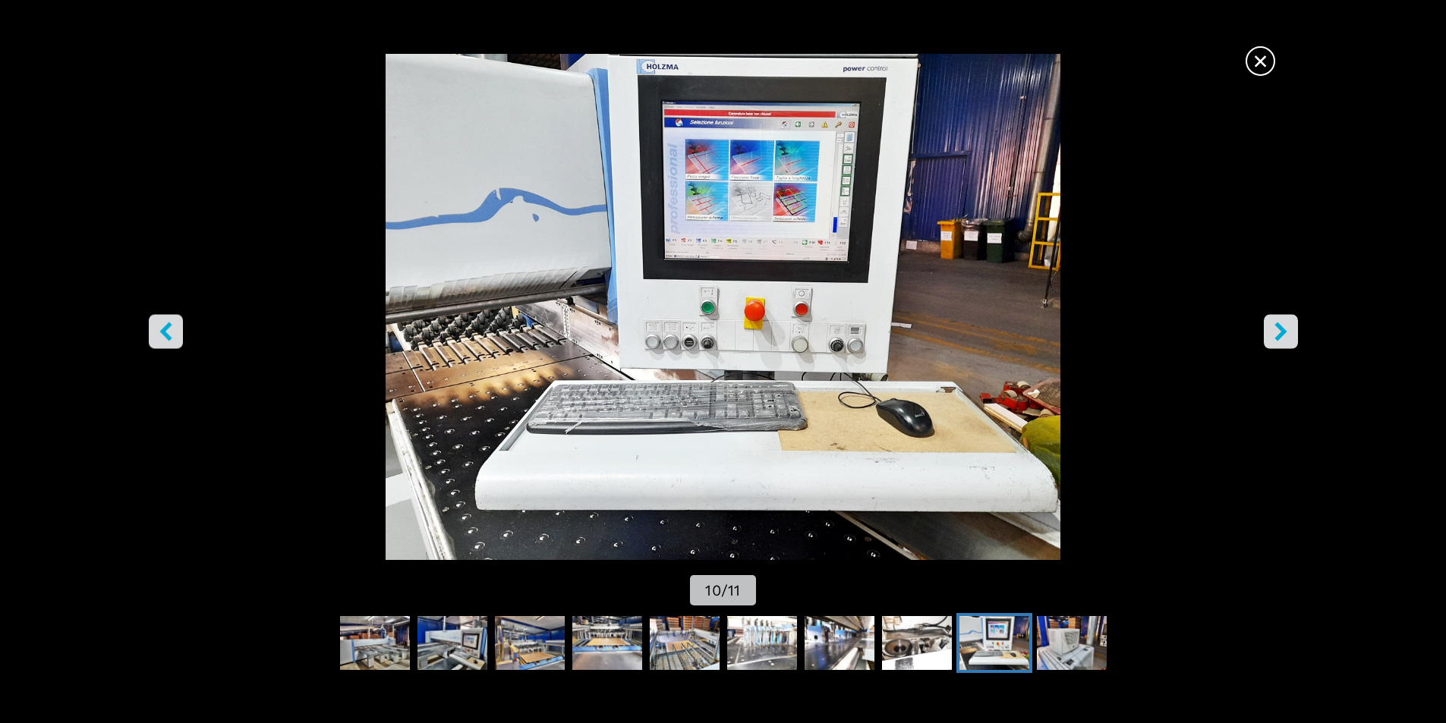
click at [1269, 336] on button "десно дугме" at bounding box center [1281, 331] width 34 height 34
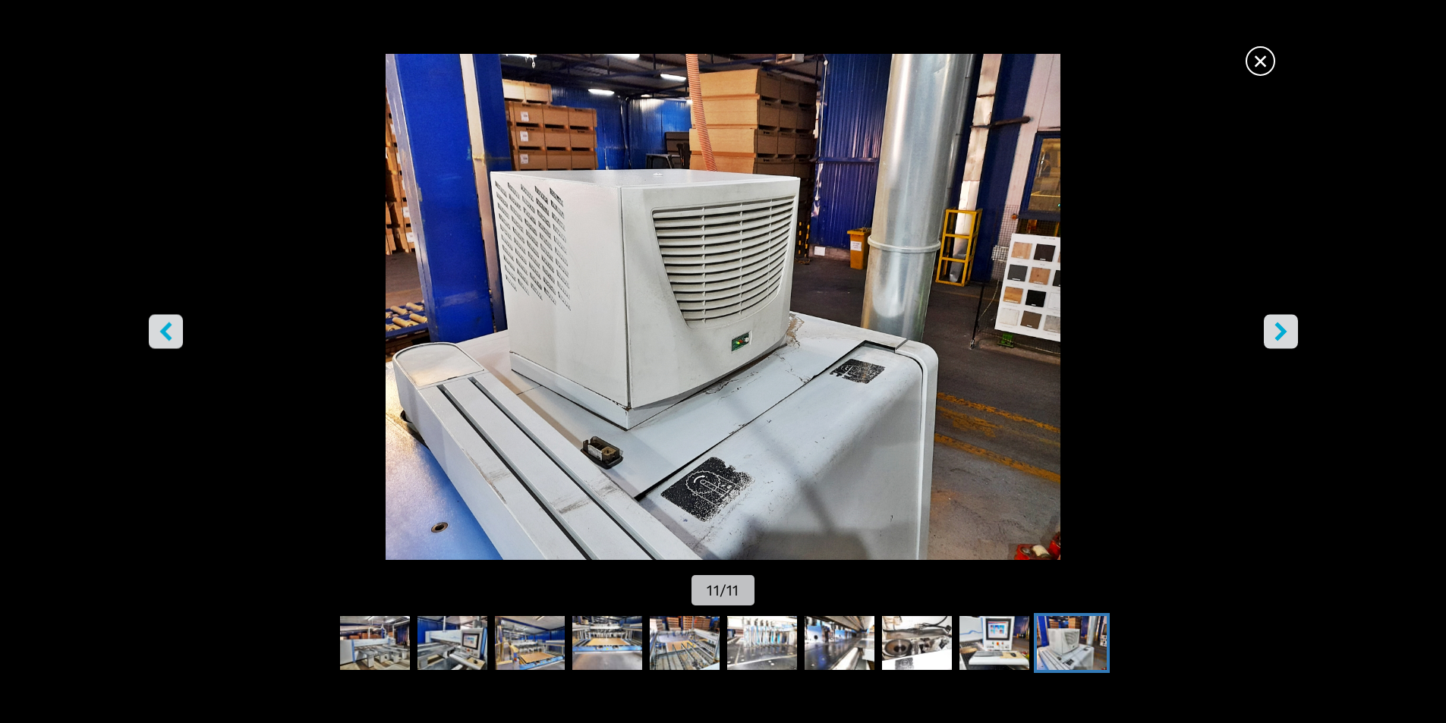
click at [1269, 336] on button "десно дугме" at bounding box center [1281, 331] width 34 height 34
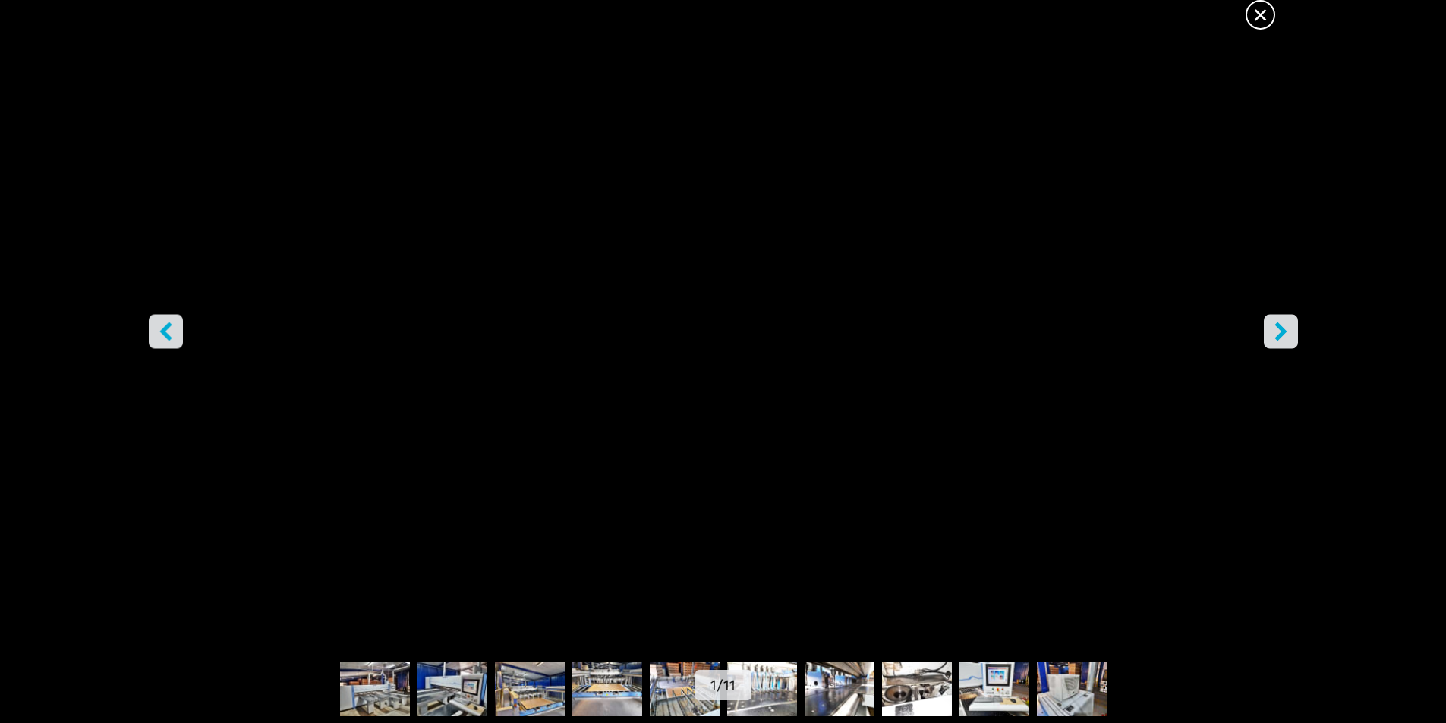
click at [1272, 328] on icon "десно дугме" at bounding box center [1281, 331] width 19 height 19
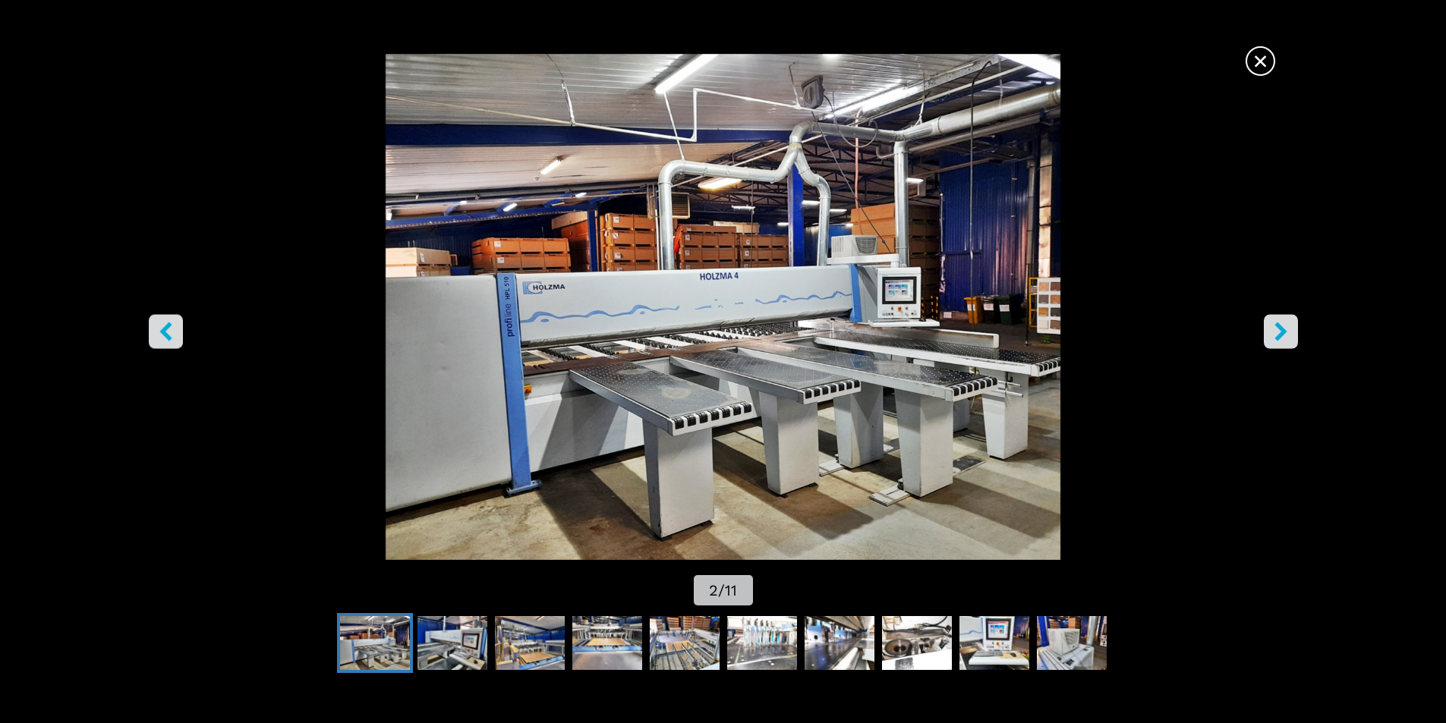
click at [1273, 329] on icon "десно дугме" at bounding box center [1281, 331] width 19 height 19
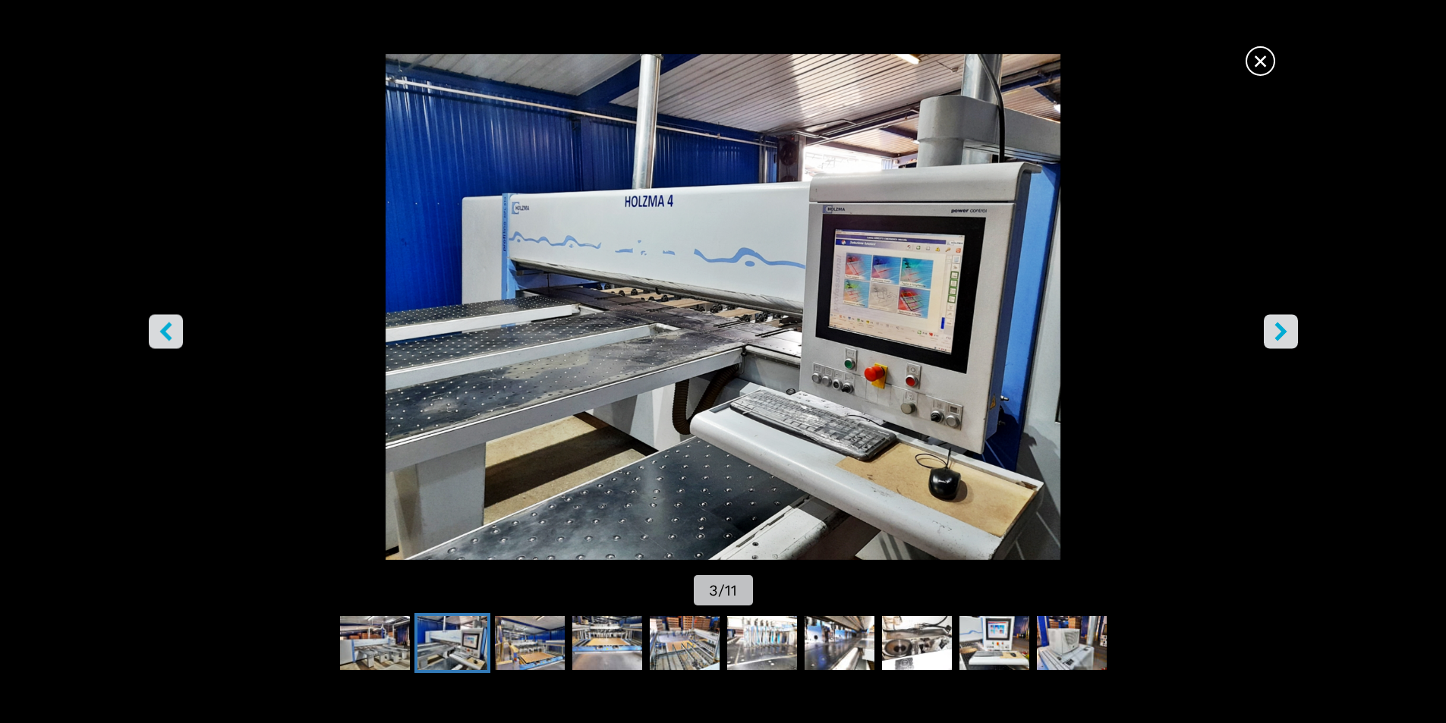
click at [1275, 329] on icon "десно дугме" at bounding box center [1281, 331] width 19 height 19
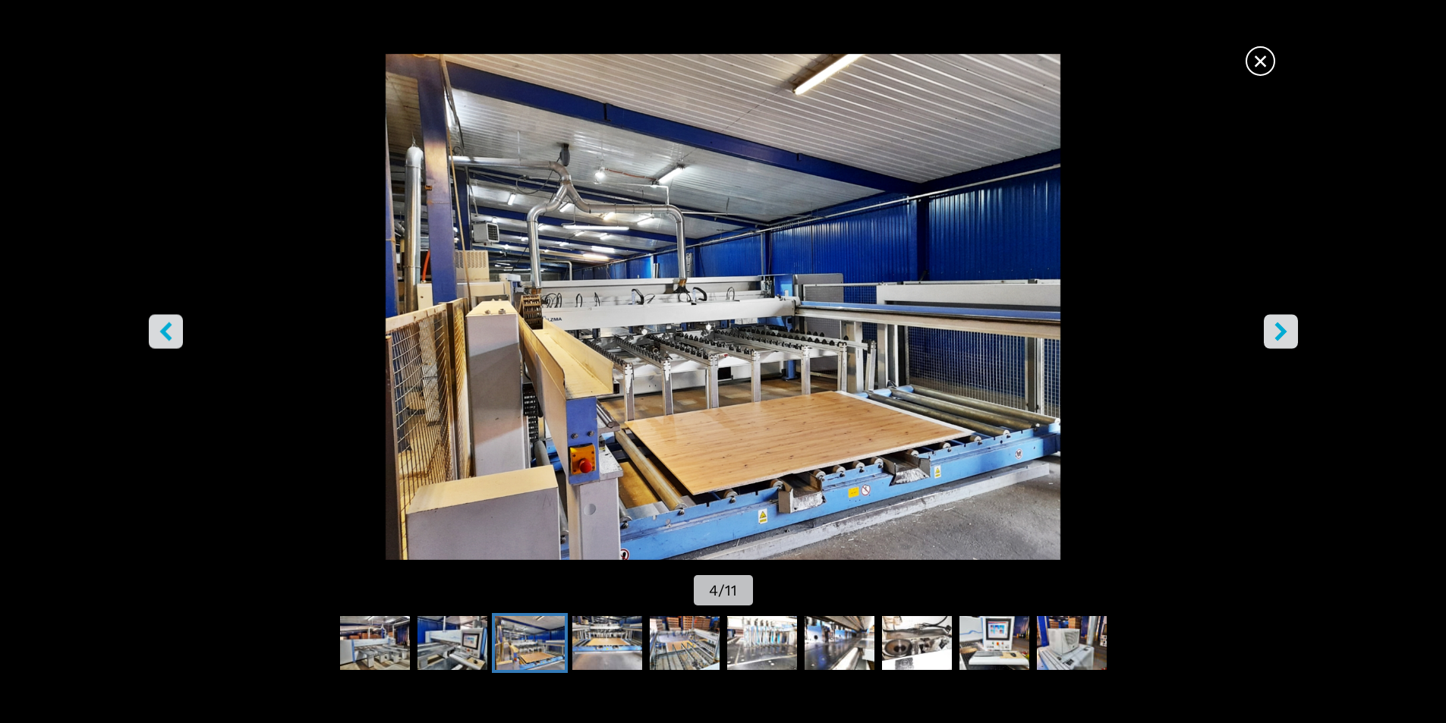
click at [1275, 329] on icon "десно дугме" at bounding box center [1281, 331] width 19 height 19
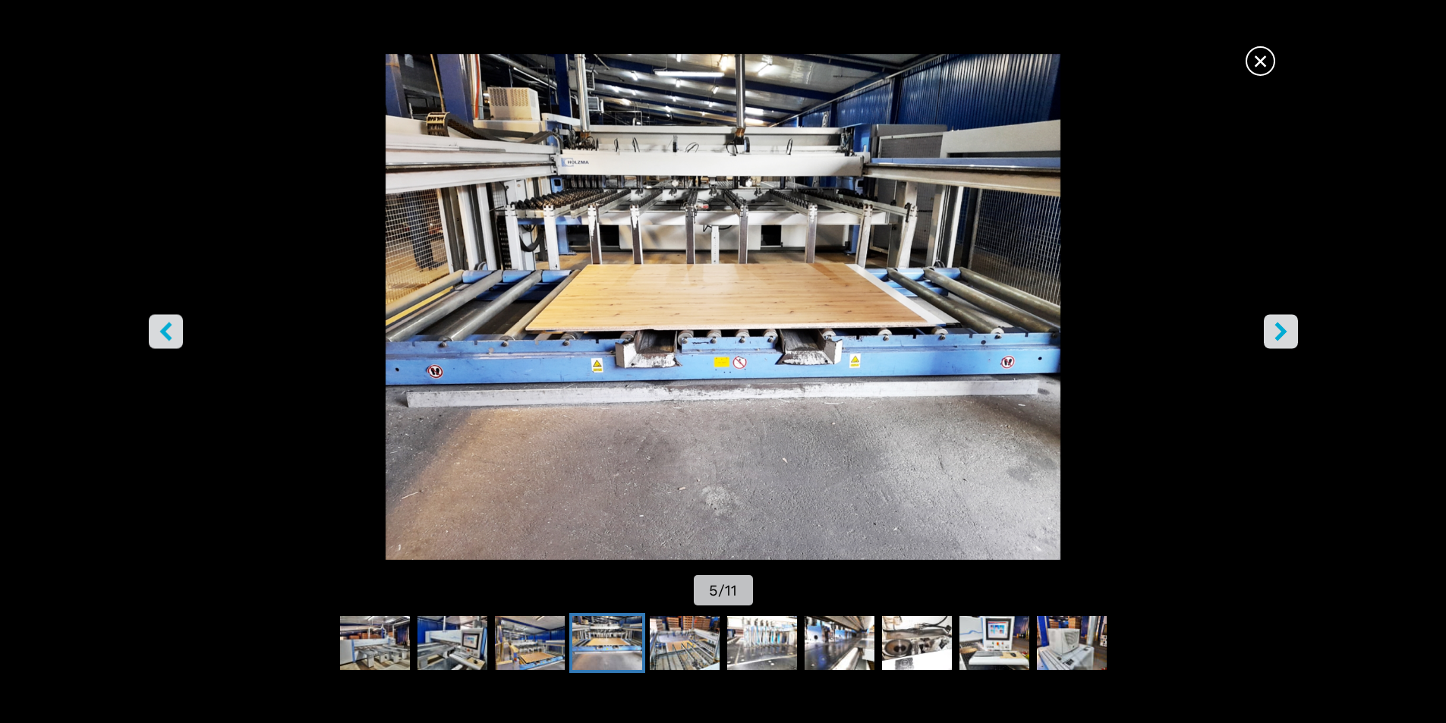
click at [1275, 329] on icon "десно дугме" at bounding box center [1281, 331] width 19 height 19
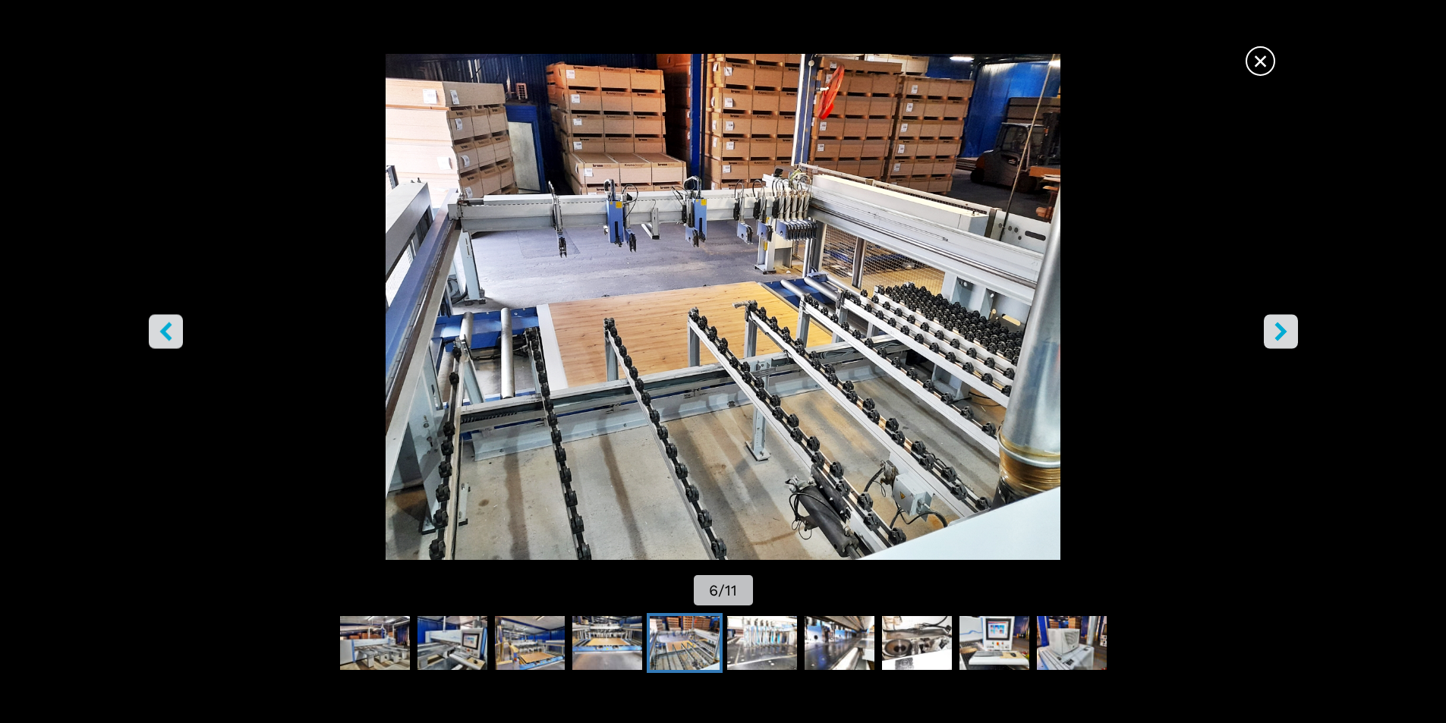
click at [1277, 329] on icon "десно дугме" at bounding box center [1281, 331] width 19 height 19
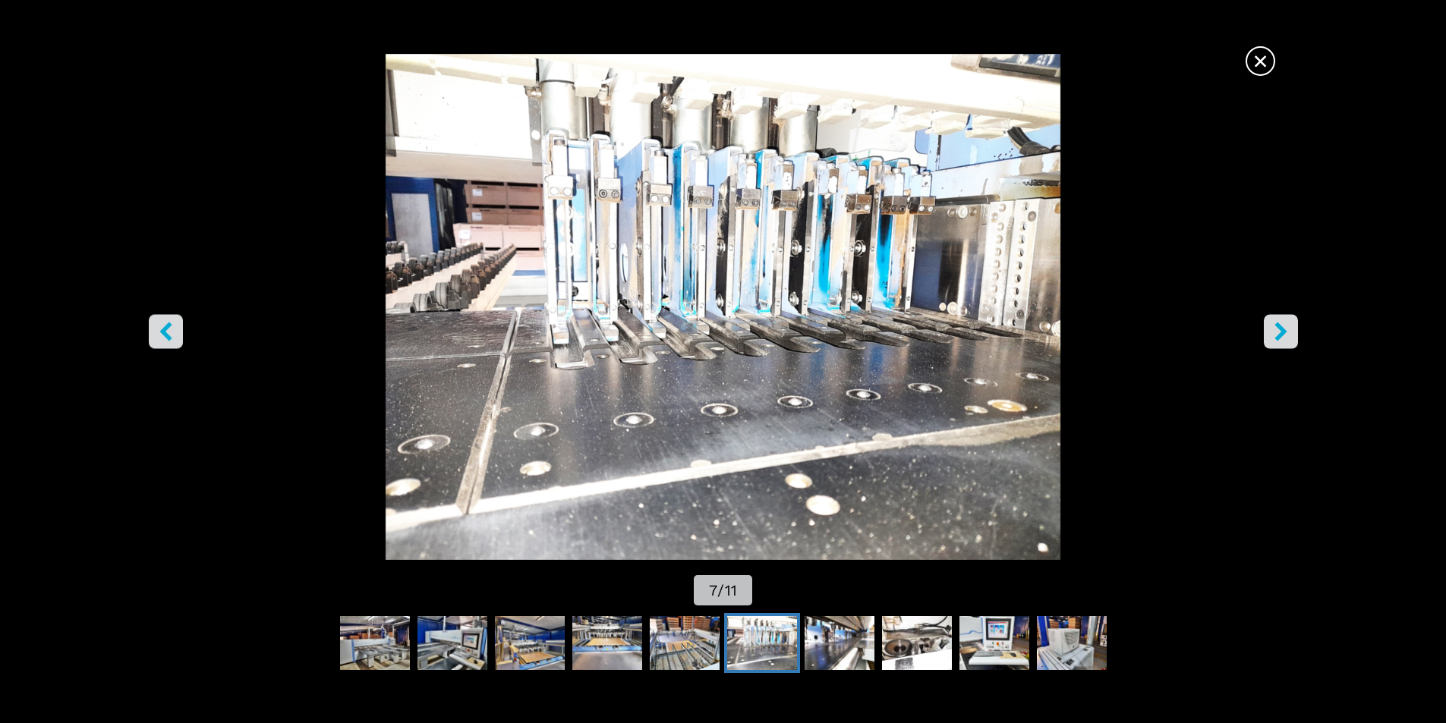
click at [1277, 329] on icon "десно дугме" at bounding box center [1281, 331] width 19 height 19
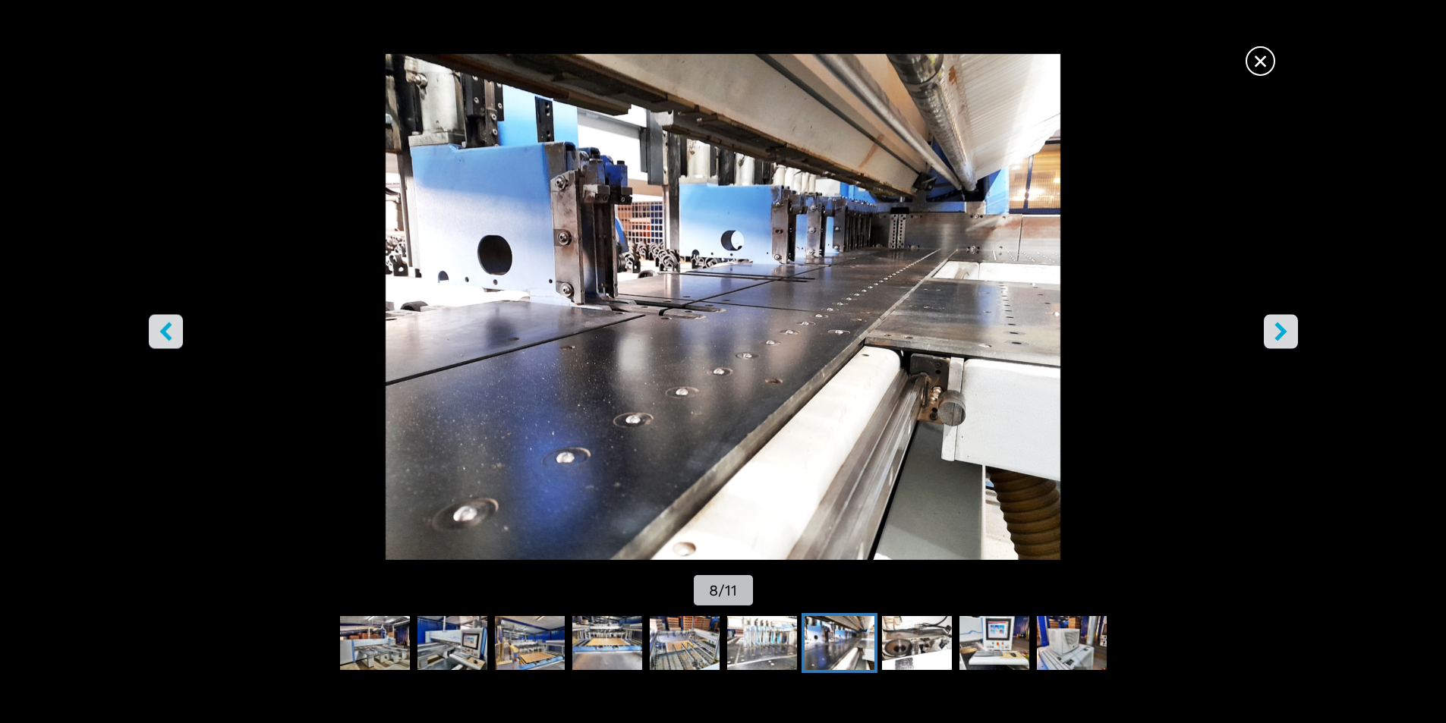
click at [1277, 329] on icon "десно дугме" at bounding box center [1281, 331] width 19 height 19
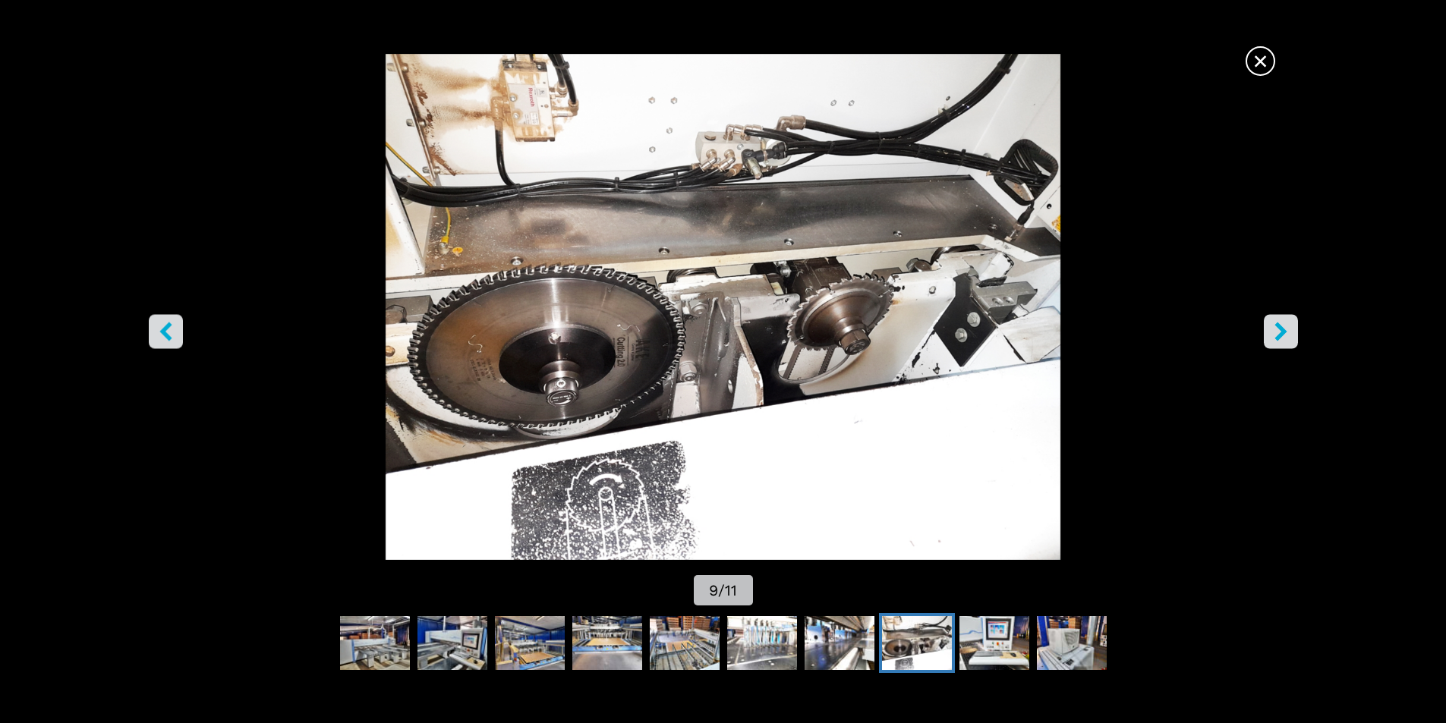
click at [1278, 329] on icon "десно дугме" at bounding box center [1281, 331] width 19 height 19
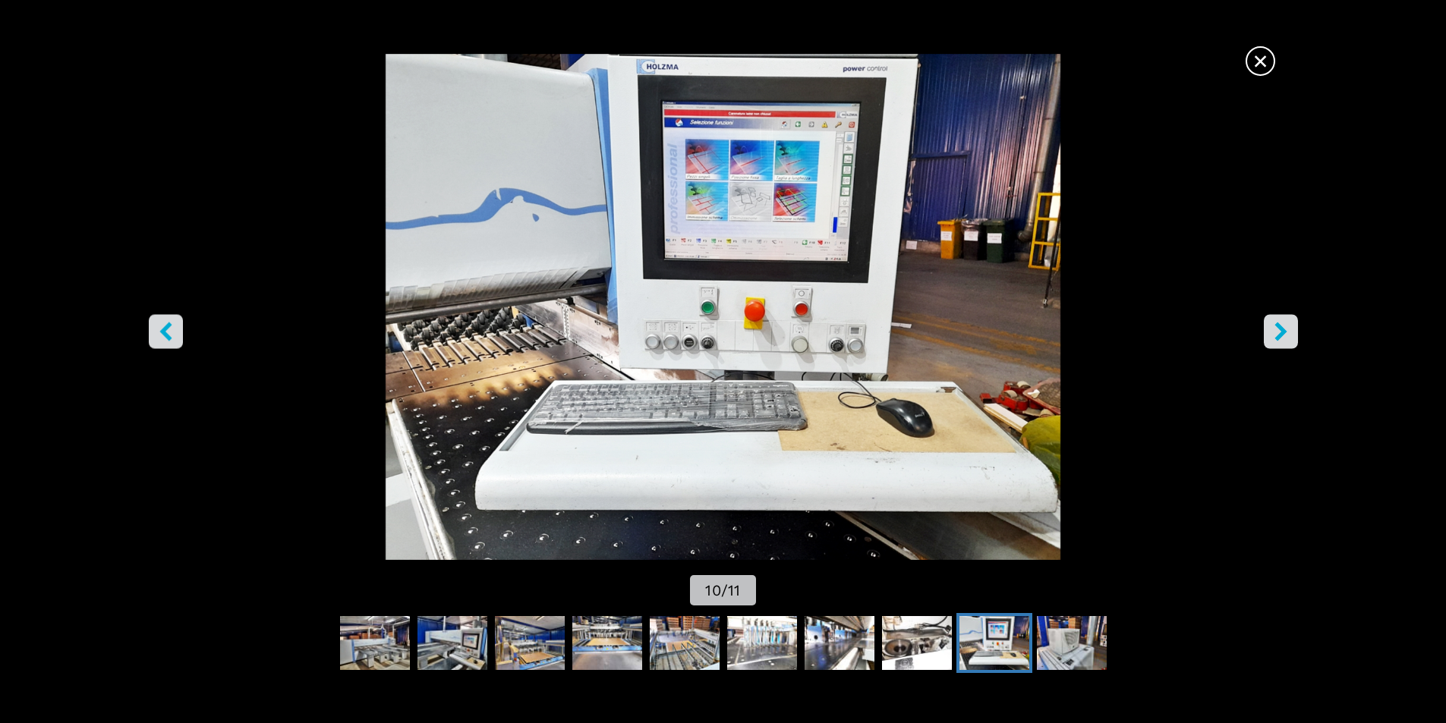
click at [1278, 329] on icon "десно дугме" at bounding box center [1281, 331] width 19 height 19
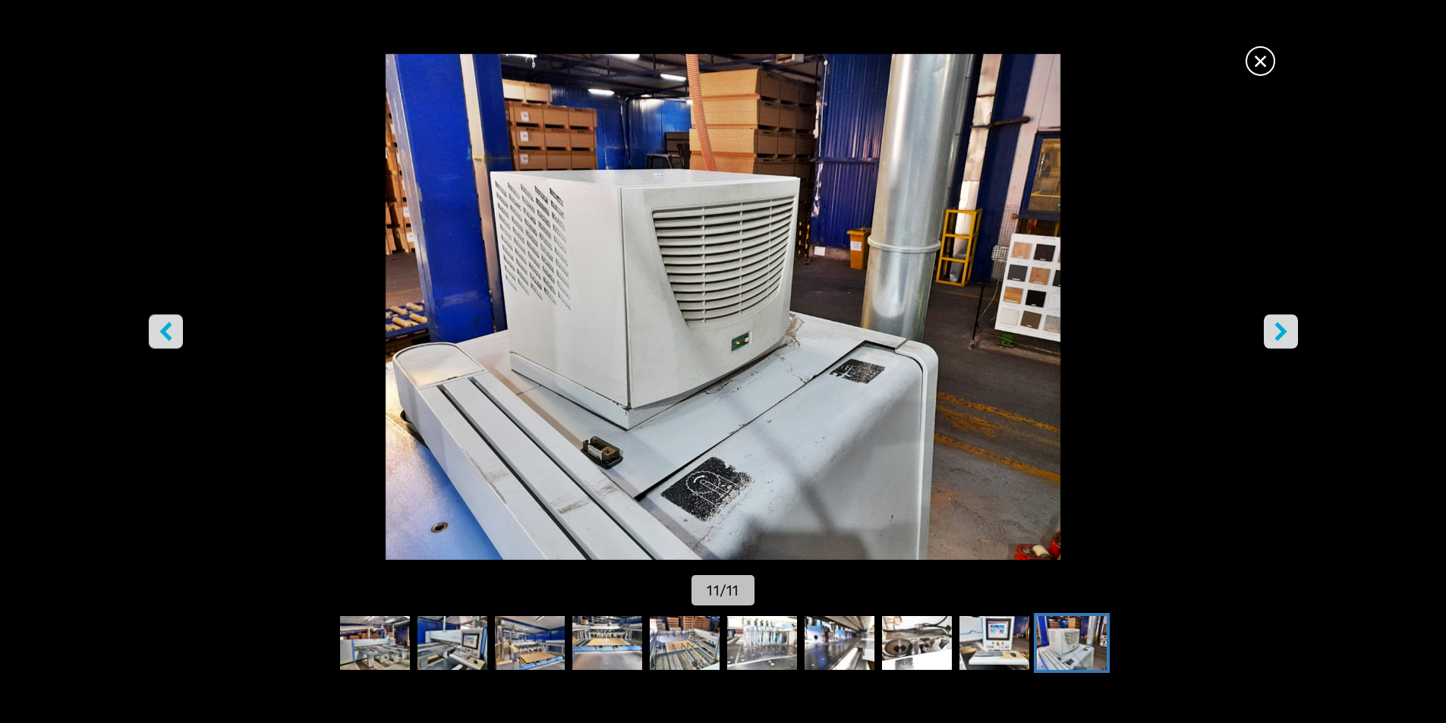
click at [169, 329] on icon "лево дугме" at bounding box center [165, 331] width 19 height 19
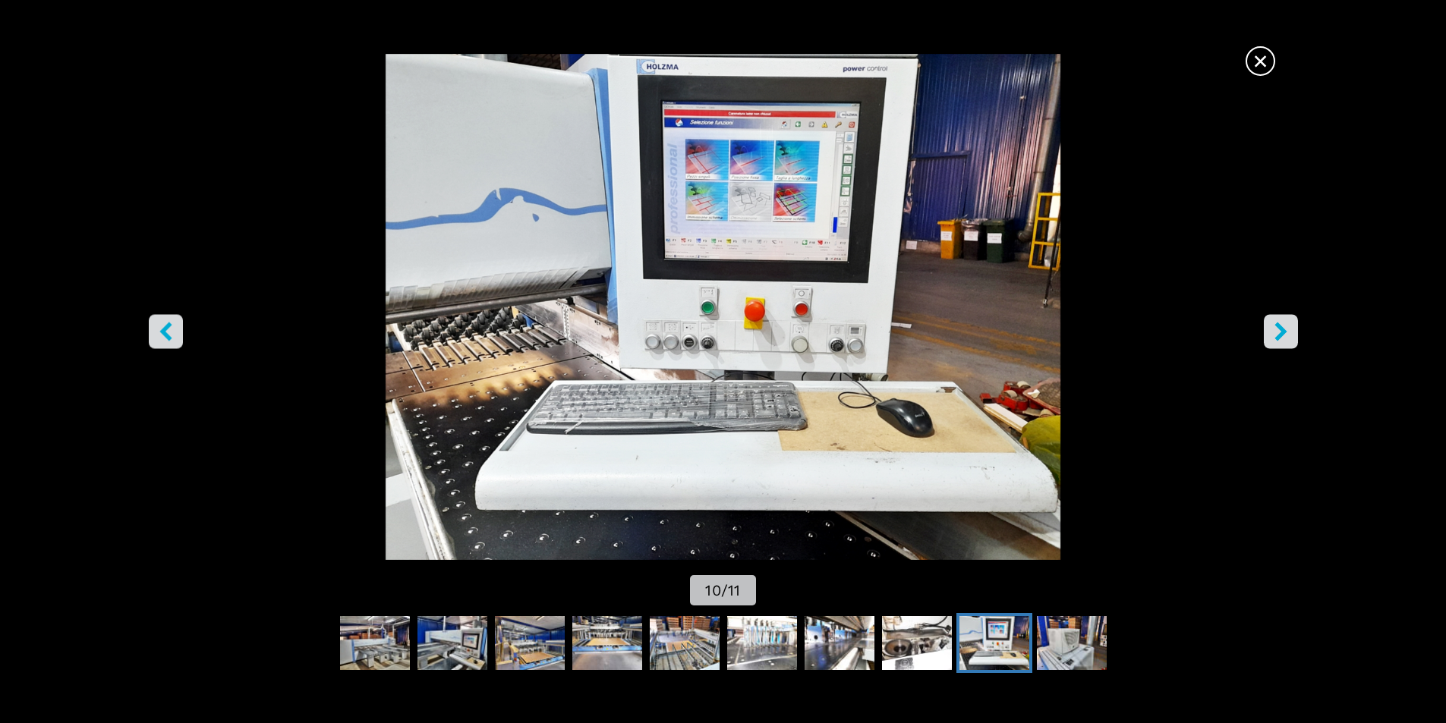
click at [1285, 323] on icon "десно дугме" at bounding box center [1281, 331] width 19 height 19
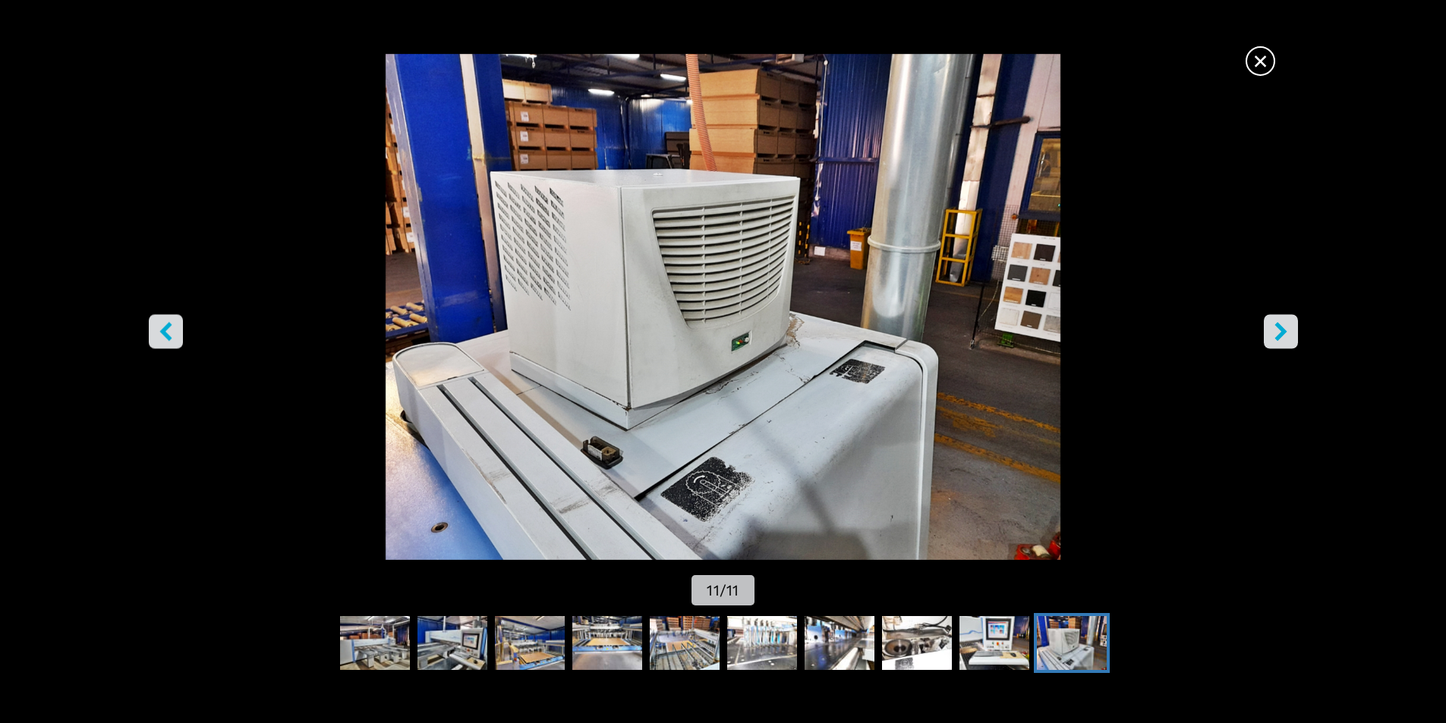
click at [1259, 67] on font "×" at bounding box center [1261, 61] width 16 height 32
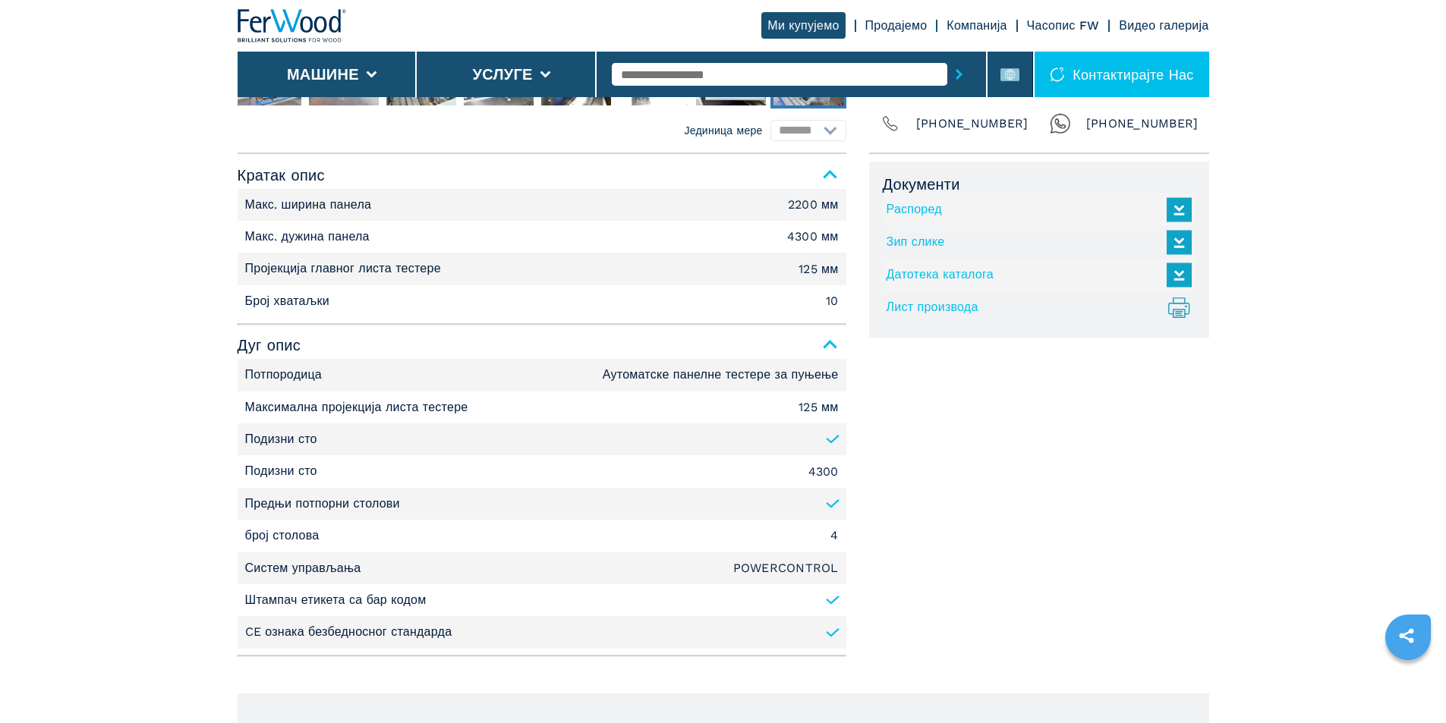
scroll to position [810, 0]
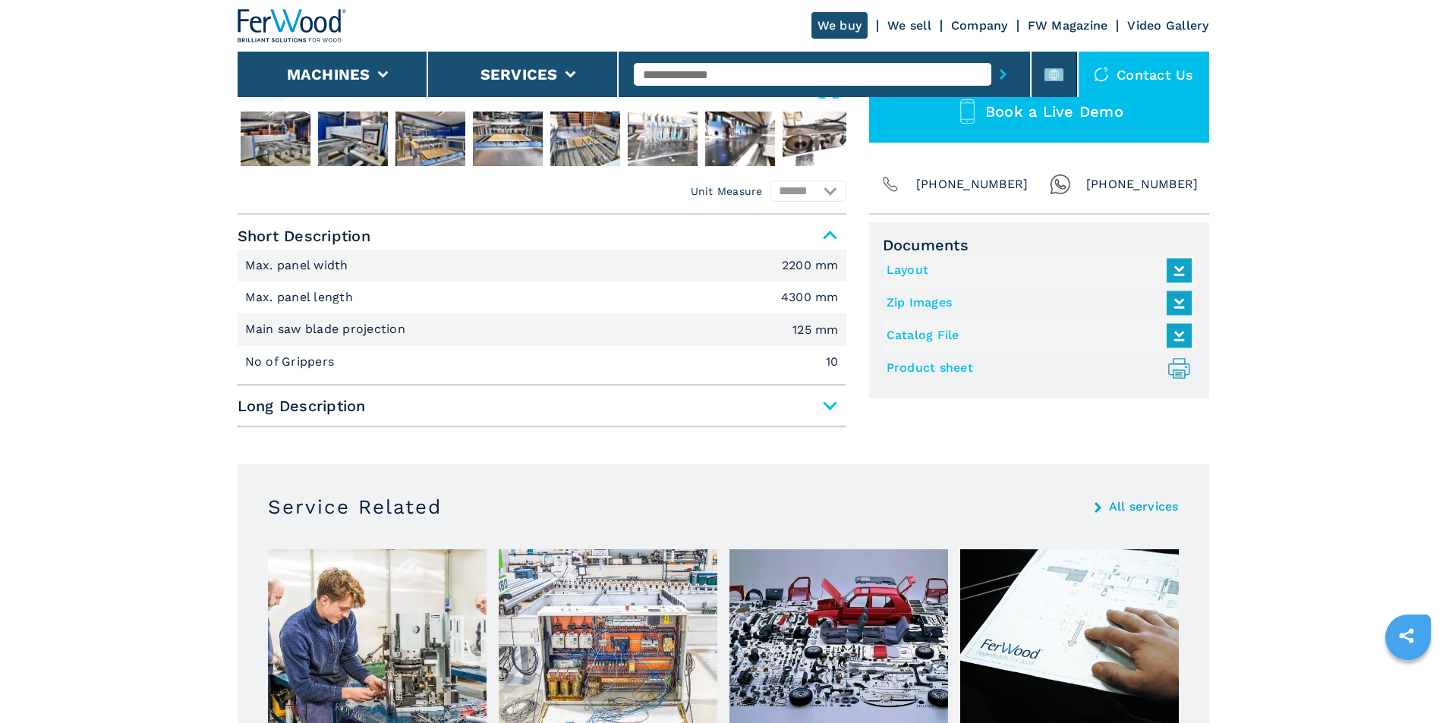
scroll to position [607, 0]
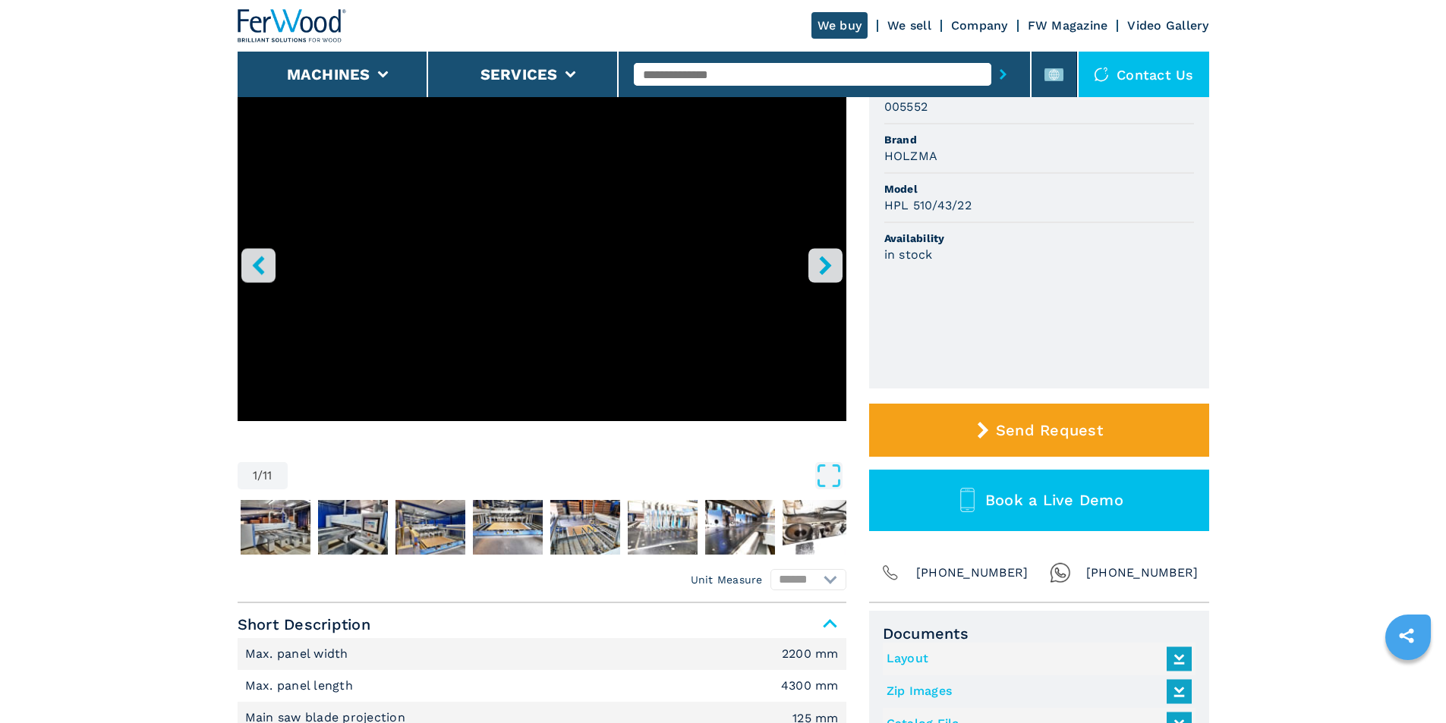
scroll to position [405, 0]
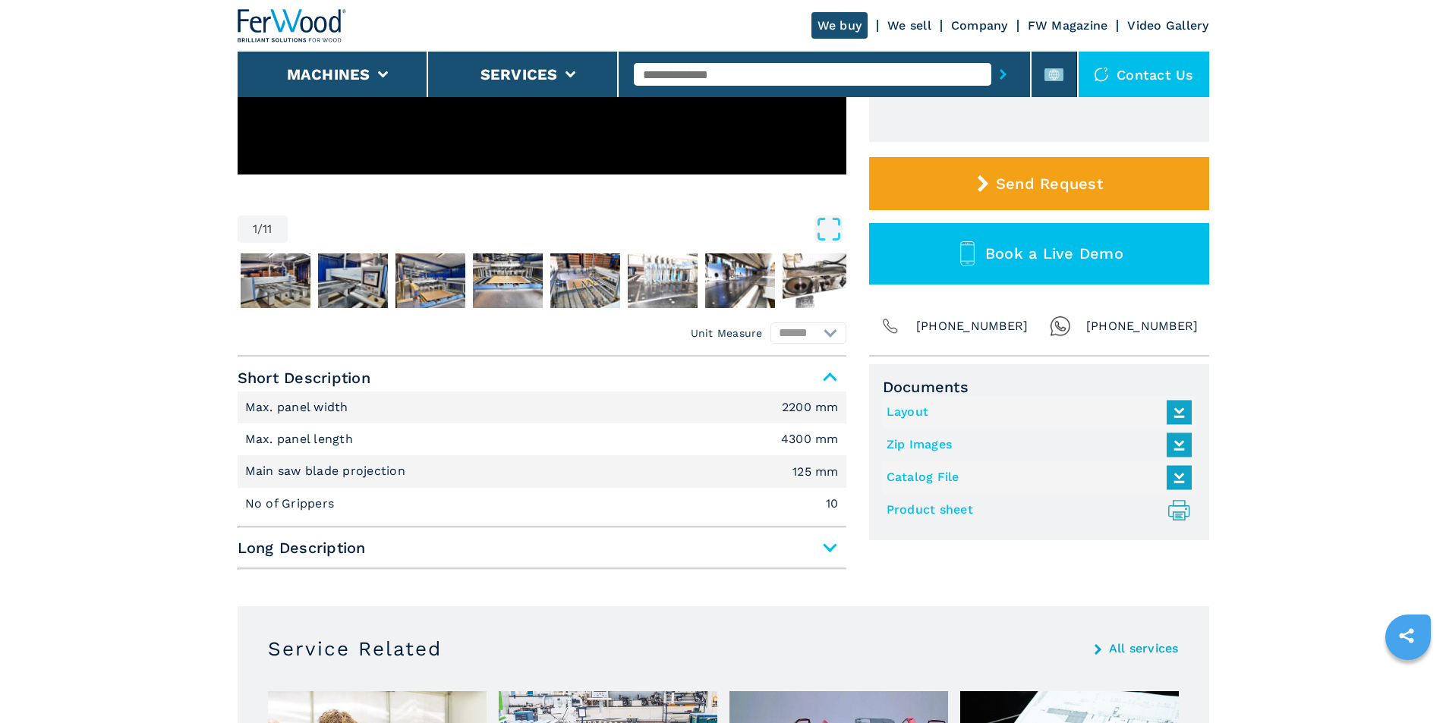
click at [933, 481] on link "Catalog File" at bounding box center [1036, 477] width 298 height 25
click at [919, 410] on link "Layout" at bounding box center [1036, 412] width 298 height 25
click at [1169, 446] on icon at bounding box center [1179, 445] width 33 height 32
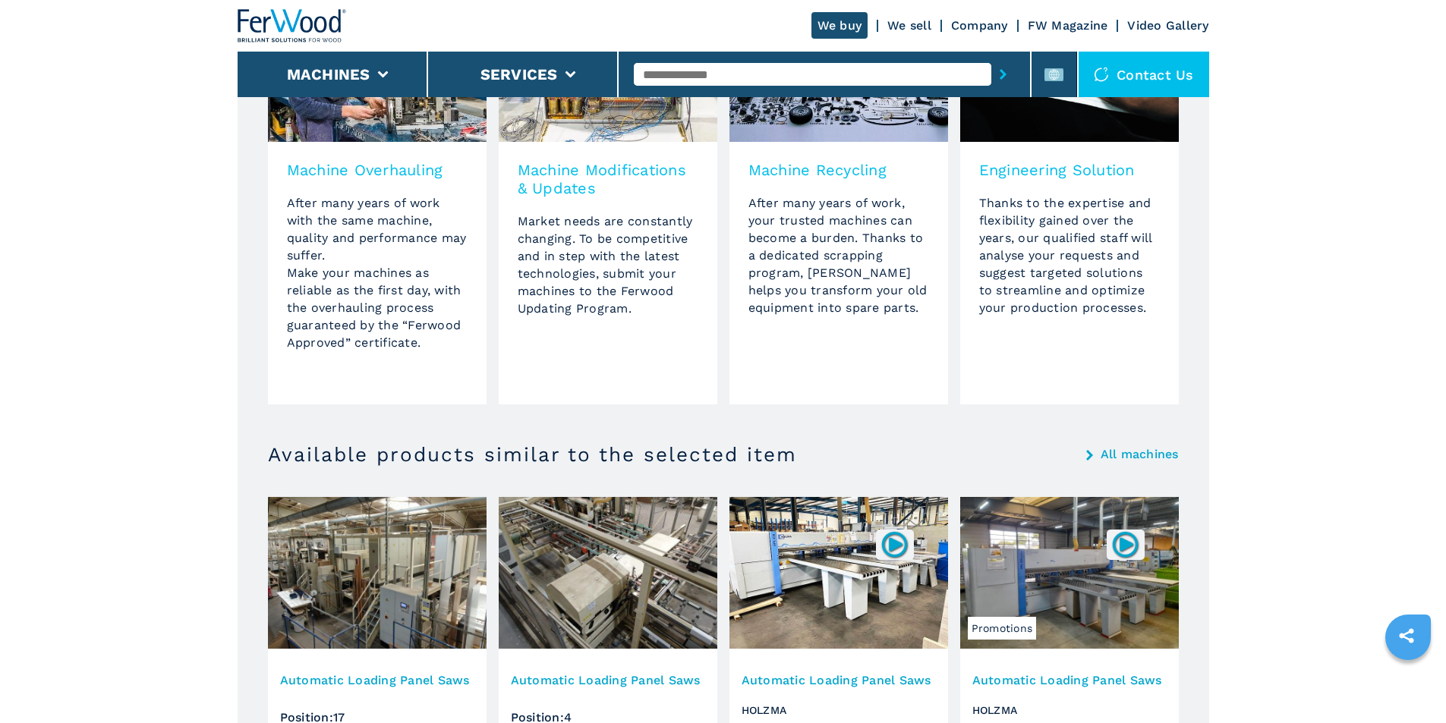
scroll to position [1500, 0]
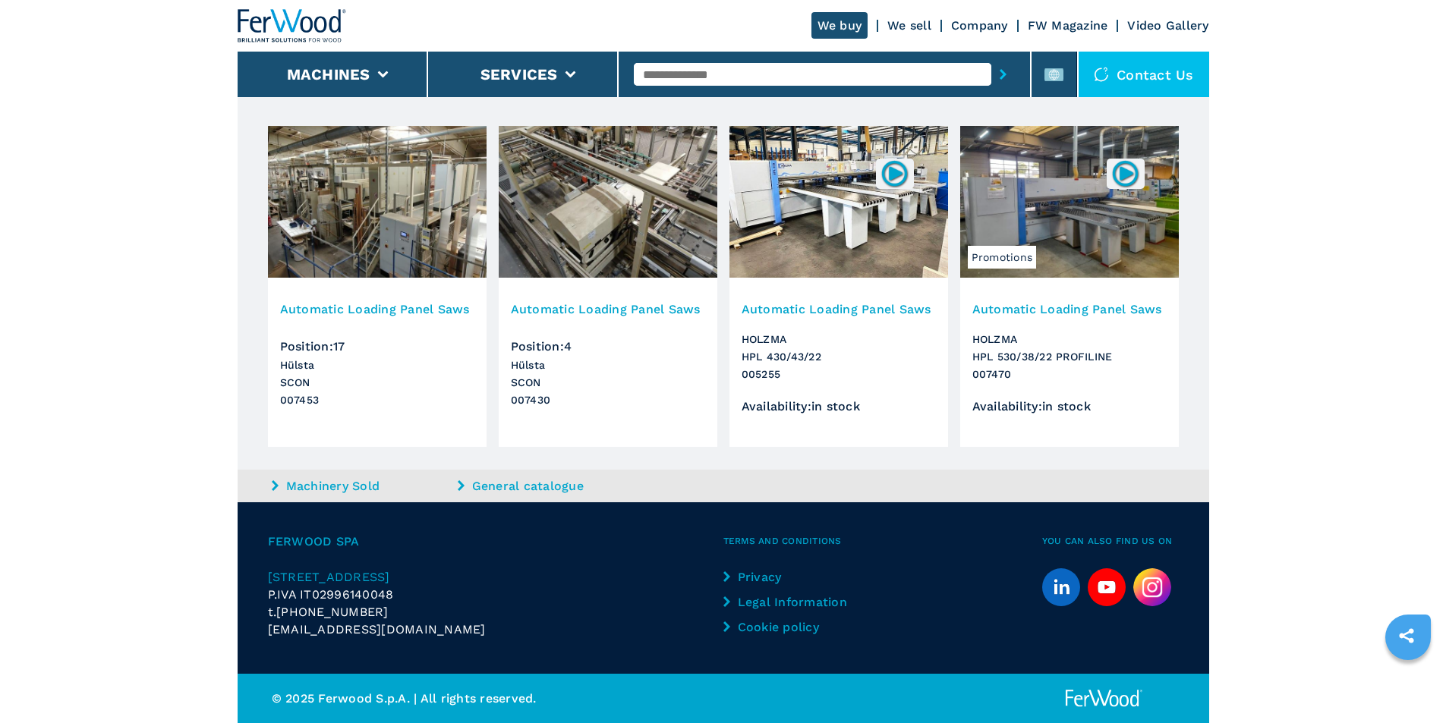
click at [824, 199] on img at bounding box center [839, 202] width 219 height 152
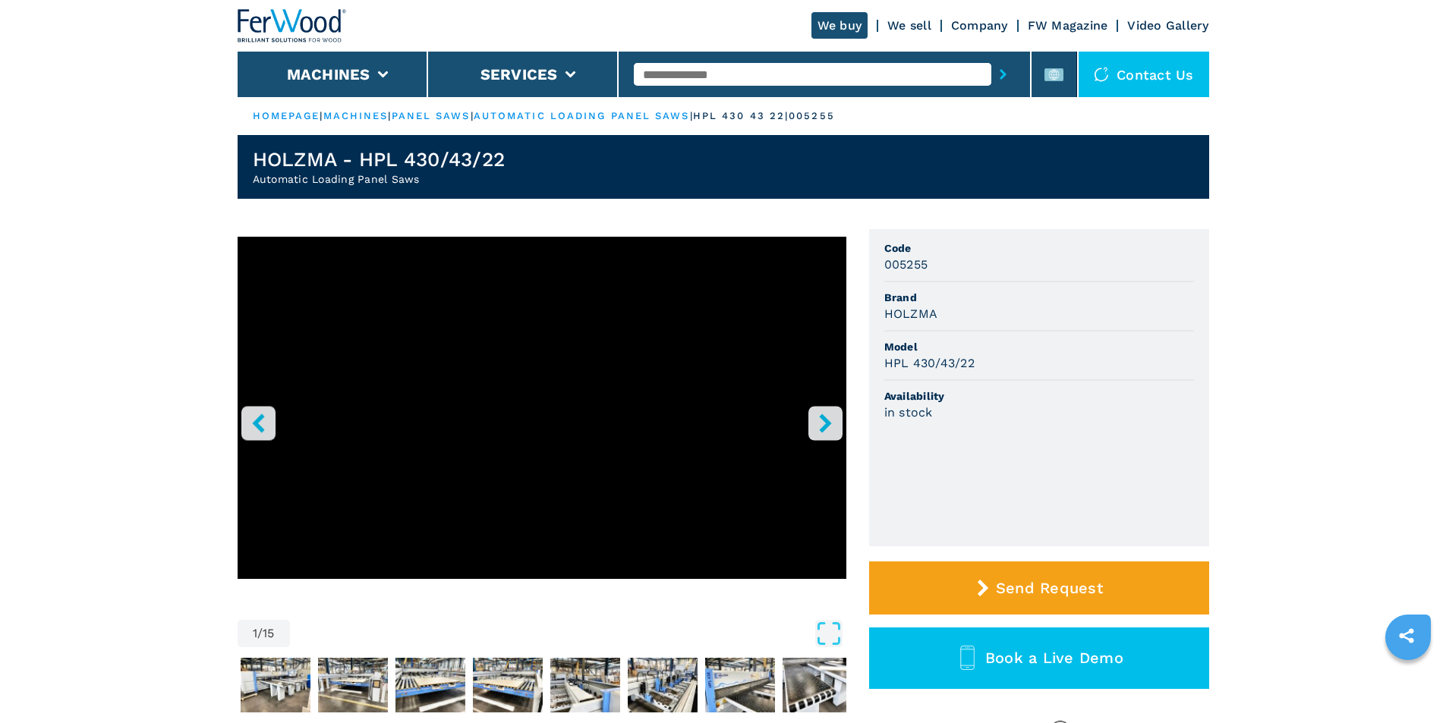
click at [824, 423] on icon "right-button" at bounding box center [825, 423] width 19 height 19
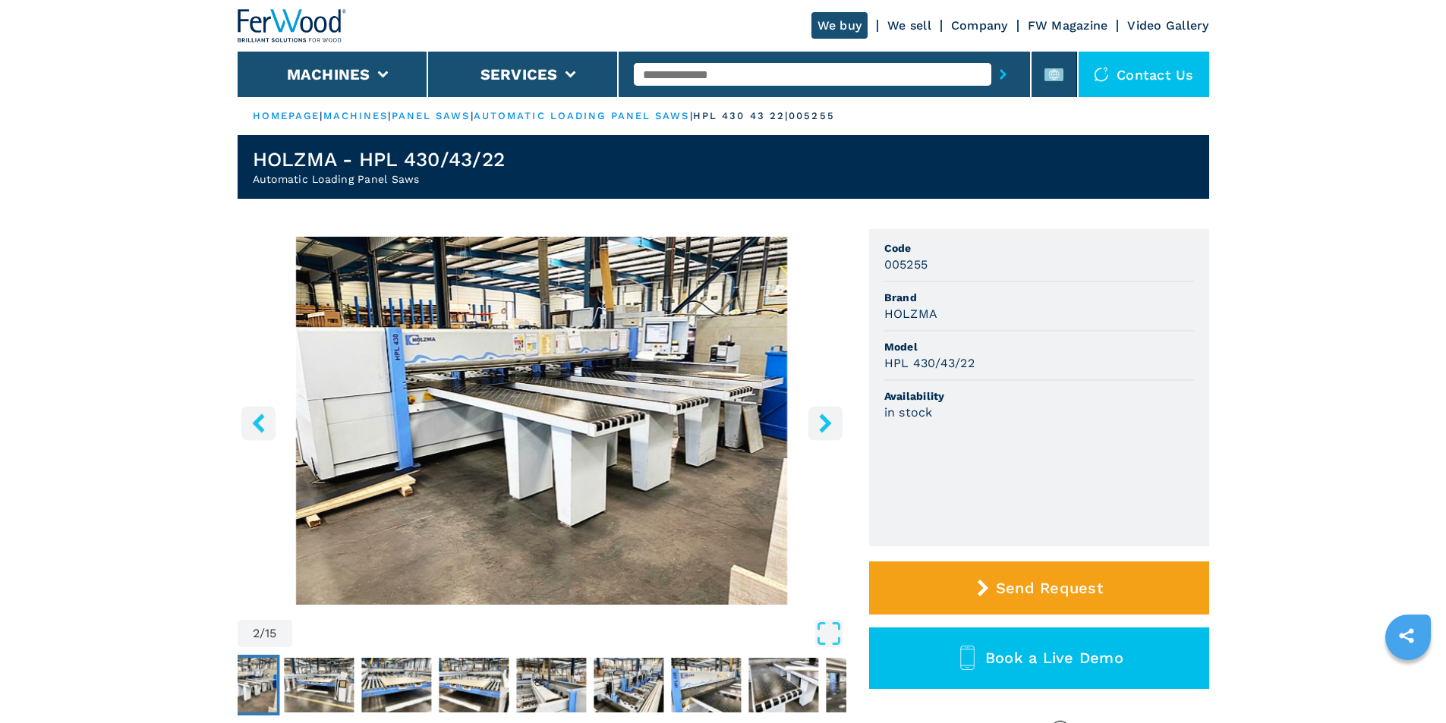
click at [821, 423] on icon "right-button" at bounding box center [825, 423] width 19 height 19
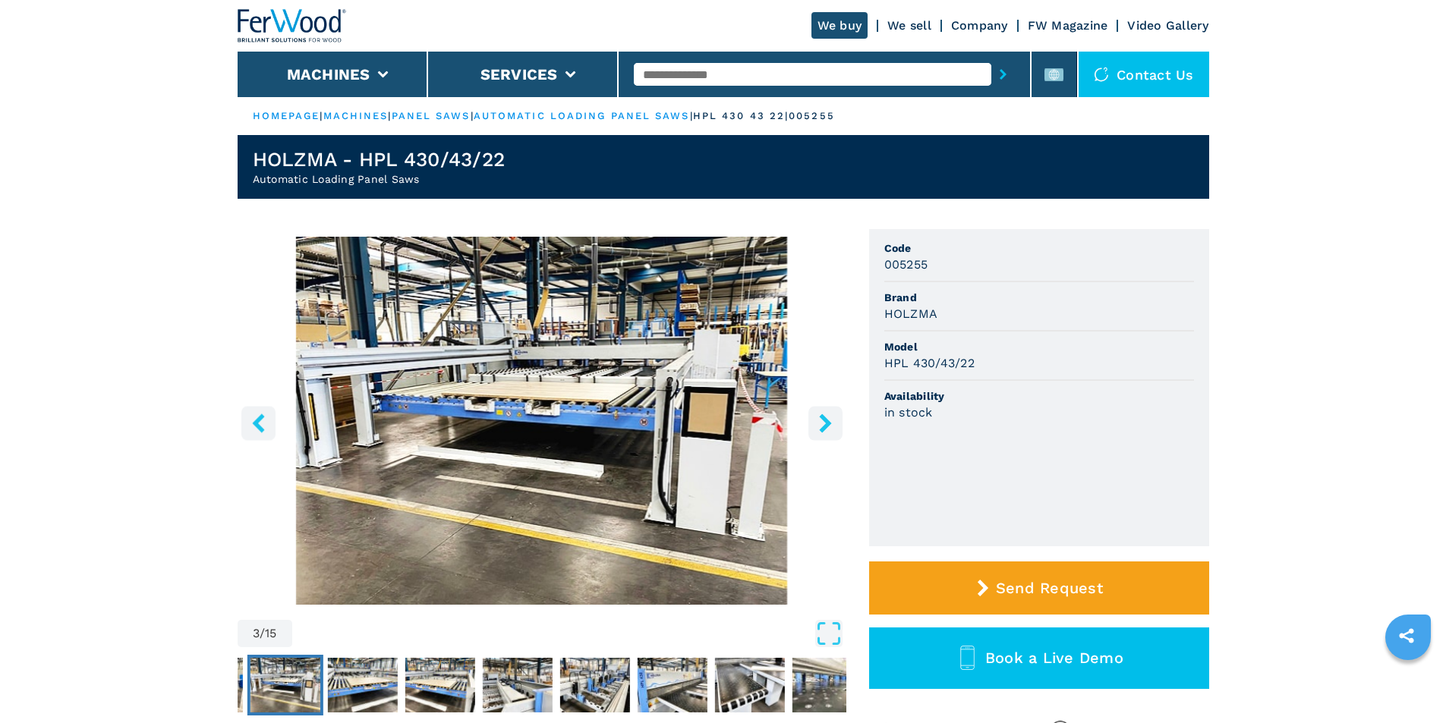
click at [821, 422] on icon "right-button" at bounding box center [825, 423] width 19 height 19
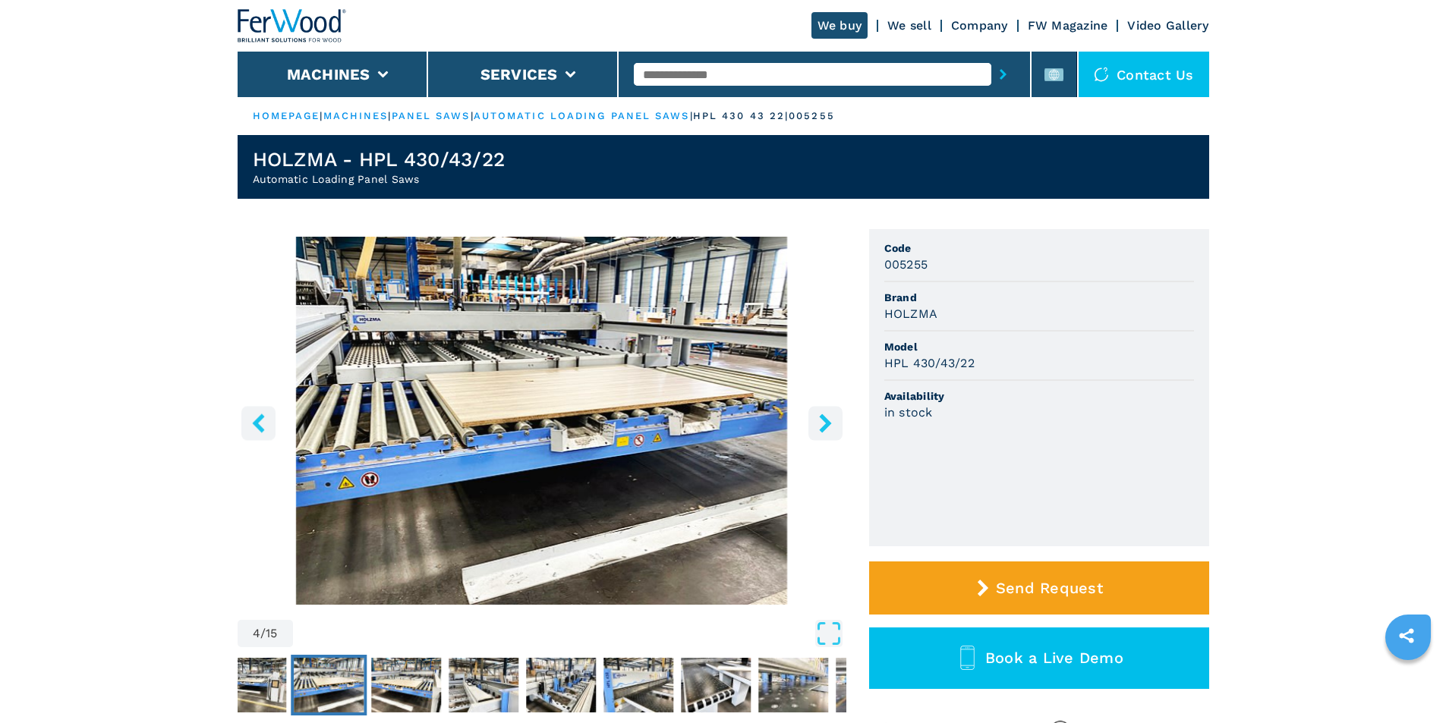
click at [821, 421] on icon "right-button" at bounding box center [825, 423] width 19 height 19
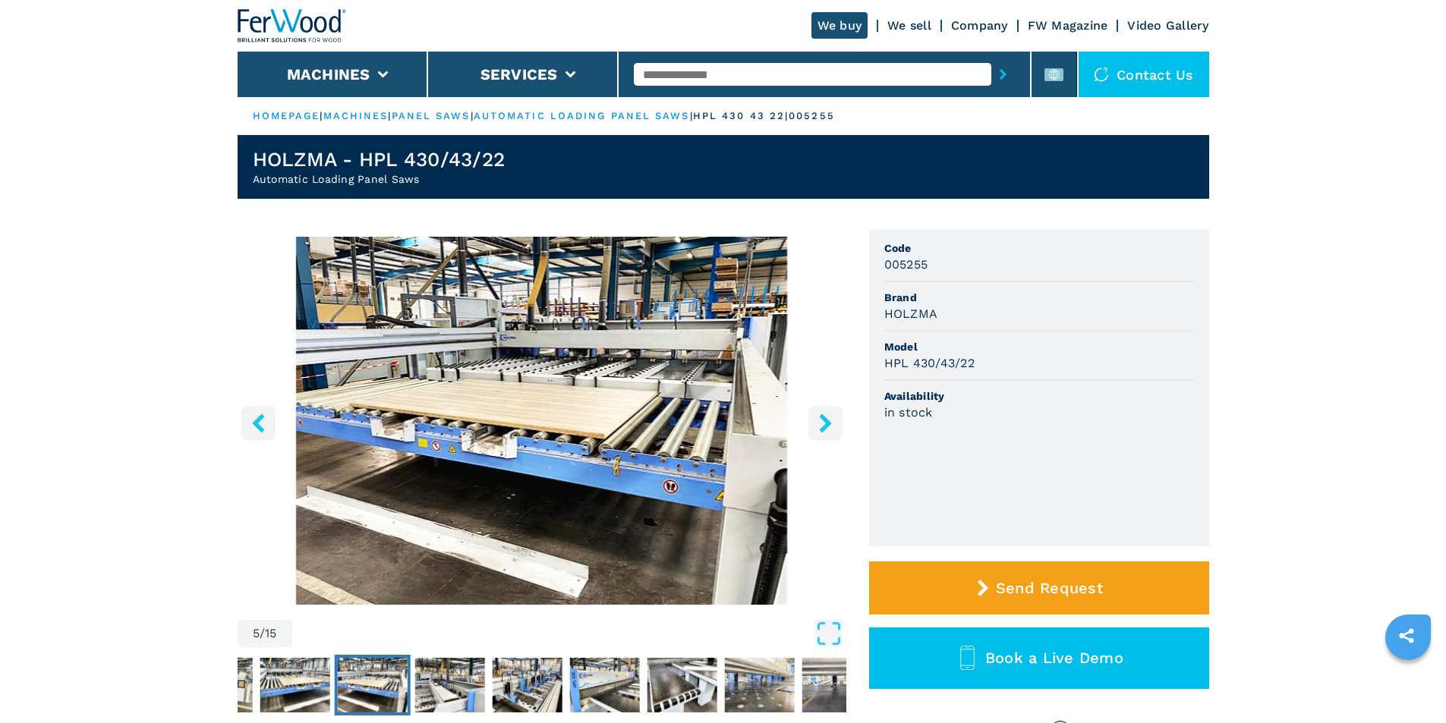
click at [821, 421] on icon "right-button" at bounding box center [825, 423] width 19 height 19
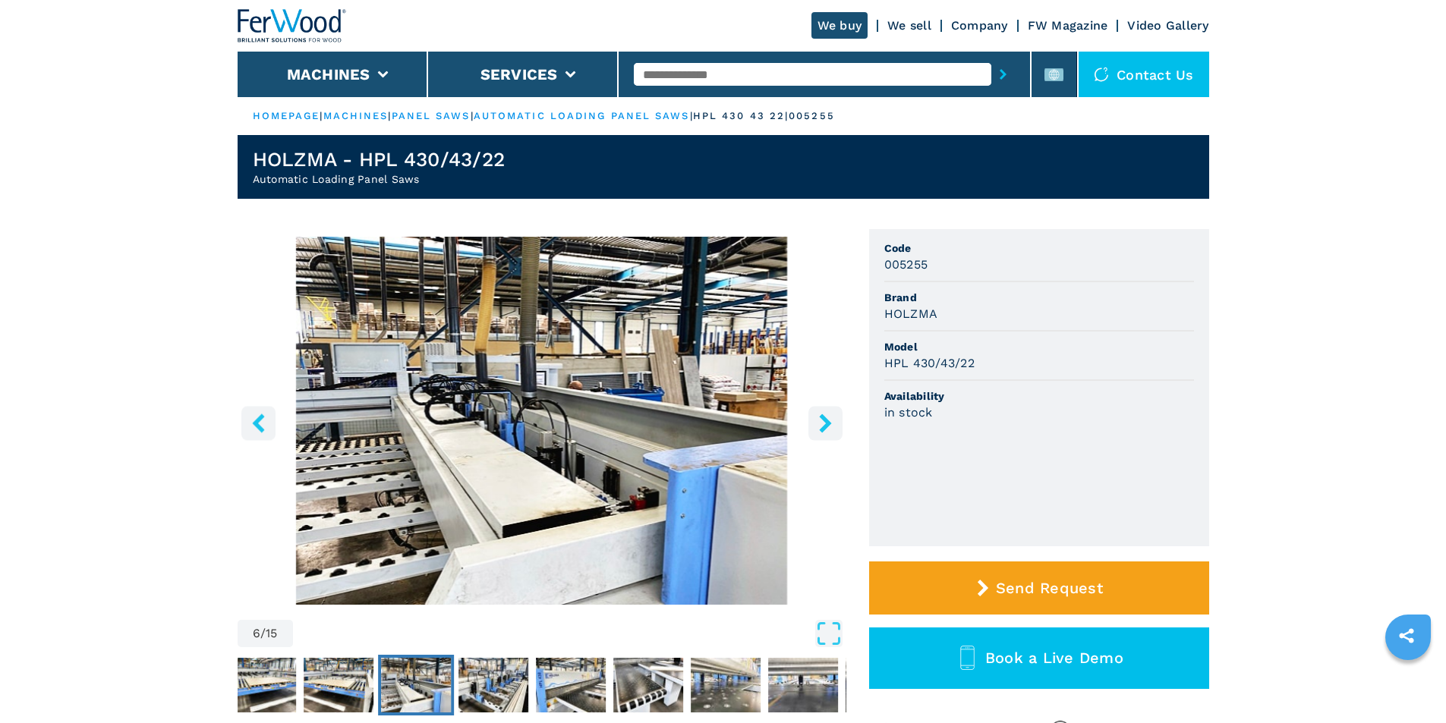
click at [820, 419] on icon "right-button" at bounding box center [825, 423] width 19 height 19
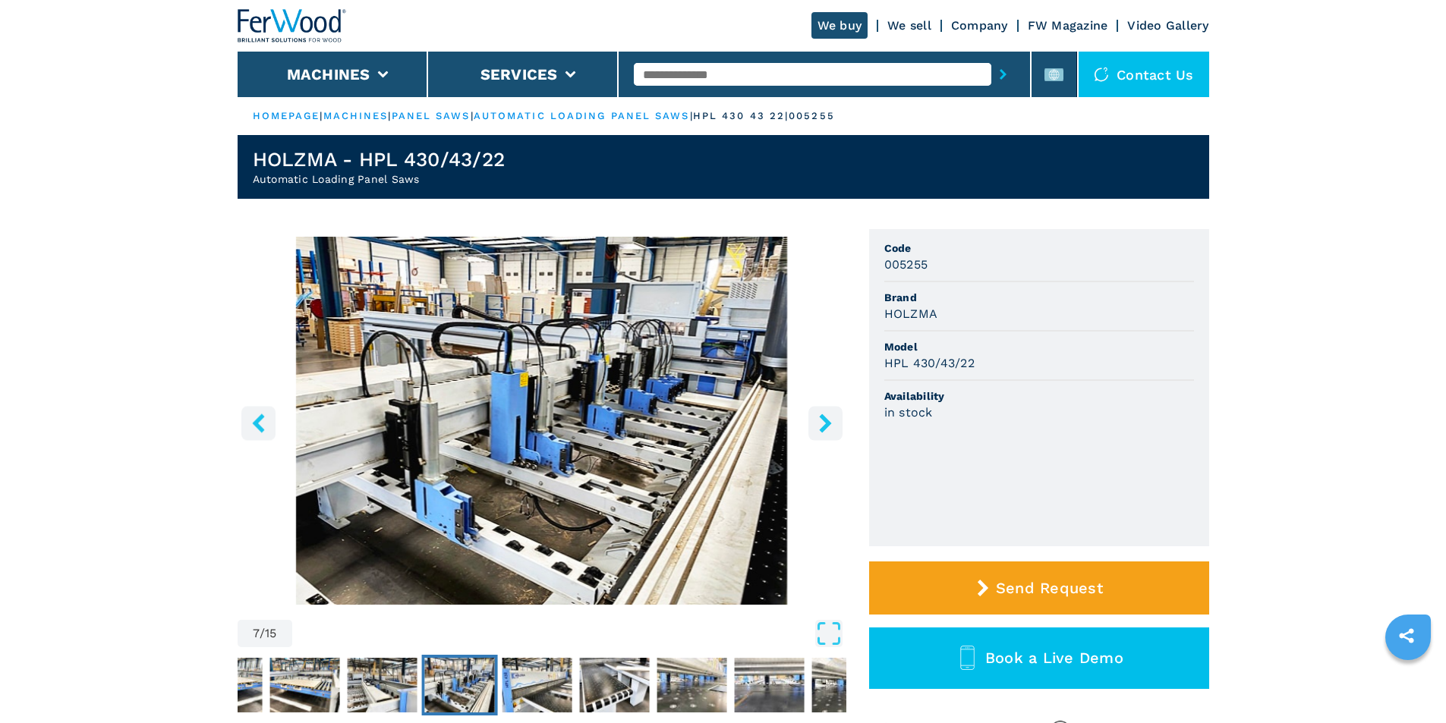
click at [820, 419] on icon "right-button" at bounding box center [825, 423] width 19 height 19
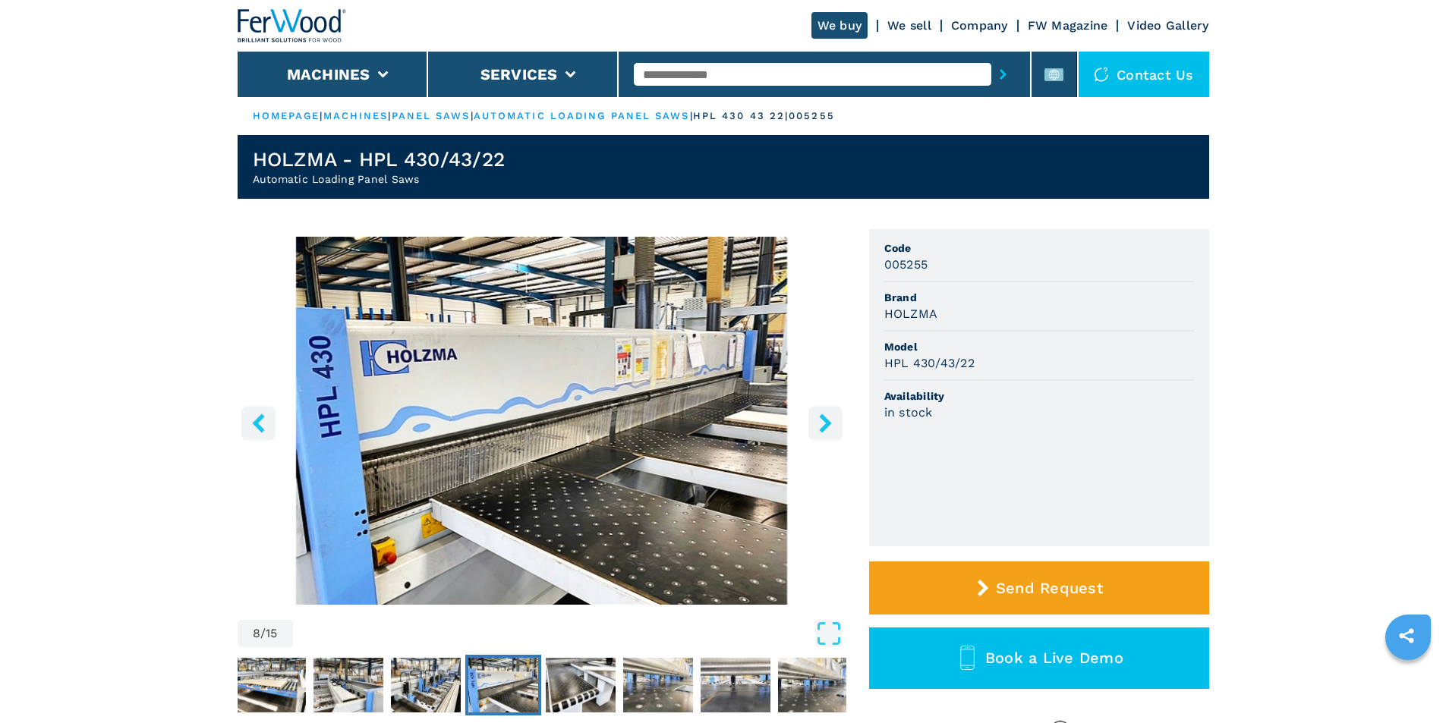
click at [819, 419] on icon "right-button" at bounding box center [825, 423] width 19 height 19
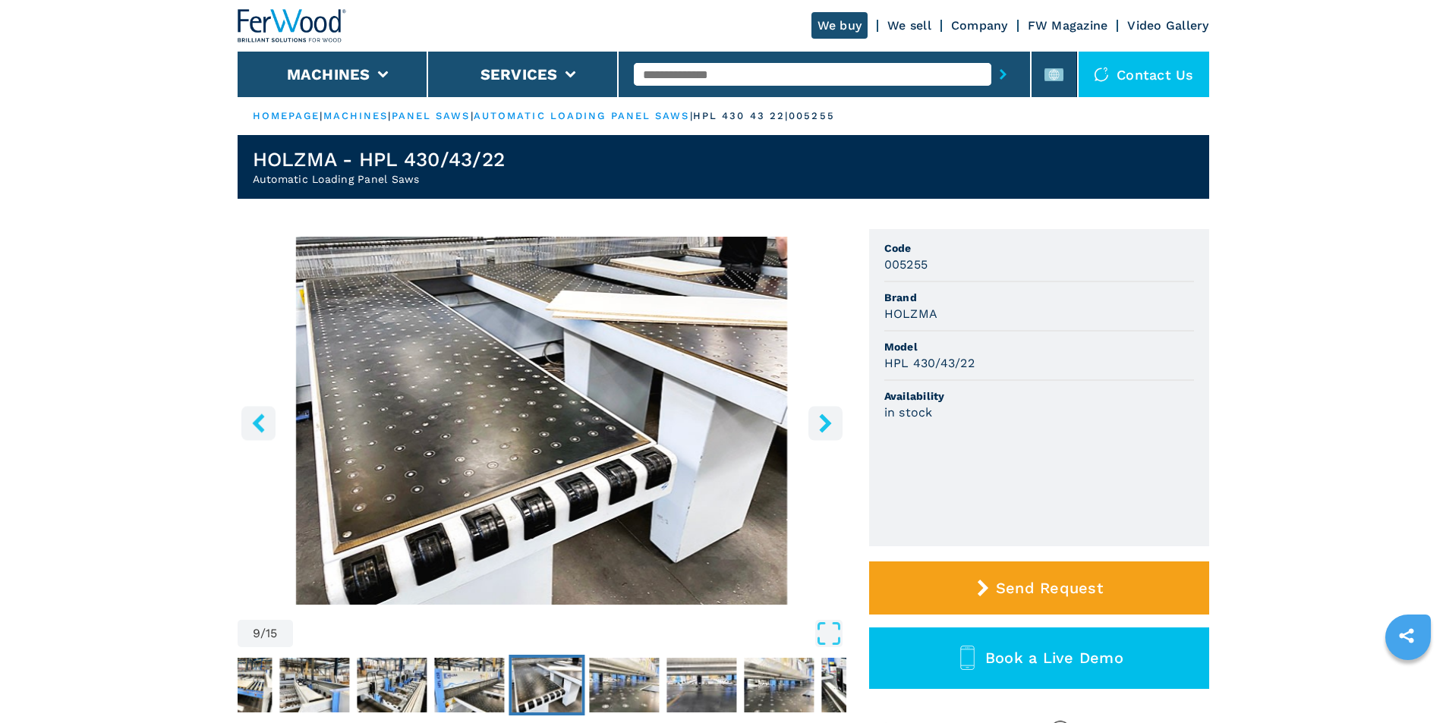
click at [819, 419] on icon "right-button" at bounding box center [825, 423] width 19 height 19
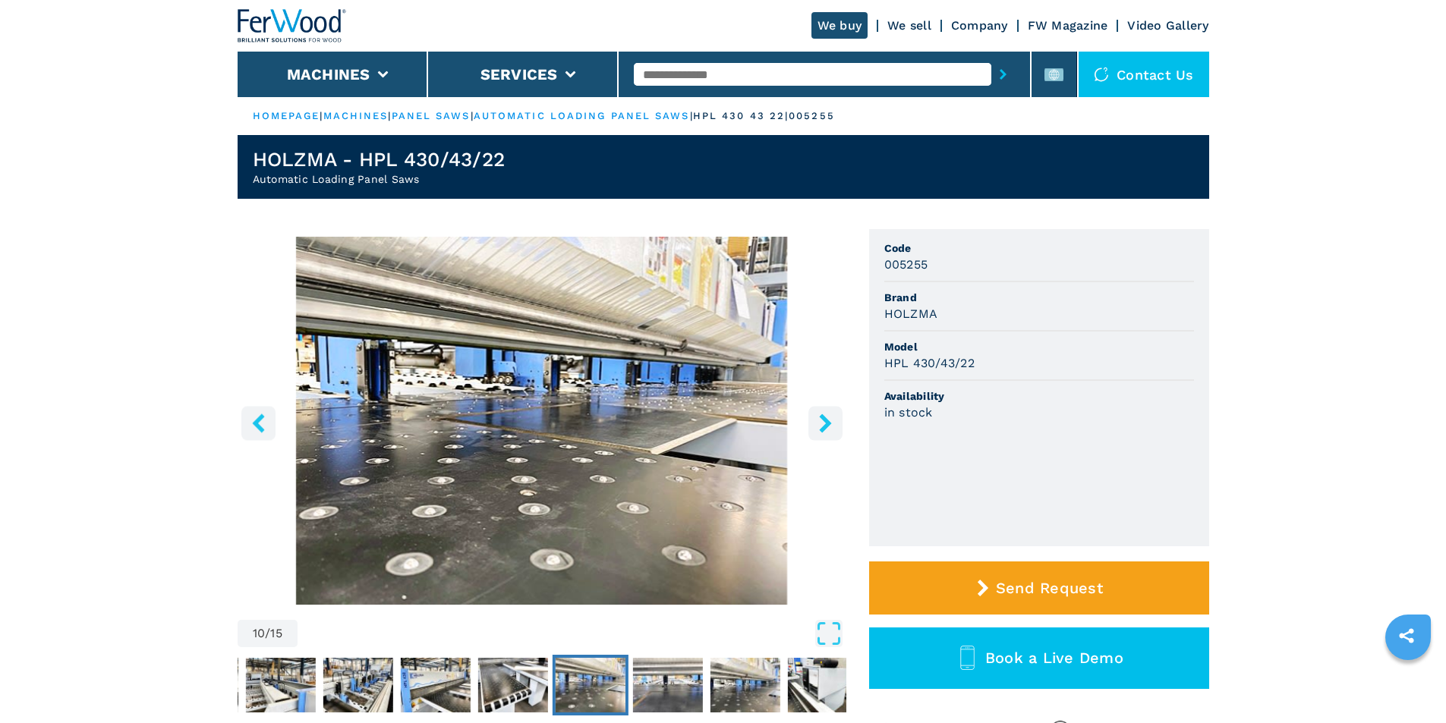
click at [819, 419] on icon "right-button" at bounding box center [825, 423] width 19 height 19
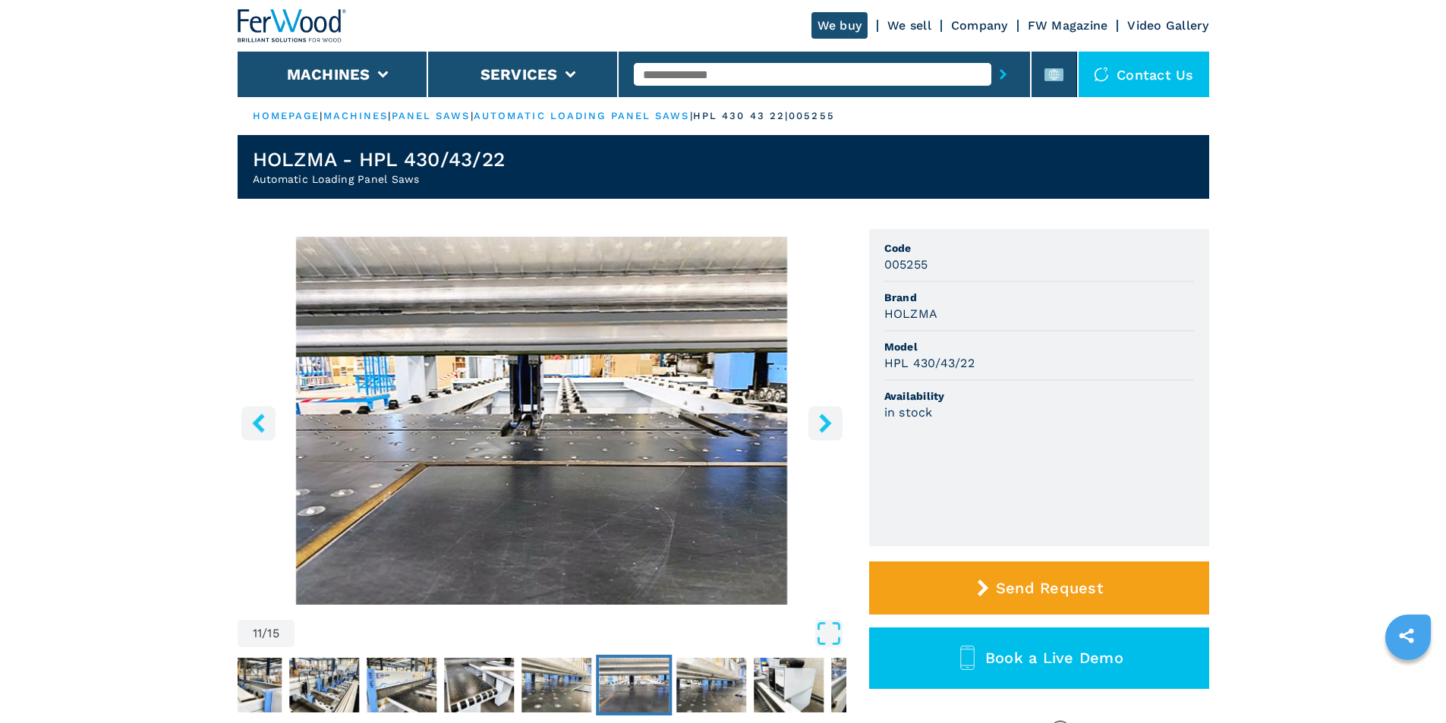
click at [819, 419] on icon "right-button" at bounding box center [825, 423] width 19 height 19
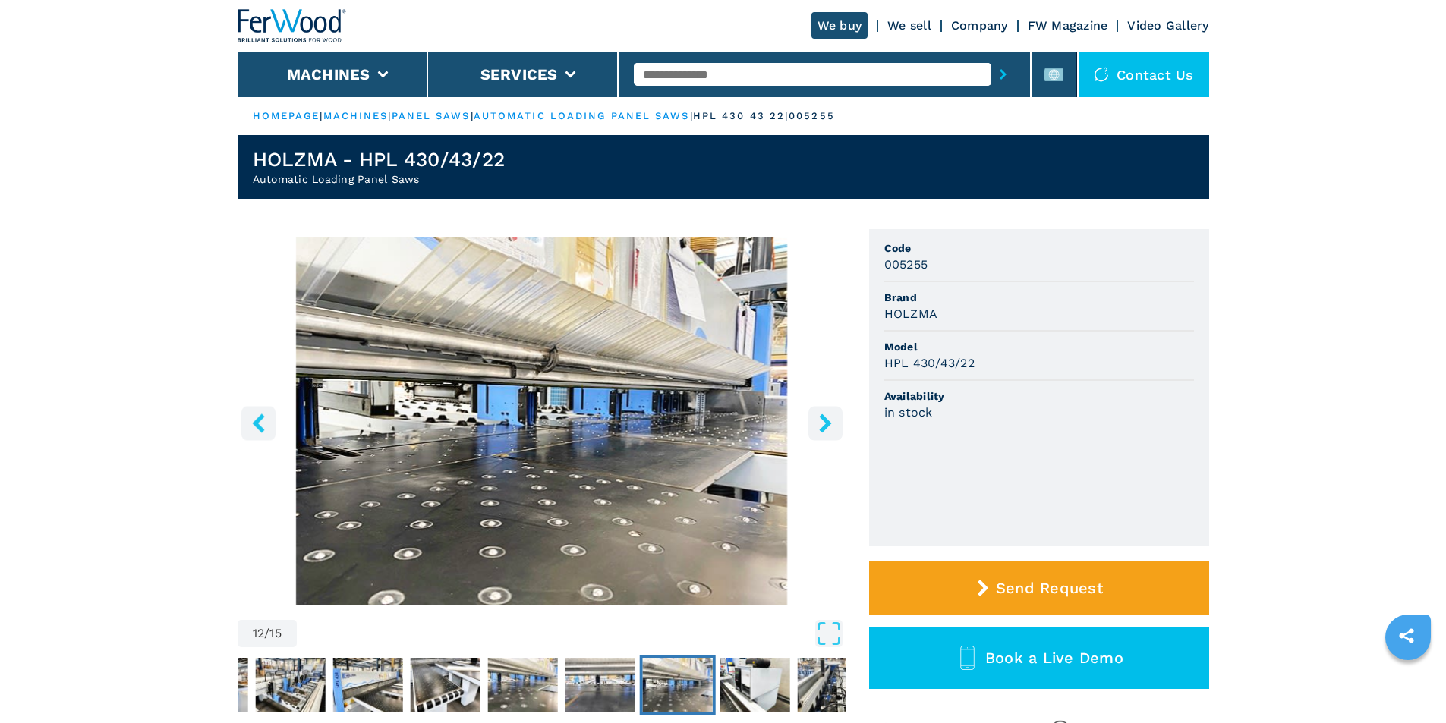
click at [819, 419] on icon "right-button" at bounding box center [825, 423] width 19 height 19
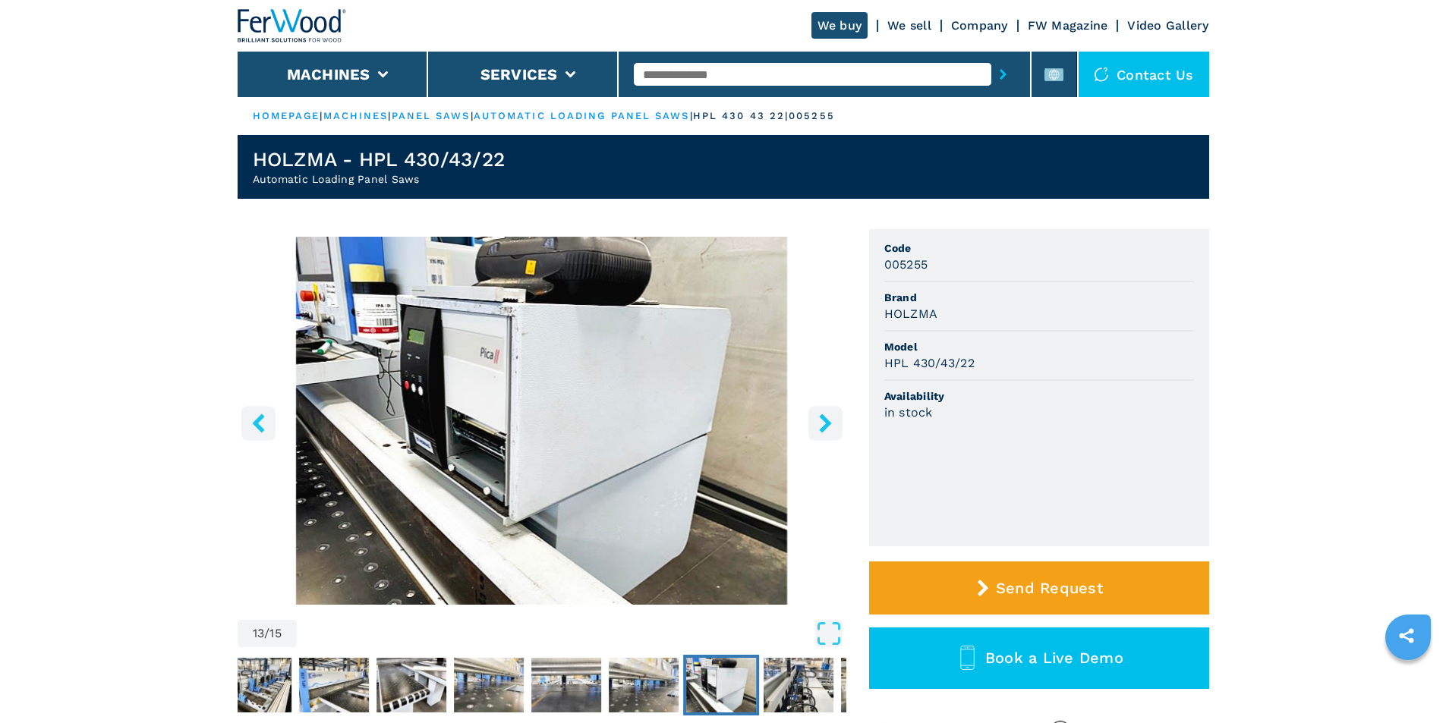
click at [819, 419] on icon "right-button" at bounding box center [825, 423] width 19 height 19
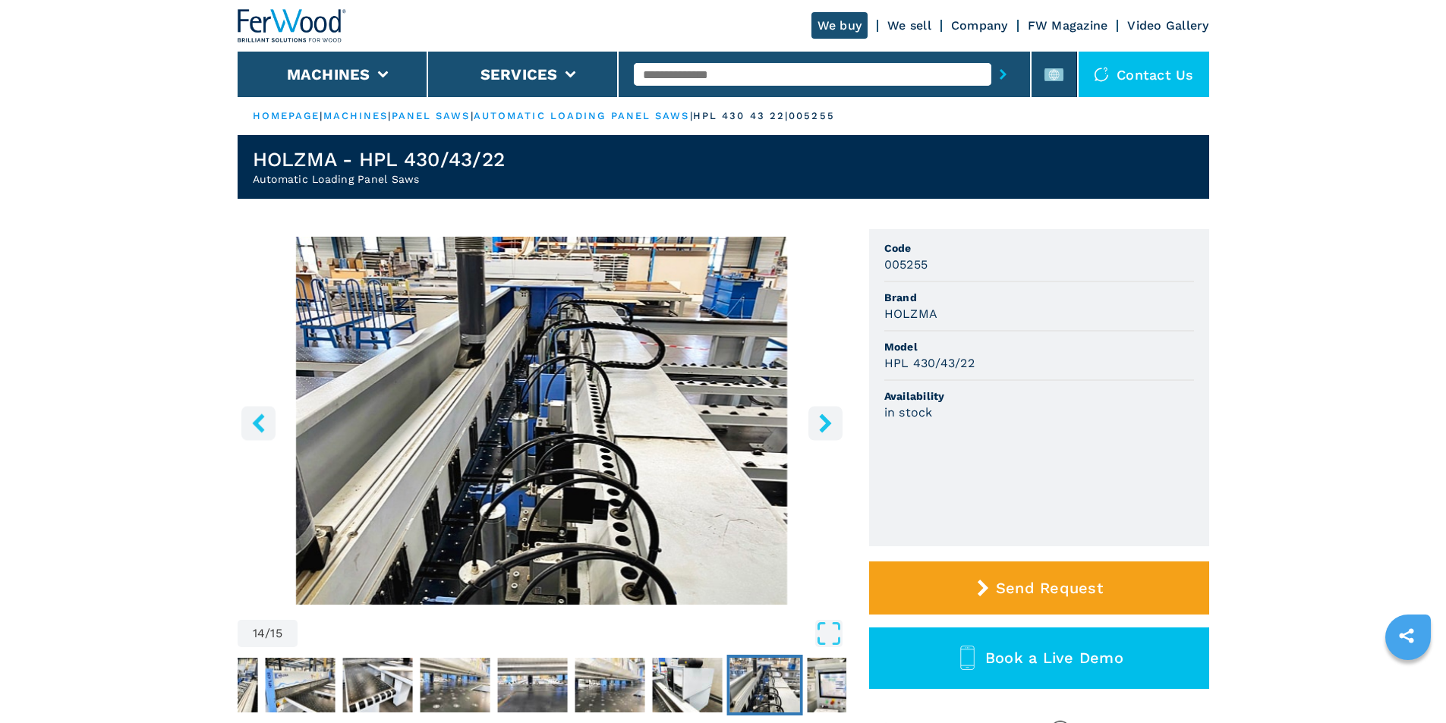
click at [819, 419] on icon "right-button" at bounding box center [825, 423] width 19 height 19
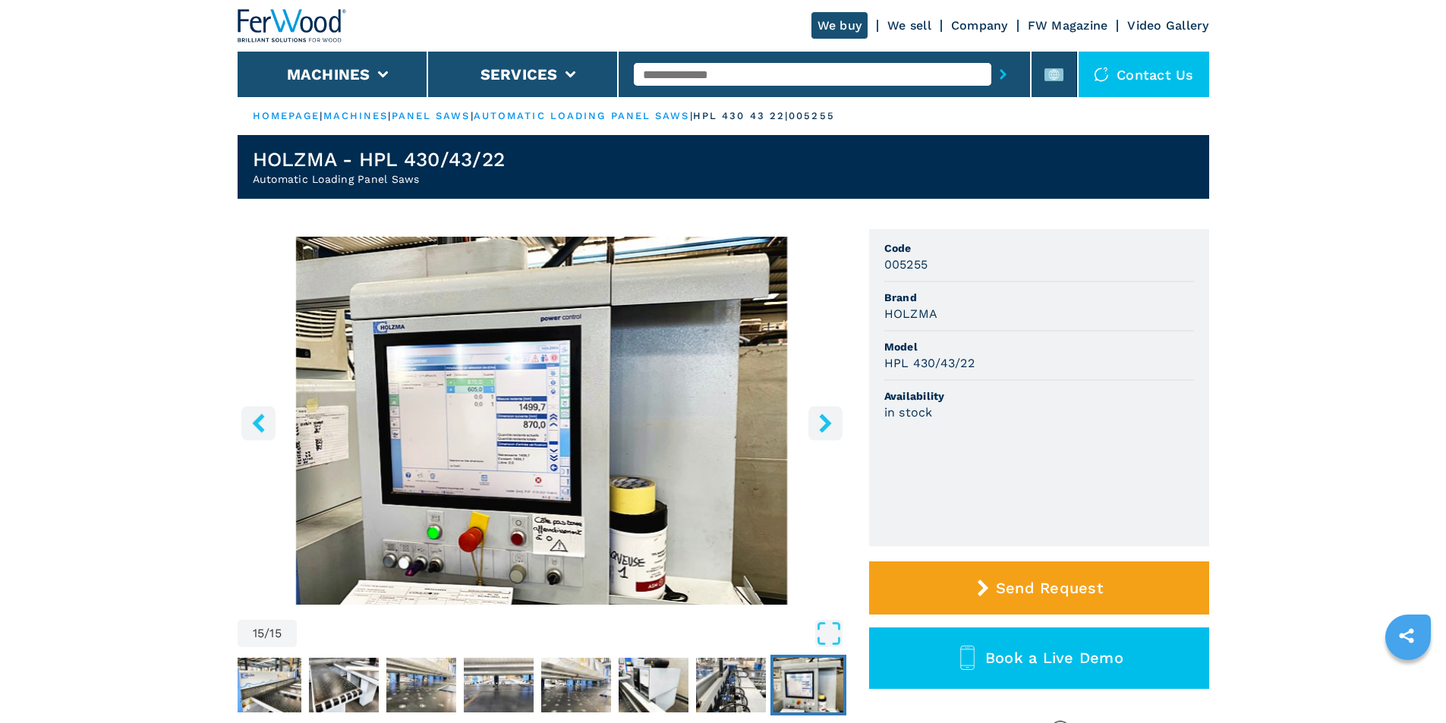
click at [819, 419] on icon "right-button" at bounding box center [825, 423] width 19 height 19
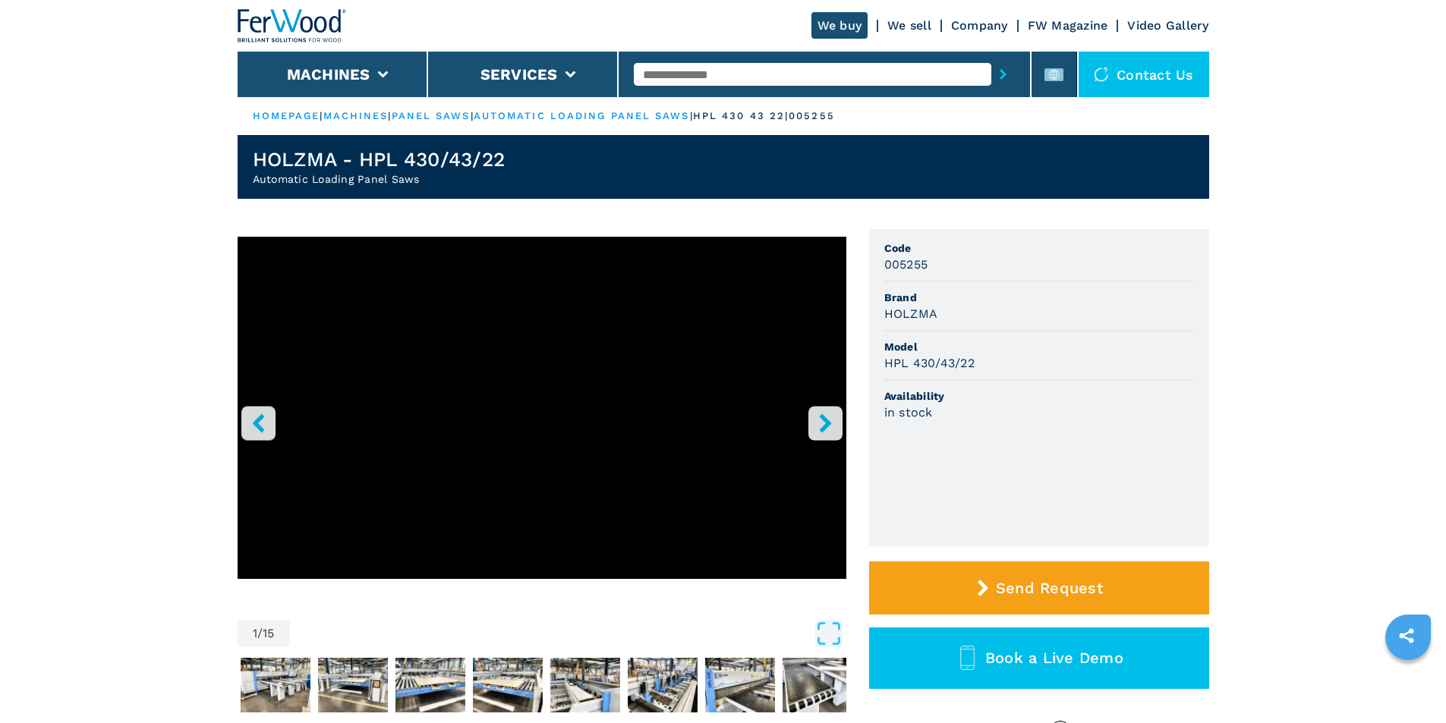
click at [819, 419] on icon "right-button" at bounding box center [825, 423] width 19 height 19
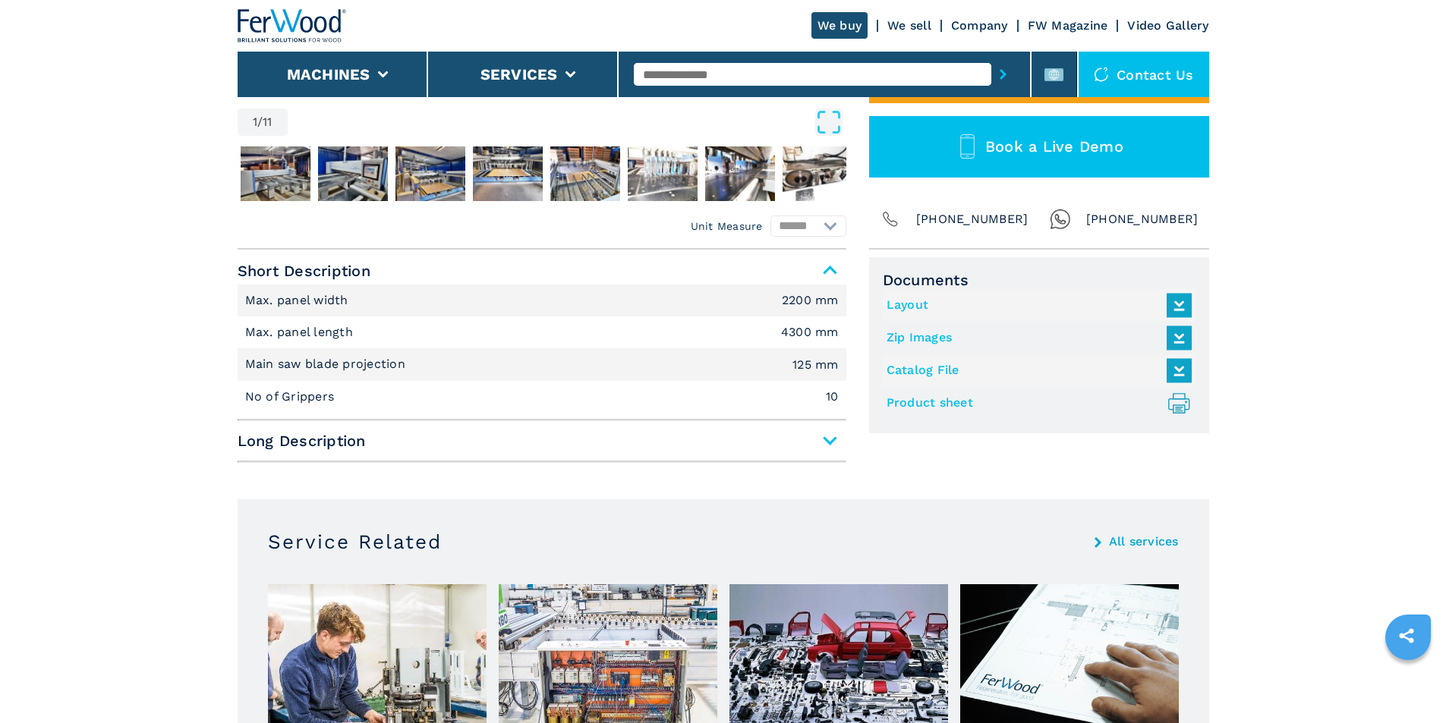
scroll to position [533, 0]
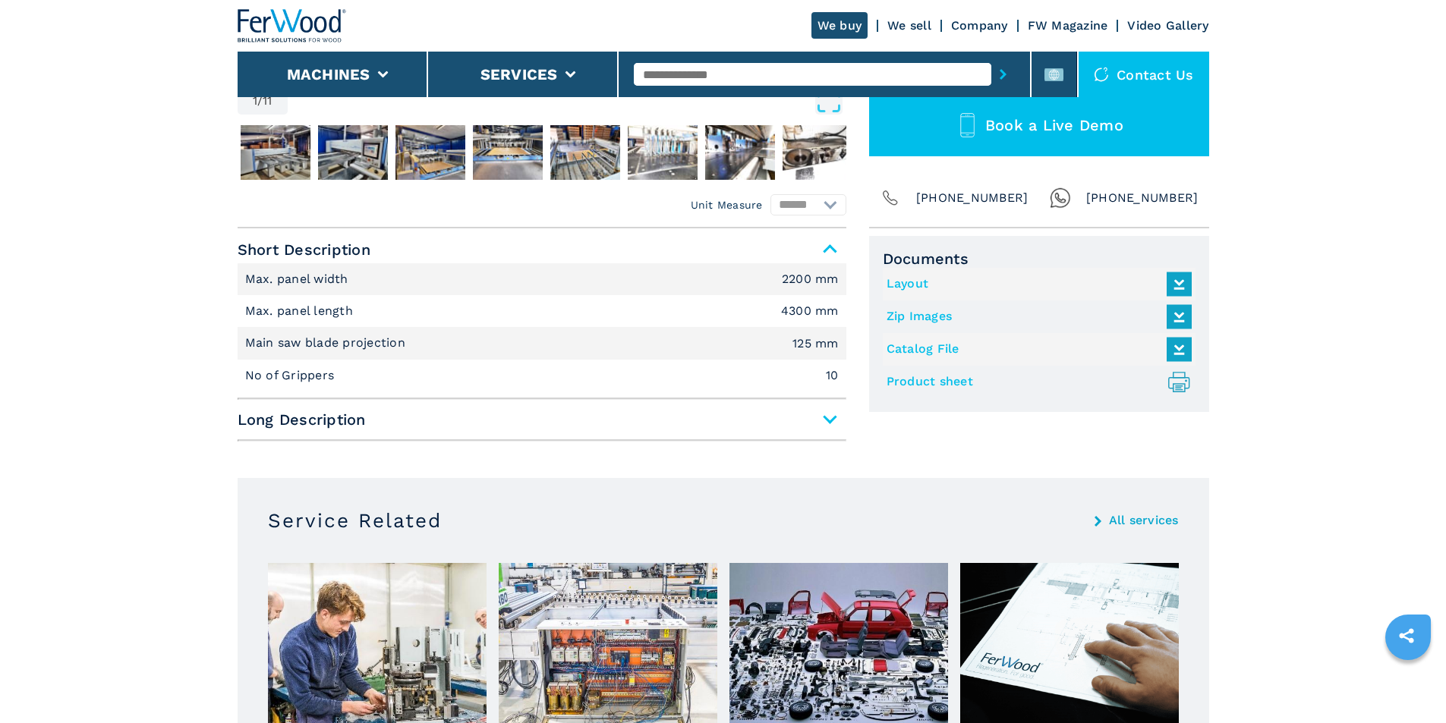
click at [827, 424] on span "Long Description" at bounding box center [542, 419] width 609 height 27
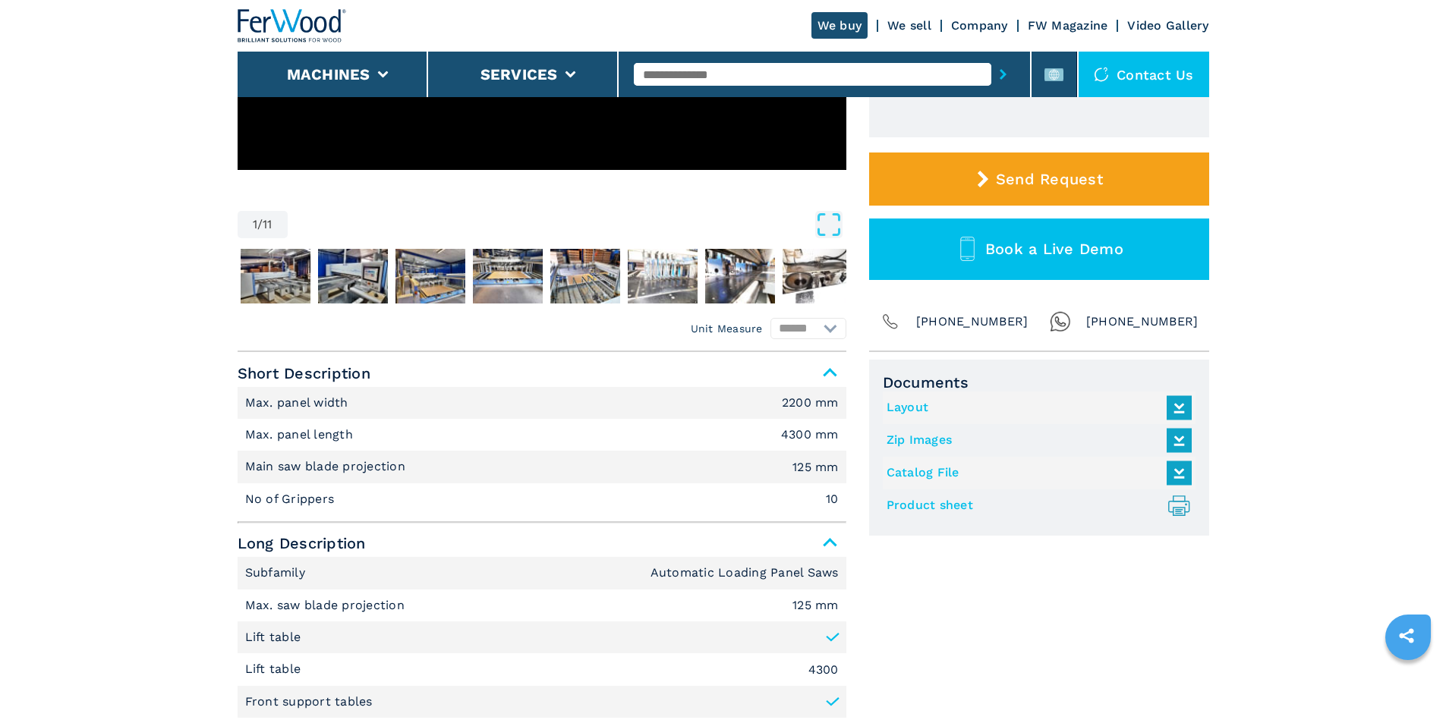
scroll to position [0, 0]
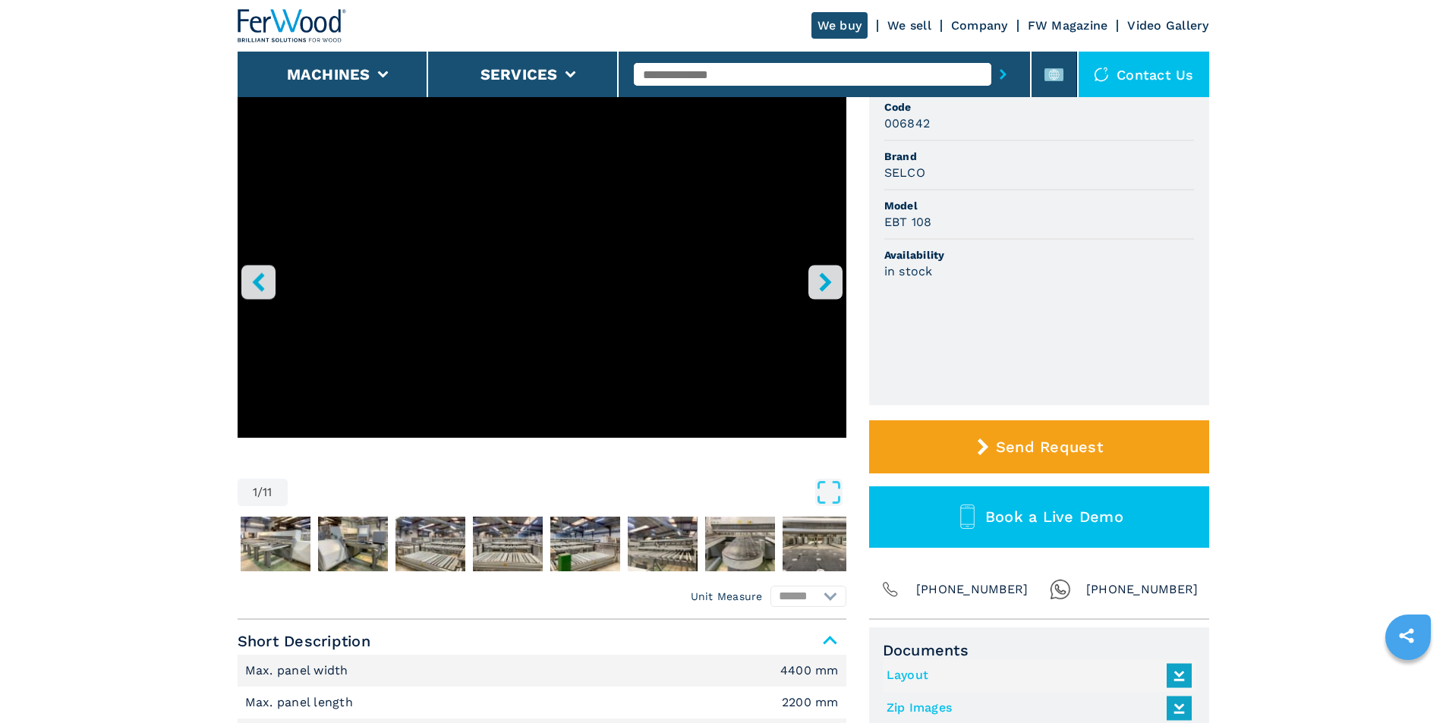
scroll to position [203, 0]
